Goal: Feedback & Contribution: Submit feedback/report problem

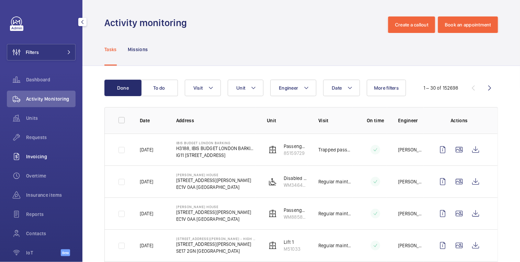
click at [40, 152] on div "Invoicing" at bounding box center [41, 156] width 69 height 16
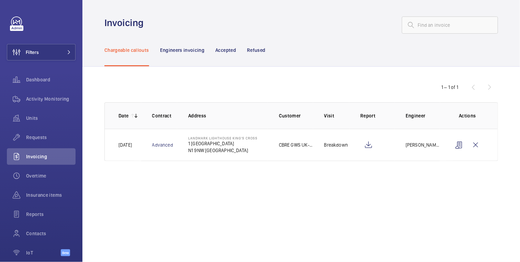
click at [260, 53] on p "Refused" at bounding box center [256, 50] width 18 height 7
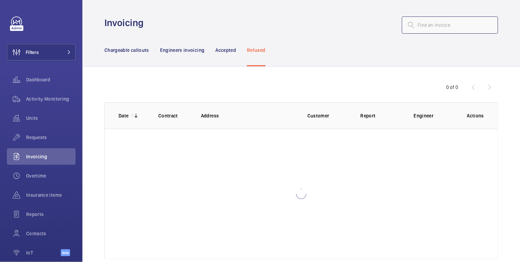
click at [435, 23] on input "text" at bounding box center [450, 24] width 96 height 17
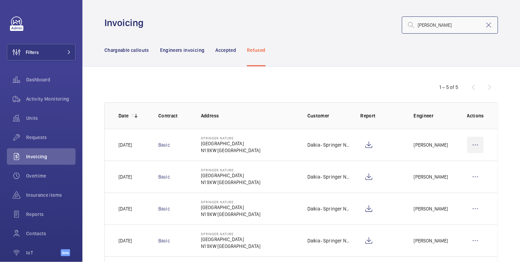
type input "springer nat"
click at [467, 148] on wm-front-icon-button at bounding box center [475, 145] width 16 height 16
click at [463, 165] on p "Move to Engineers invoicing" at bounding box center [446, 166] width 61 height 7
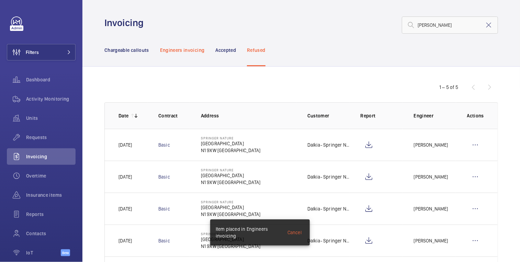
click at [179, 47] on p "Engineers invoicing" at bounding box center [182, 50] width 45 height 7
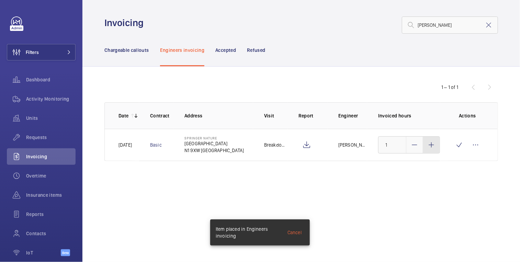
click at [432, 151] on div at bounding box center [431, 145] width 16 height 16
type input "3"
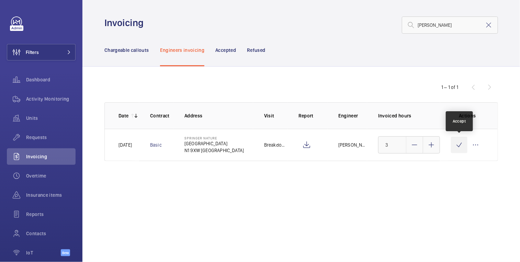
click at [454, 149] on wm-front-icon-button at bounding box center [459, 145] width 16 height 16
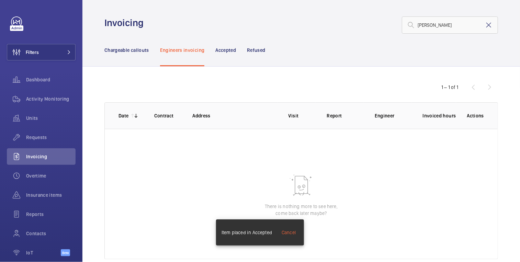
click at [485, 25] on mat-icon at bounding box center [489, 25] width 8 height 8
click at [146, 49] on p "Chargeable callouts" at bounding box center [126, 50] width 45 height 7
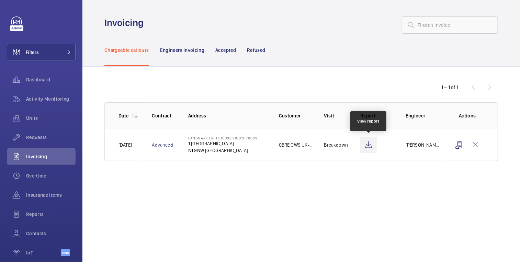
click at [370, 147] on wm-front-icon-button at bounding box center [369, 145] width 16 height 16
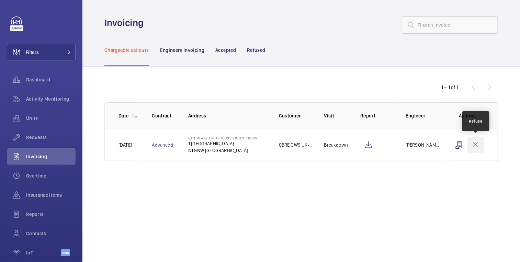
click at [478, 147] on wm-front-icon-button at bounding box center [476, 145] width 16 height 16
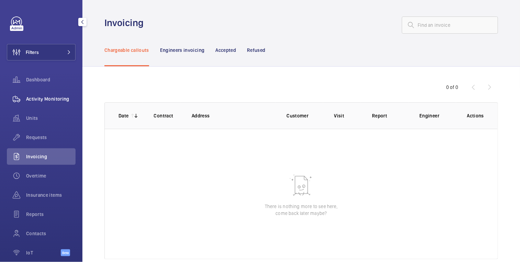
click at [45, 99] on span "Activity Monitoring" at bounding box center [50, 99] width 49 height 7
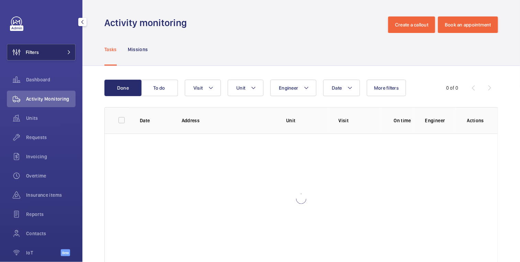
click at [43, 56] on button "Filters" at bounding box center [41, 52] width 69 height 16
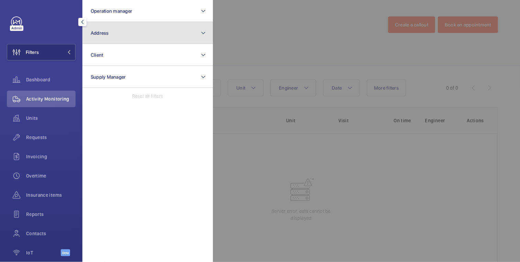
click at [128, 33] on button "Address" at bounding box center [147, 33] width 131 height 22
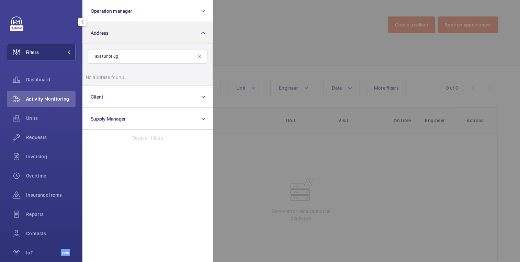
type input "axa tunbridge"
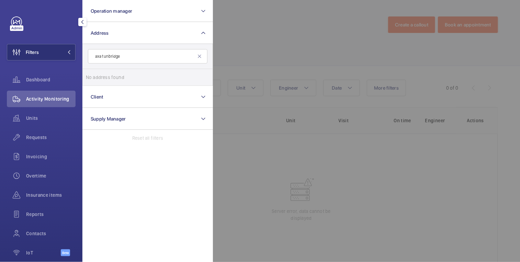
drag, startPoint x: 132, startPoint y: 59, endPoint x: 83, endPoint y: 59, distance: 48.5
click at [83, 59] on form "axa tunbridge" at bounding box center [148, 56] width 130 height 25
click at [127, 59] on input "axa tunbridge" at bounding box center [148, 56] width 120 height 14
drag, startPoint x: 114, startPoint y: 55, endPoint x: 70, endPoint y: 53, distance: 44.0
click at [70, 53] on div "Filters Operation manager Address axa tunbridge No address found Reset Client S…" at bounding box center [41, 131] width 82 height 262
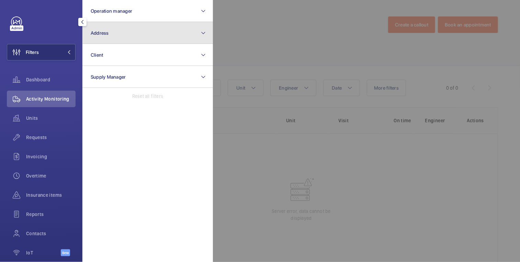
click at [127, 34] on button "Address" at bounding box center [147, 33] width 131 height 22
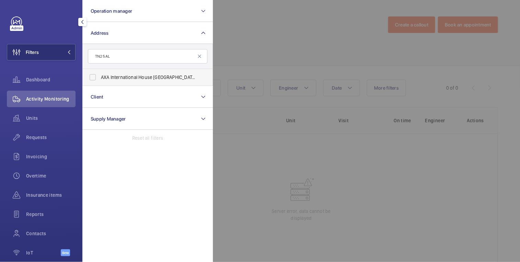
type input "TN2 5AL"
click at [142, 78] on span "AXA International House Tunbridge Wells - AXA Health, TUNBRIDGE WELLS TN2 5AL" at bounding box center [148, 77] width 95 height 7
click at [100, 78] on input "AXA International House Tunbridge Wells - AXA Health, TUNBRIDGE WELLS TN2 5AL" at bounding box center [93, 77] width 14 height 14
checkbox input "true"
click at [287, 34] on div at bounding box center [473, 131] width 520 height 262
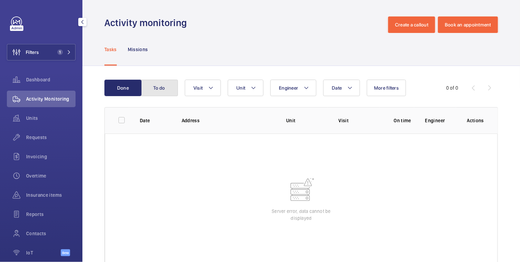
click at [163, 84] on button "To do" at bounding box center [159, 88] width 37 height 16
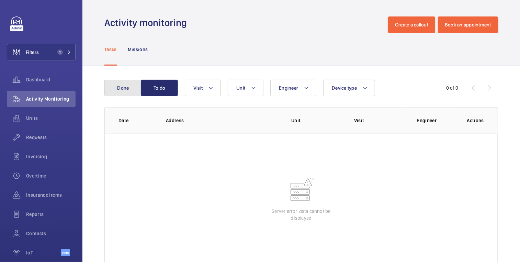
click at [120, 86] on button "Done" at bounding box center [122, 88] width 37 height 16
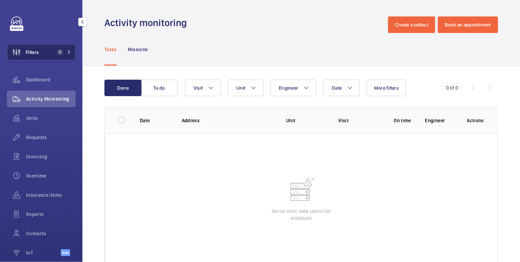
click at [44, 55] on button "Filters 1" at bounding box center [41, 52] width 69 height 16
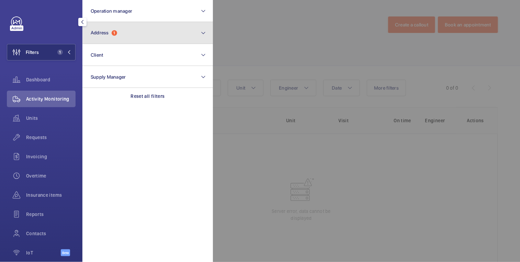
click at [124, 27] on button "Address 1" at bounding box center [147, 33] width 131 height 22
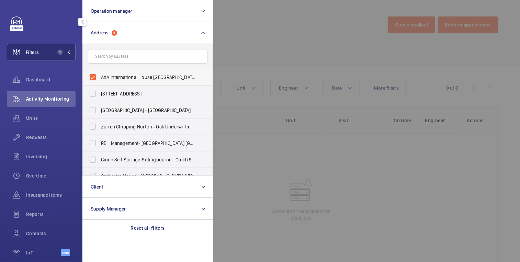
click at [116, 74] on span "AXA International House Tunbridge Wells - AXA Health, TUNBRIDGE WELLS TN2 5AL" at bounding box center [148, 77] width 95 height 7
click at [100, 74] on input "AXA International House Tunbridge Wells - AXA Health, TUNBRIDGE WELLS TN2 5AL" at bounding box center [93, 77] width 14 height 14
checkbox input "false"
click at [129, 58] on input "text" at bounding box center [148, 56] width 120 height 14
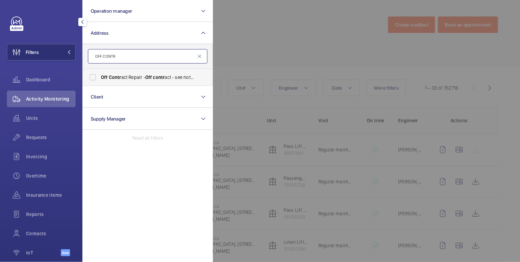
type input "OFF CONTR"
click at [131, 79] on span "Off Contr act Repair - Off contr act - see notes in description, LONDON XXXX" at bounding box center [148, 77] width 95 height 7
click at [100, 79] on input "Off Contr act Repair - Off contr act - see notes in description, LONDON XXXX" at bounding box center [93, 77] width 14 height 14
checkbox input "true"
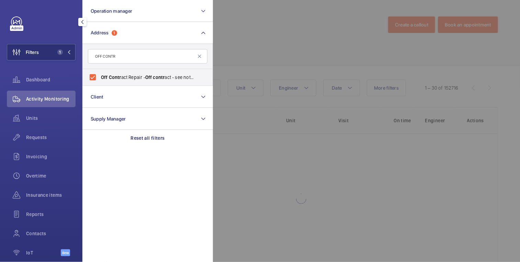
click at [255, 37] on div at bounding box center [473, 131] width 520 height 262
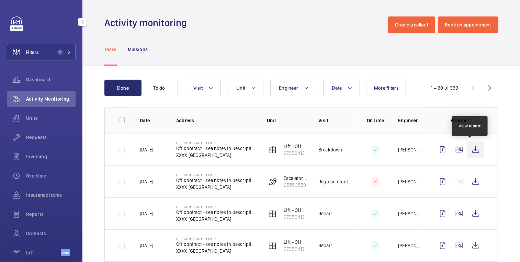
click at [471, 150] on wm-front-icon-button at bounding box center [476, 150] width 16 height 16
click at [37, 139] on span "Requests" at bounding box center [50, 137] width 49 height 7
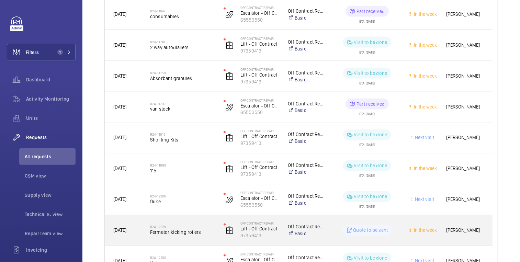
scroll to position [832, 0]
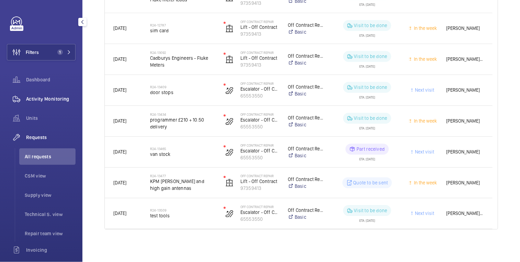
click at [54, 100] on span "Activity Monitoring" at bounding box center [50, 99] width 49 height 7
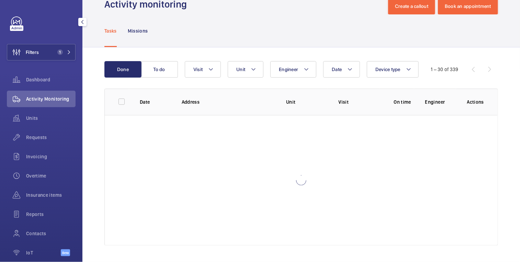
scroll to position [18, 0]
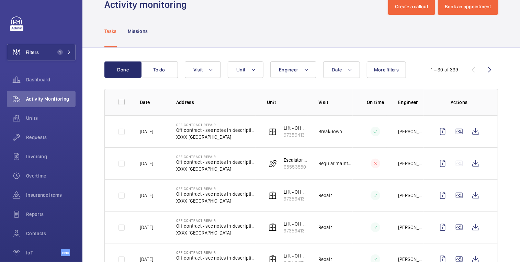
scroll to position [569, 0]
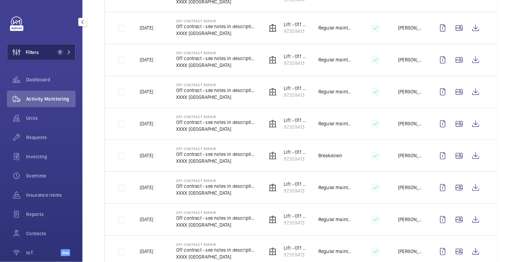
click at [41, 54] on button "Filters 1" at bounding box center [41, 52] width 69 height 16
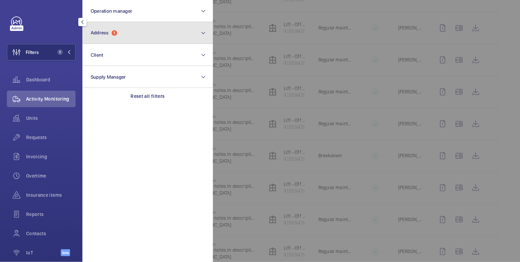
click at [107, 34] on span "Address" at bounding box center [100, 32] width 18 height 5
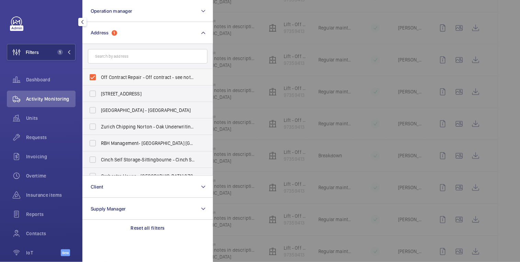
click at [112, 77] on span "Off Contract Repair - Off contract - see notes in description, LONDON XXXX" at bounding box center [148, 77] width 95 height 7
click at [100, 77] on input "Off Contract Repair - Off contract - see notes in description, LONDON XXXX" at bounding box center [93, 77] width 14 height 14
checkbox input "false"
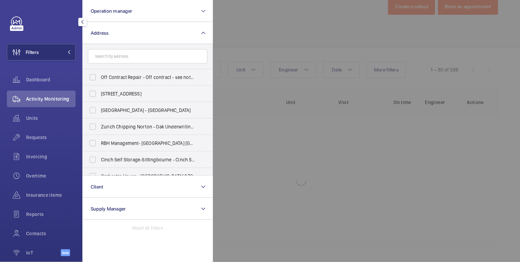
click at [334, 70] on div at bounding box center [473, 131] width 520 height 262
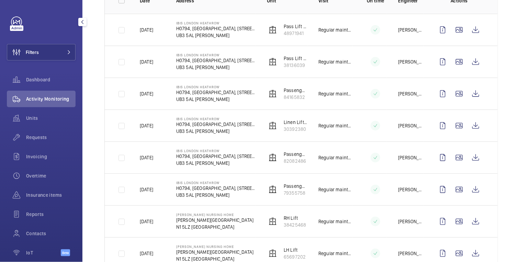
scroll to position [0, 0]
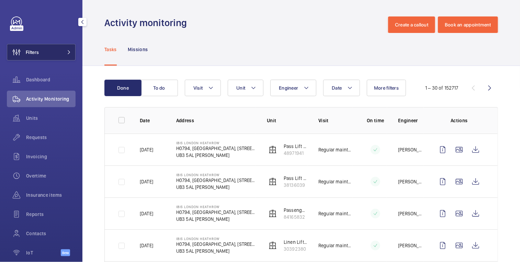
click at [48, 49] on button "Filters" at bounding box center [41, 52] width 69 height 16
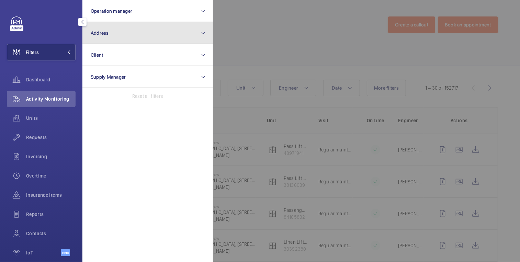
click at [127, 38] on button "Address" at bounding box center [147, 33] width 131 height 22
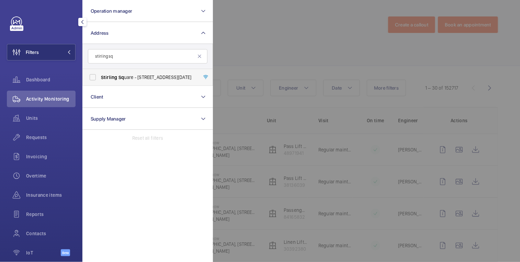
type input "stirling sq"
drag, startPoint x: 153, startPoint y: 79, endPoint x: 178, endPoint y: 80, distance: 25.5
click at [153, 79] on span "Stirling Sq uare - 6 Carlton Gardens, LONDON SW1Y 5AD" at bounding box center [148, 77] width 95 height 7
click at [100, 79] on input "Stirling Sq uare - 6 Carlton Gardens, LONDON SW1Y 5AD" at bounding box center [93, 77] width 14 height 14
checkbox input "true"
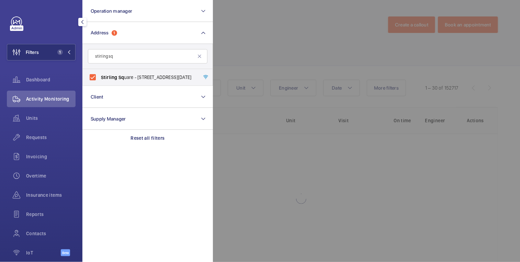
click at [268, 47] on div at bounding box center [473, 131] width 520 height 262
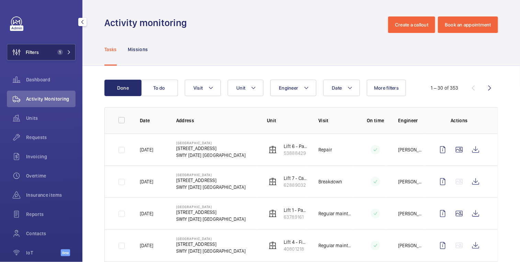
click at [41, 51] on button "Filters 1" at bounding box center [41, 52] width 69 height 16
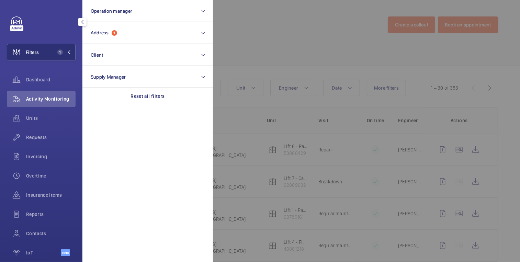
click at [254, 38] on div at bounding box center [473, 131] width 520 height 262
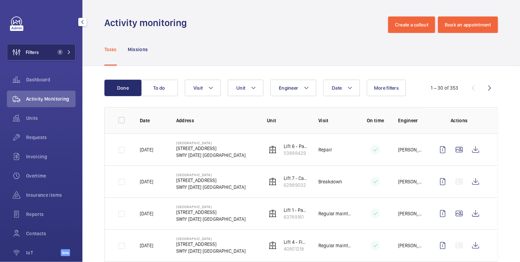
click at [57, 53] on span "1" at bounding box center [59, 51] width 5 height 5
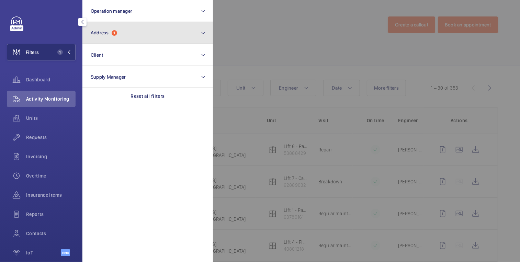
click at [159, 36] on button "Address 1" at bounding box center [147, 33] width 131 height 22
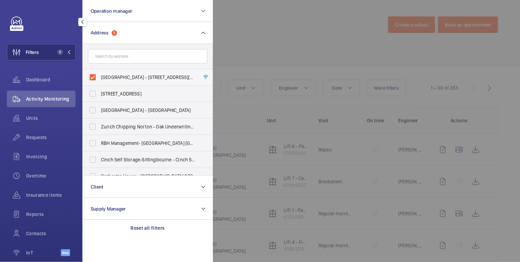
click at [126, 76] on span "Stirling Square - 6 Carlton Gardens, LONDON SW1Y 5AD" at bounding box center [148, 77] width 95 height 7
click at [100, 76] on input "Stirling Square - 6 Carlton Gardens, LONDON SW1Y 5AD" at bounding box center [93, 77] width 14 height 14
checkbox input "false"
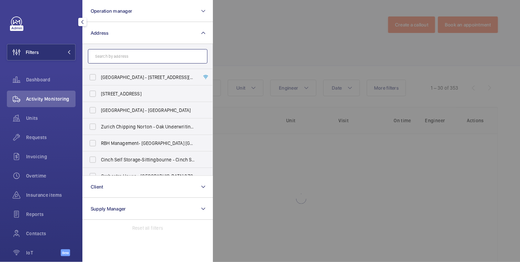
click at [132, 53] on input "text" at bounding box center [148, 56] width 120 height 14
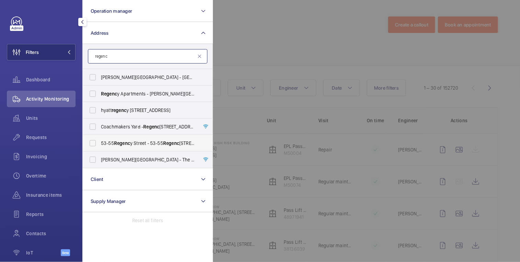
type input "regenc"
click at [140, 142] on span "53-55 Regenc y Street - 53-55 Regenc y Street, LONDON SW1P 4AF" at bounding box center [148, 143] width 95 height 7
click at [100, 142] on input "53-55 Regenc y Street - 53-55 Regenc y Street, LONDON SW1P 4AF" at bounding box center [93, 143] width 14 height 14
checkbox input "true"
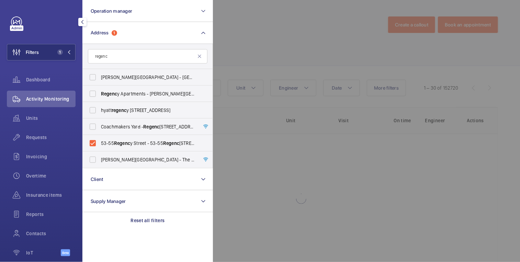
click at [261, 35] on div at bounding box center [473, 131] width 520 height 262
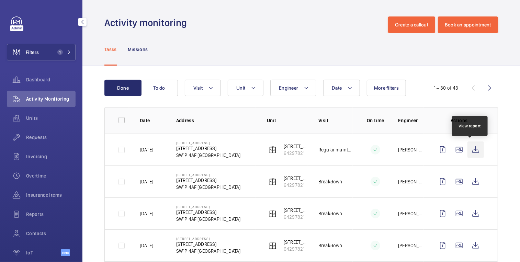
click at [473, 147] on wm-front-icon-button at bounding box center [476, 150] width 16 height 16
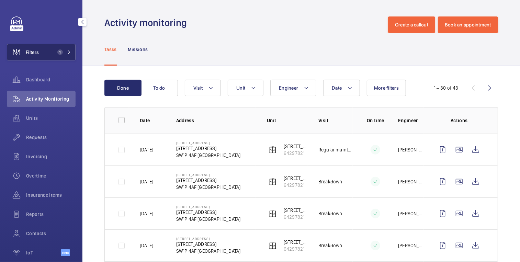
click at [57, 51] on span "1" at bounding box center [59, 51] width 5 height 5
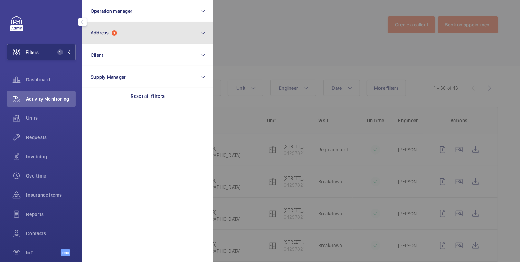
click at [126, 35] on button "Address 1" at bounding box center [147, 33] width 131 height 22
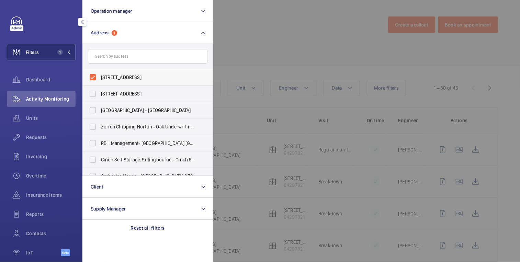
click at [107, 75] on span "53-55 Regency Street - 53-55 Regency Street, LONDON SW1P 4AF" at bounding box center [148, 77] width 95 height 7
click at [100, 75] on input "53-55 Regency Street - 53-55 Regency Street, LONDON SW1P 4AF" at bounding box center [93, 77] width 14 height 14
checkbox input "false"
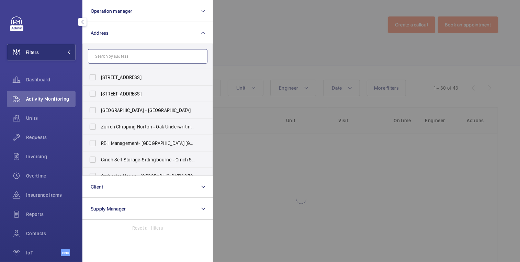
click at [117, 58] on input "text" at bounding box center [148, 56] width 120 height 14
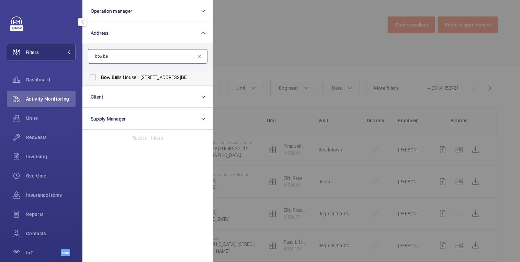
type input "bow be"
click at [121, 79] on span "Bow Be lls House - 1 Bread St, LONDON EC4M 9 BE" at bounding box center [148, 77] width 95 height 7
click at [100, 79] on input "Bow Be lls House - 1 Bread St, LONDON EC4M 9 BE" at bounding box center [93, 77] width 14 height 14
checkbox input "true"
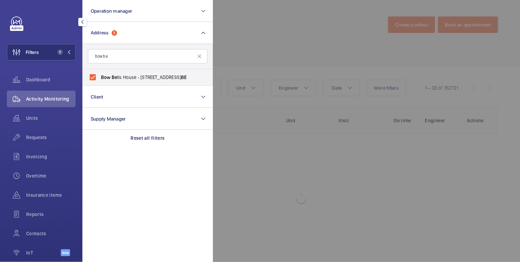
click at [288, 28] on div at bounding box center [473, 131] width 520 height 262
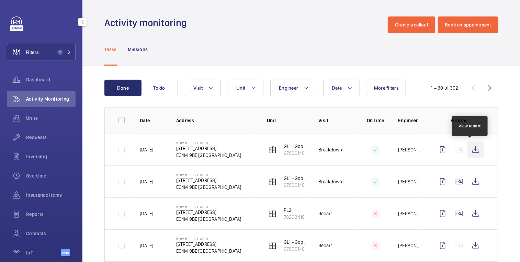
click at [473, 147] on wm-front-icon-button at bounding box center [476, 150] width 16 height 16
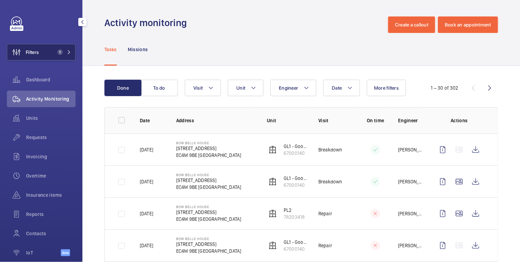
click at [57, 51] on span "1" at bounding box center [59, 51] width 5 height 5
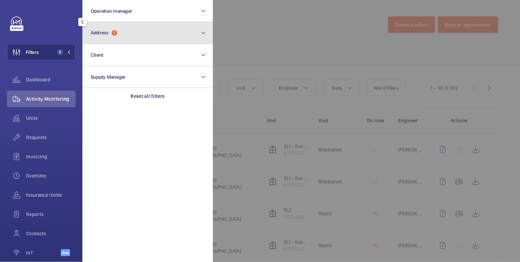
click at [117, 40] on button "Address 1" at bounding box center [147, 33] width 131 height 22
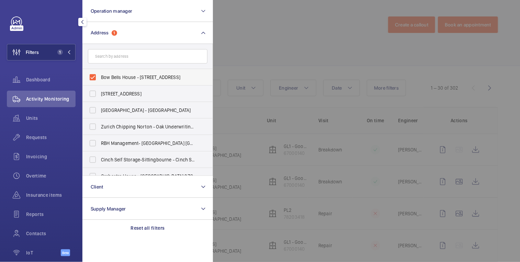
click at [111, 77] on span "Bow Bells House - 1 Bread St, LONDON EC4M 9BE" at bounding box center [148, 77] width 95 height 7
click at [100, 77] on input "Bow Bells House - 1 Bread St, LONDON EC4M 9BE" at bounding box center [93, 77] width 14 height 14
checkbox input "false"
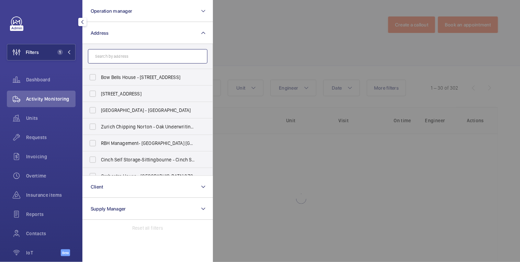
click at [122, 52] on input "text" at bounding box center [148, 56] width 120 height 14
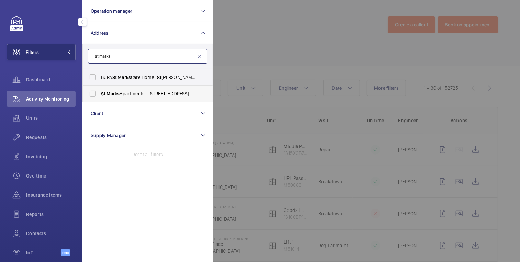
type input "st marks"
click at [139, 93] on span "St Marks Apartments - 300 City Rd, LONDON EC1V 2PW" at bounding box center [148, 93] width 95 height 7
click at [100, 93] on input "St Marks Apartments - 300 City Rd, LONDON EC1V 2PW" at bounding box center [93, 94] width 14 height 14
checkbox input "true"
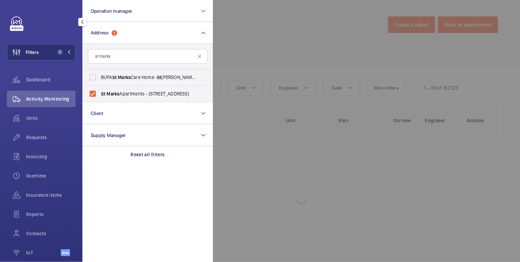
click at [286, 46] on div at bounding box center [473, 131] width 520 height 262
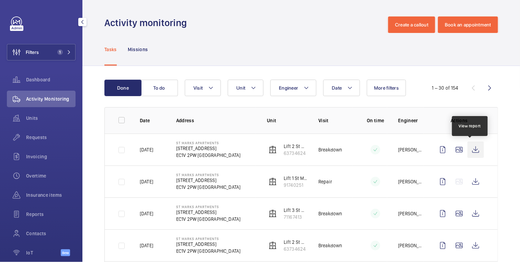
click at [469, 148] on wm-front-icon-button at bounding box center [476, 150] width 16 height 16
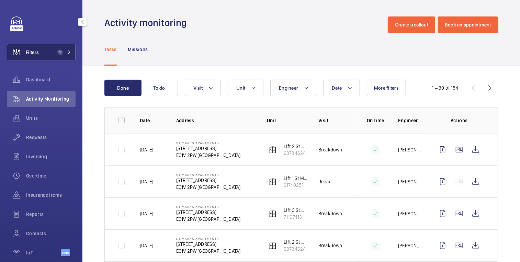
click at [57, 52] on span "1" at bounding box center [59, 51] width 5 height 5
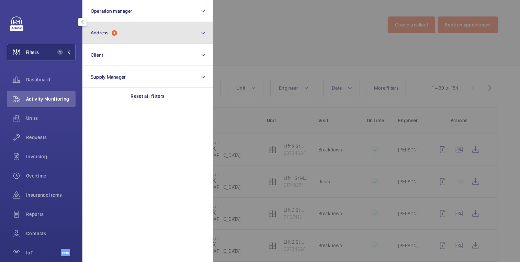
click at [126, 37] on button "Address 1" at bounding box center [147, 33] width 131 height 22
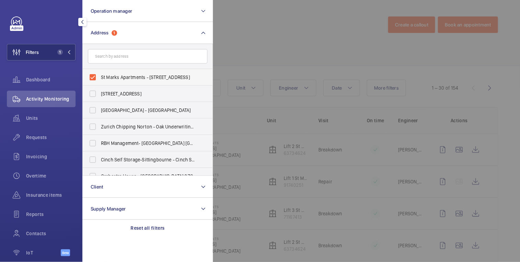
click at [115, 78] on span "St Marks Apartments - 300 City Rd, LONDON EC1V 2PW" at bounding box center [148, 77] width 95 height 7
click at [100, 78] on input "St Marks Apartments - 300 City Rd, LONDON EC1V 2PW" at bounding box center [93, 77] width 14 height 14
checkbox input "false"
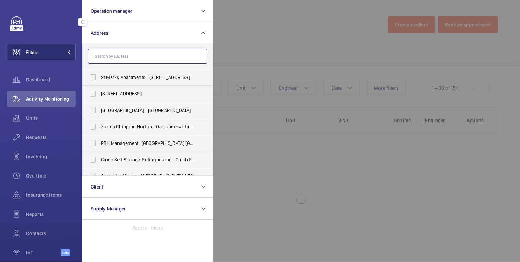
click at [124, 54] on input "text" at bounding box center [148, 56] width 120 height 14
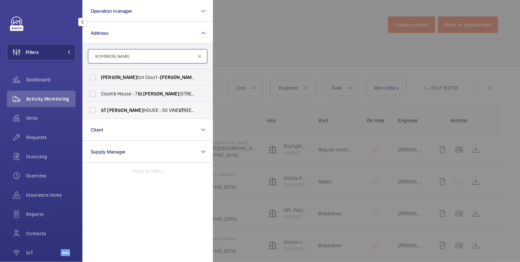
type input "st johns"
click at [135, 106] on label "ST JOHNS HOUSE - 50 VINE ST REET, LONDON EC3N 2PU" at bounding box center [143, 110] width 120 height 16
click at [100, 106] on input "ST JOHNS HOUSE - 50 VINE ST REET, LONDON EC3N 2PU" at bounding box center [93, 110] width 14 height 14
checkbox input "true"
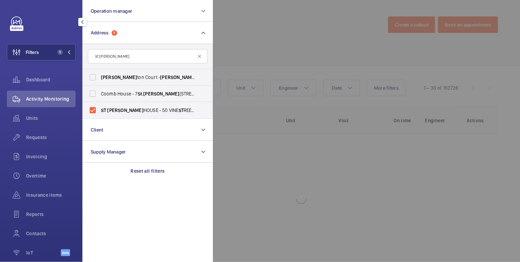
click at [277, 33] on div at bounding box center [473, 131] width 520 height 262
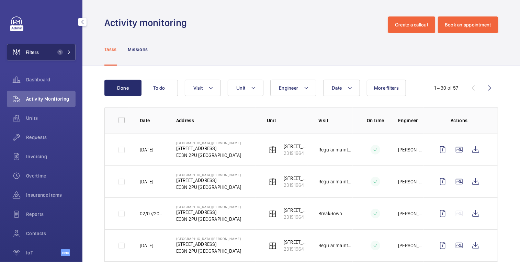
click at [43, 51] on button "Filters 1" at bounding box center [41, 52] width 69 height 16
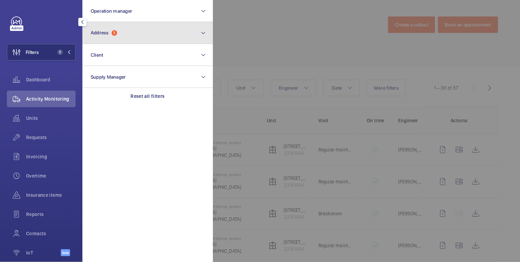
click at [113, 31] on span "1" at bounding box center [114, 32] width 5 height 5
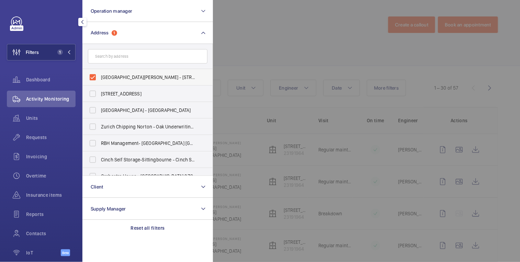
click at [117, 77] on span "ST JOHNS HOUSE - 50 VINE STREET, LONDON EC3N 2PU" at bounding box center [148, 77] width 95 height 7
click at [100, 77] on input "ST JOHNS HOUSE - 50 VINE STREET, LONDON EC3N 2PU" at bounding box center [93, 77] width 14 height 14
checkbox input "false"
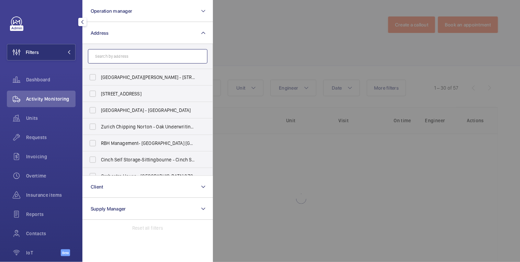
click at [124, 57] on input "text" at bounding box center [148, 56] width 120 height 14
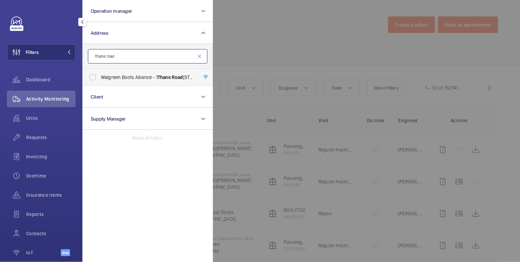
type input "thane road"
click at [123, 77] on span "Walgreen Boots Alliance - 1 Thane Road West, NOTTINGHAM NG2 3AA" at bounding box center [148, 77] width 95 height 7
click at [100, 77] on input "Walgreen Boots Alliance - 1 Thane Road West, NOTTINGHAM NG2 3AA" at bounding box center [93, 77] width 14 height 14
checkbox input "true"
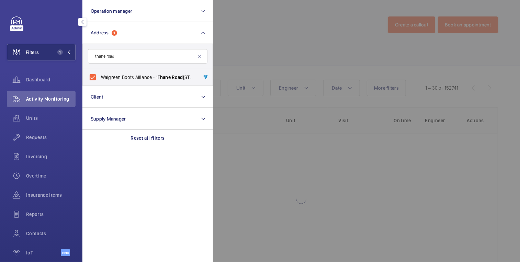
click at [302, 17] on div at bounding box center [473, 131] width 520 height 262
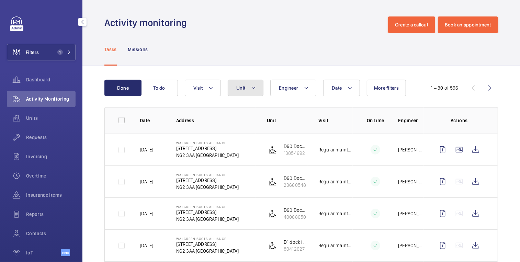
click at [249, 91] on button "Unit" at bounding box center [246, 88] width 36 height 16
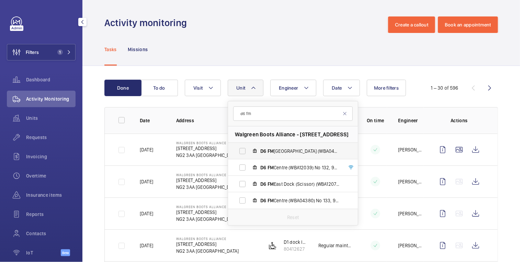
type input "d6 fm"
click at [303, 155] on label "D6 FM North Dock (WBA04419) No 128, 40921193" at bounding box center [287, 151] width 119 height 16
click at [250, 155] on input "D6 FM North Dock (WBA04419) No 128, 40921193" at bounding box center [243, 151] width 14 height 14
checkbox input "true"
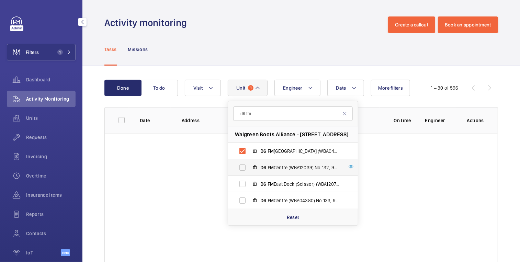
click at [297, 166] on span "D6 FM Centre (WBA12039) No 132, 98743601" at bounding box center [301, 167] width 80 height 7
click at [250, 166] on input "D6 FM Centre (WBA12039) No 132, 98743601" at bounding box center [243, 168] width 14 height 14
checkbox input "true"
click at [294, 183] on span "D6 FM East Dock (Scissor) (WBA12076) No 122, 44089339" at bounding box center [301, 184] width 80 height 7
click at [250, 183] on input "D6 FM East Dock (Scissor) (WBA12076) No 122, 44089339" at bounding box center [243, 184] width 14 height 14
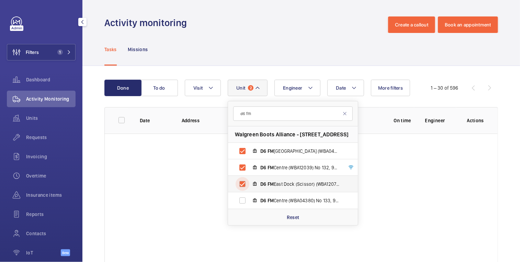
checkbox input "true"
click at [293, 198] on span "D6 FM Centre (WBA04380) No 133, 98655982" at bounding box center [301, 200] width 80 height 7
click at [250, 198] on input "D6 FM Centre (WBA04380) No 133, 98655982" at bounding box center [243, 201] width 14 height 14
checkbox input "true"
click at [326, 60] on div "Tasks Missions" at bounding box center [301, 49] width 394 height 33
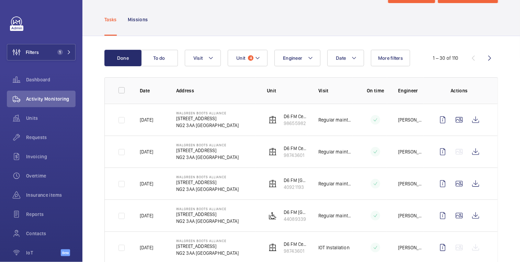
scroll to position [30, 0]
click at [347, 60] on button "Date" at bounding box center [346, 58] width 37 height 16
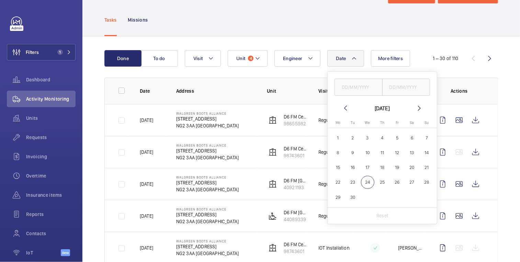
click at [352, 169] on span "16" at bounding box center [352, 167] width 13 height 13
type input "[DATE]"
click at [385, 169] on span "18" at bounding box center [382, 167] width 13 height 13
type input "[DATE]"
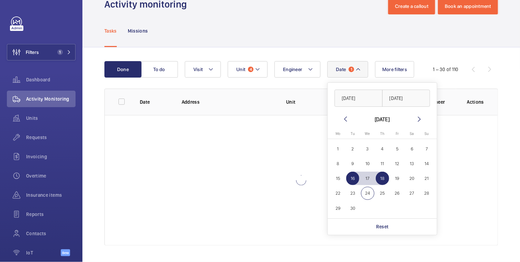
scroll to position [18, 0]
click at [397, 32] on div "Tasks Missions" at bounding box center [301, 31] width 394 height 33
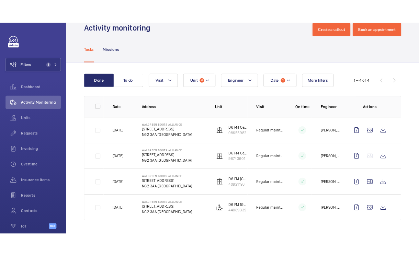
scroll to position [14, 0]
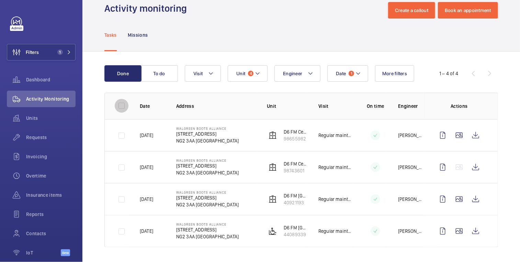
click at [122, 105] on input "checkbox" at bounding box center [122, 106] width 14 height 14
checkbox input "true"
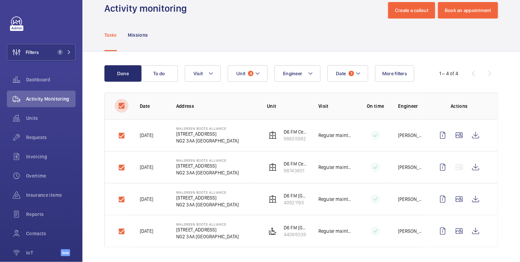
checkbox input "true"
click at [462, 73] on button "Download 4 reports" at bounding box center [470, 73] width 58 height 16
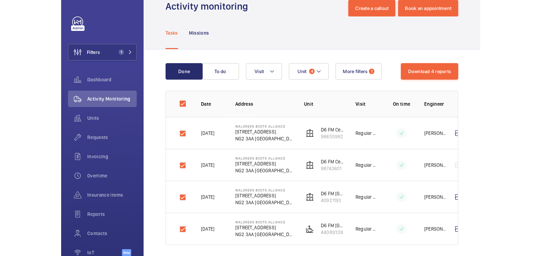
scroll to position [16, 0]
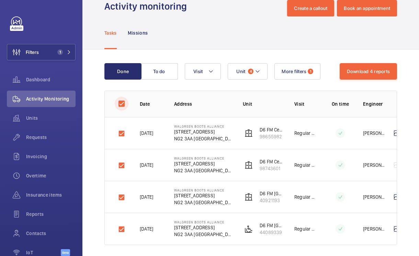
click at [124, 104] on input "checkbox" at bounding box center [122, 104] width 14 height 14
checkbox input "false"
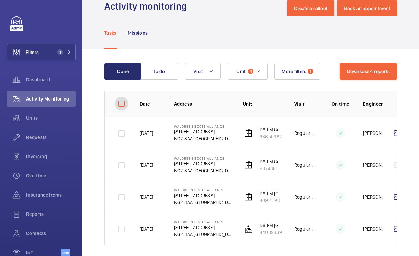
checkbox input "false"
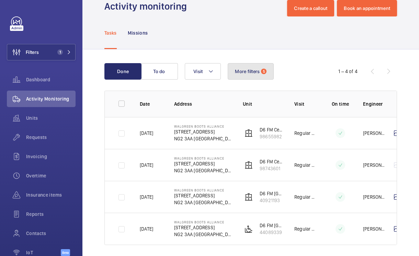
click at [253, 71] on span "More filters" at bounding box center [247, 71] width 25 height 5
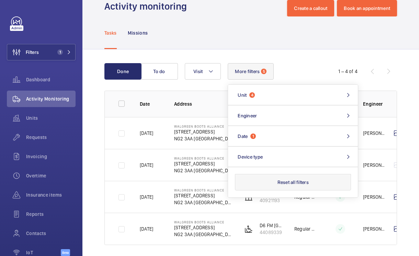
click at [292, 180] on button "Reset all filters" at bounding box center [293, 182] width 116 height 16
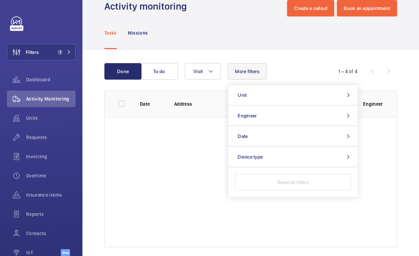
click at [241, 33] on div "Tasks Missions" at bounding box center [250, 32] width 293 height 33
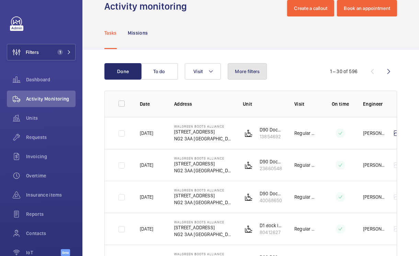
click at [253, 75] on button "More filters" at bounding box center [247, 71] width 39 height 16
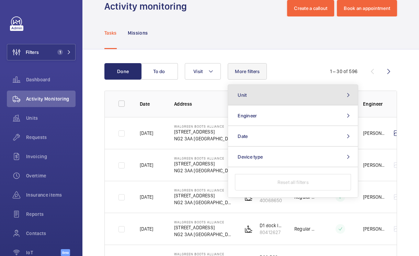
click at [264, 96] on button "Unit" at bounding box center [293, 95] width 130 height 21
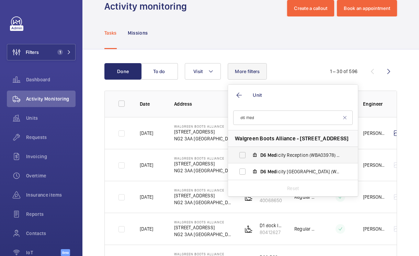
type input "d6 med"
click at [293, 157] on span "D6 Med icity Reception (WBA03978) No 125, 24301644" at bounding box center [301, 155] width 80 height 7
click at [250, 157] on input "D6 Med icity Reception (WBA03978) No 125, 24301644" at bounding box center [243, 155] width 14 height 14
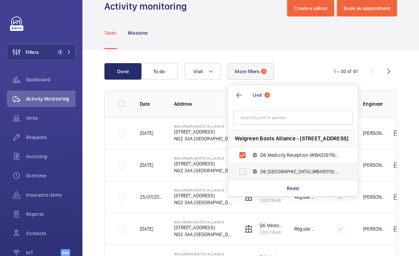
click at [284, 169] on span "D6 Medicity North Dock (WBA10115) No 127, 97832430" at bounding box center [301, 171] width 80 height 7
click at [250, 169] on input "D6 Medicity North Dock (WBA10115) No 127, 97832430" at bounding box center [243, 172] width 14 height 14
click at [300, 65] on div "Visit More filters 2 Unit 2 Walgreen Boots Alliance - 1 Thane Road West, NG2 3A…" at bounding box center [250, 71] width 130 height 16
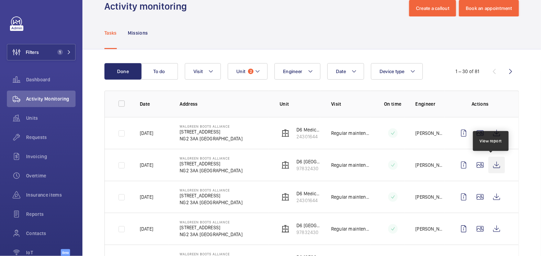
click at [494, 164] on wm-front-icon-button at bounding box center [497, 165] width 16 height 16
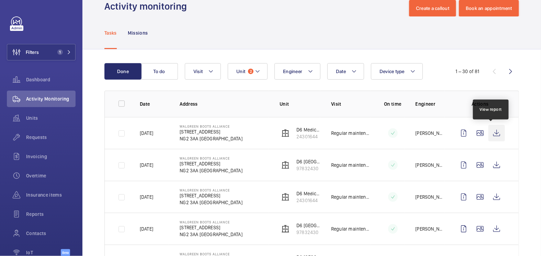
click at [492, 135] on wm-front-icon-button at bounding box center [497, 133] width 16 height 16
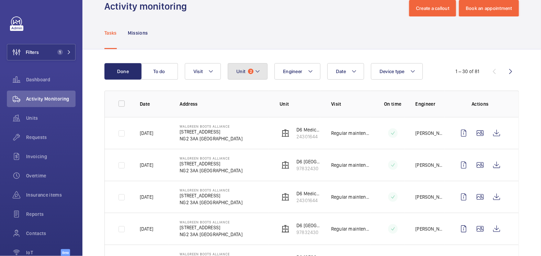
click at [251, 74] on button "Unit 2" at bounding box center [248, 71] width 40 height 16
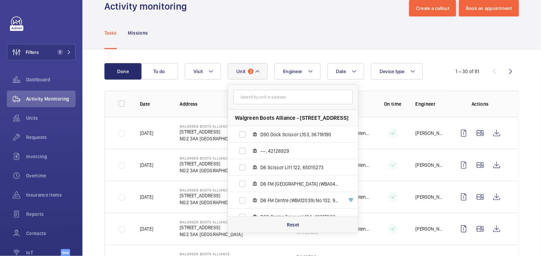
click at [307, 227] on div "Reset" at bounding box center [293, 225] width 130 height 16
click at [277, 100] on input "text" at bounding box center [293, 97] width 120 height 14
type input "d"
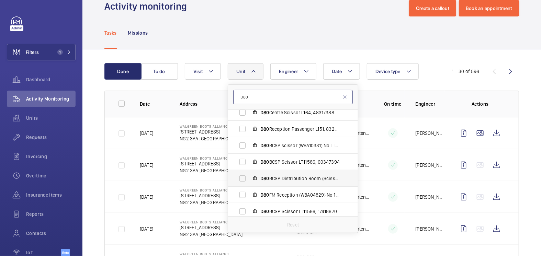
scroll to position [34, 0]
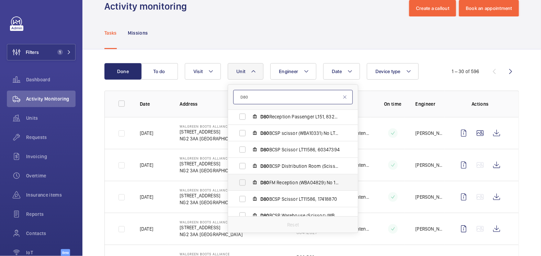
type input "D80"
click at [276, 184] on span "D80 FM Reception (WBA04829) No 151, 18108916" at bounding box center [301, 182] width 80 height 7
click at [250, 184] on input "D80 FM Reception (WBA04829) No 151, 18108916" at bounding box center [243, 183] width 14 height 14
checkbox input "true"
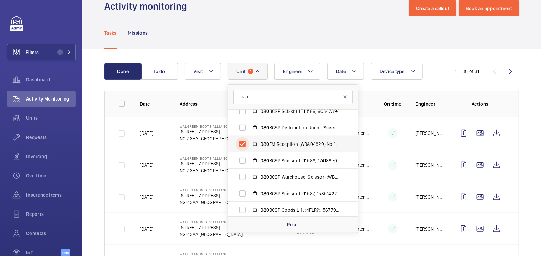
scroll to position [75, 0]
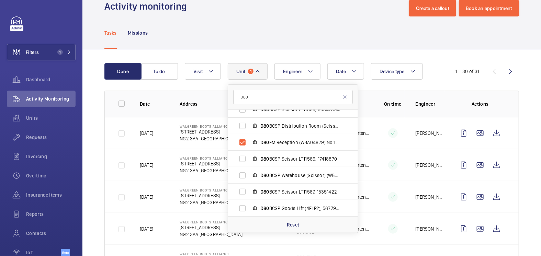
click at [336, 28] on div "Tasks Missions" at bounding box center [311, 32] width 415 height 33
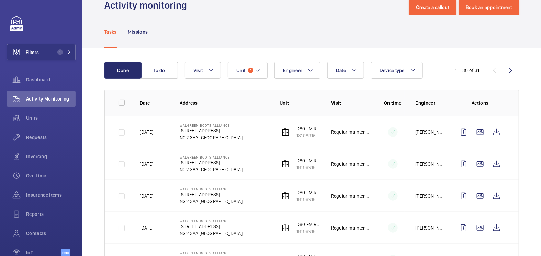
scroll to position [18, 0]
click at [491, 132] on wm-front-icon-button at bounding box center [497, 132] width 16 height 16
click at [252, 75] on button "Unit 1" at bounding box center [248, 70] width 40 height 16
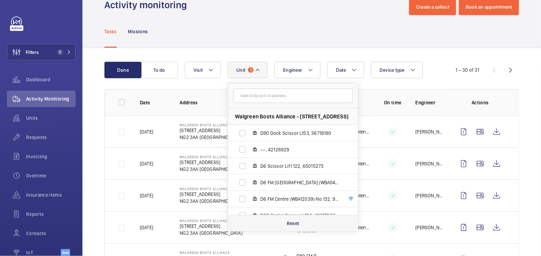
click at [292, 221] on p "Reset" at bounding box center [293, 223] width 13 height 7
click at [273, 98] on input "text" at bounding box center [293, 96] width 120 height 14
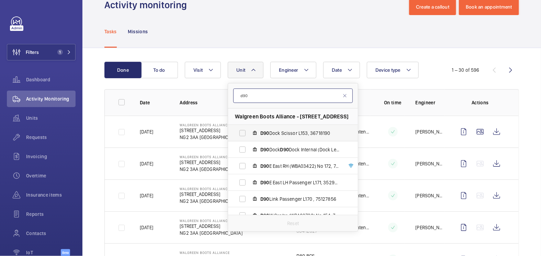
type input "d90"
click at [276, 132] on span "D90 Dock Scissor L153, 36718190" at bounding box center [301, 133] width 80 height 7
click at [250, 132] on input "D90 Dock Scissor L153, 36718190" at bounding box center [243, 133] width 14 height 14
checkbox input "true"
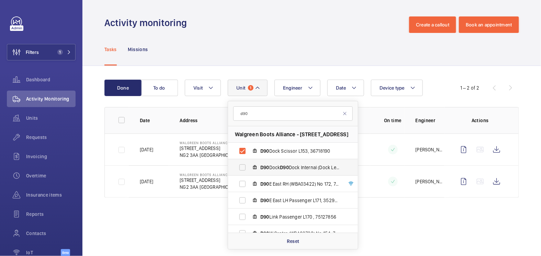
click at [273, 166] on span "D90 Dock D90 Dock Internal (Dock Leveller) (WBA12358) No 191, 23660548" at bounding box center [301, 167] width 80 height 7
click at [250, 166] on input "D90 Dock D90 Dock Internal (Dock Leveller) (WBA12358) No 191, 23660548" at bounding box center [243, 168] width 14 height 14
checkbox input "true"
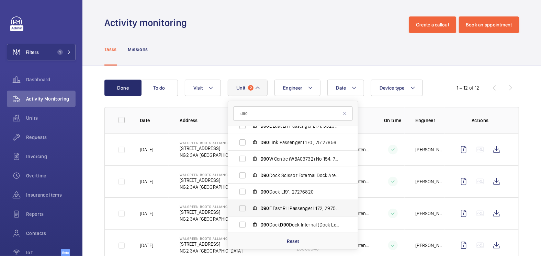
scroll to position [73, 0]
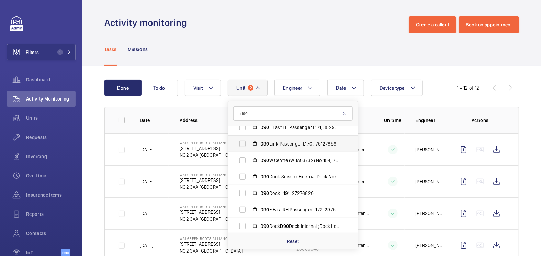
click at [267, 145] on span "D90" at bounding box center [265, 143] width 9 height 5
click at [250, 145] on input "D90 Link Passenger L170 , 75127856" at bounding box center [243, 144] width 14 height 14
checkbox input "true"
click at [278, 177] on span "D90 Dock Scissor External Dock Area (Scissor) (WBA03622) No 153, 13854692" at bounding box center [301, 177] width 80 height 7
click at [250, 177] on input "D90 Dock Scissor External Dock Area (Scissor) (WBA03622) No 153, 13854692" at bounding box center [243, 177] width 14 height 14
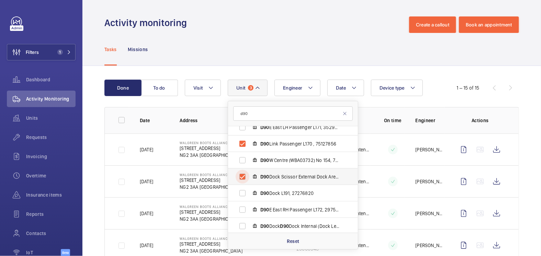
checkbox input "true"
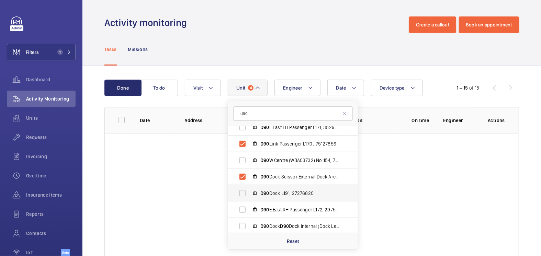
click at [275, 193] on span "D90 Dock L191, 27276820" at bounding box center [301, 193] width 80 height 7
click at [250, 193] on input "D90 Dock L191, 27276820" at bounding box center [243, 194] width 14 height 14
checkbox input "true"
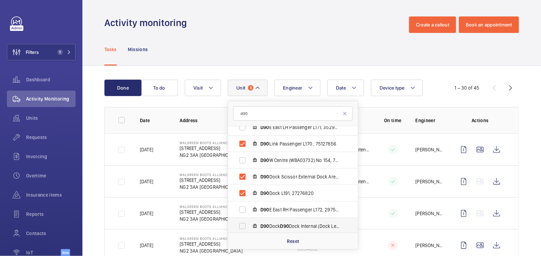
click at [284, 225] on span "D90" at bounding box center [284, 226] width 9 height 5
click at [250, 225] on input "D90 Dock D90 Dock Internal (Dock Leveller) (WBA12368) No 1990, 40068650" at bounding box center [243, 227] width 14 height 14
checkbox input "true"
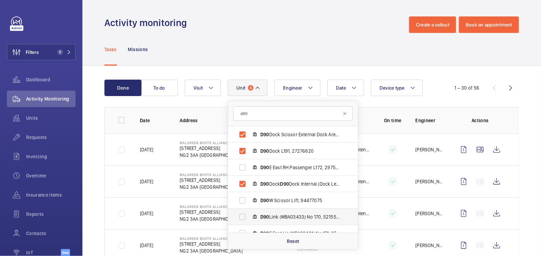
click at [277, 217] on span "D90 Link (WBA03433) No 170, 52155528" at bounding box center [301, 217] width 80 height 7
click at [250, 217] on input "D90 Link (WBA03433) No 170, 52155528" at bounding box center [243, 217] width 14 height 14
checkbox input "true"
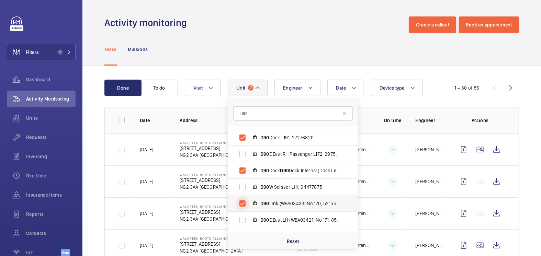
scroll to position [141, 0]
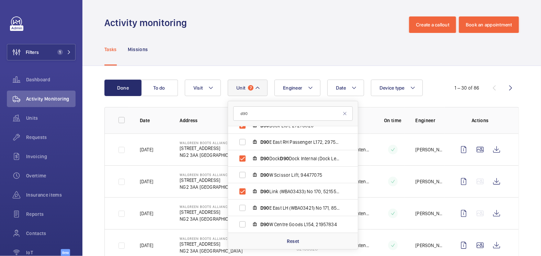
click at [348, 43] on div "Tasks Missions" at bounding box center [311, 49] width 415 height 33
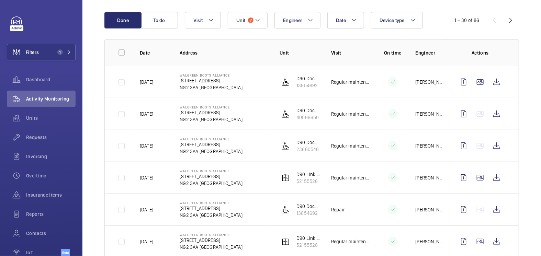
scroll to position [60, 0]
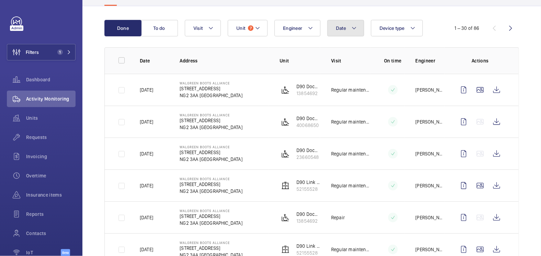
click at [348, 28] on button "Date" at bounding box center [346, 28] width 37 height 16
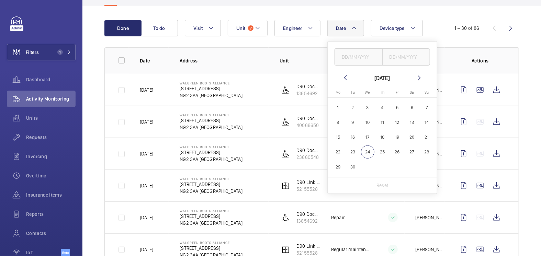
click at [395, 139] on span "19" at bounding box center [397, 137] width 13 height 13
type input "19/09/2025"
click at [409, 62] on input "text" at bounding box center [407, 56] width 48 height 17
click at [397, 136] on span "19" at bounding box center [397, 137] width 13 height 13
type input "19/09/2025"
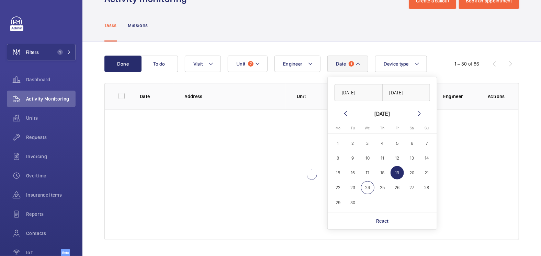
scroll to position [20, 0]
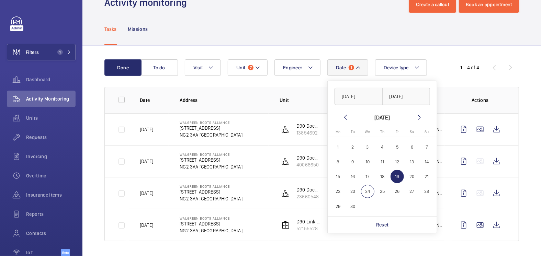
click at [419, 39] on div "Tasks Missions" at bounding box center [311, 29] width 415 height 33
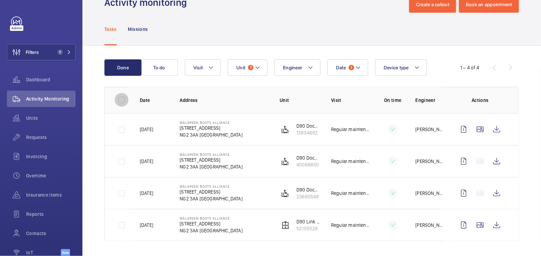
click at [124, 99] on input "checkbox" at bounding box center [122, 100] width 14 height 14
checkbox input "true"
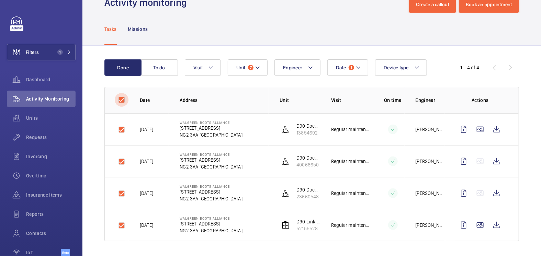
checkbox input "true"
click at [121, 101] on input "checkbox" at bounding box center [122, 100] width 14 height 14
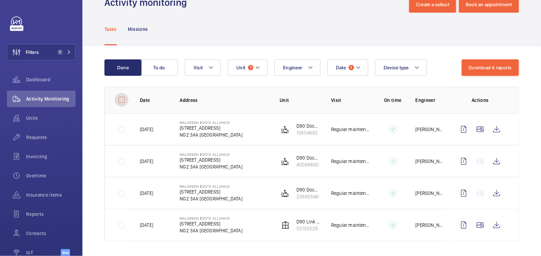
checkbox input "false"
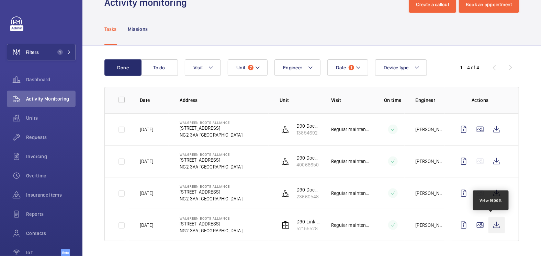
click at [492, 225] on wm-front-icon-button at bounding box center [497, 225] width 16 height 16
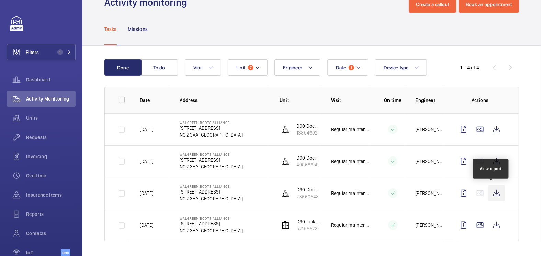
click at [496, 191] on wm-front-icon-button at bounding box center [497, 193] width 16 height 16
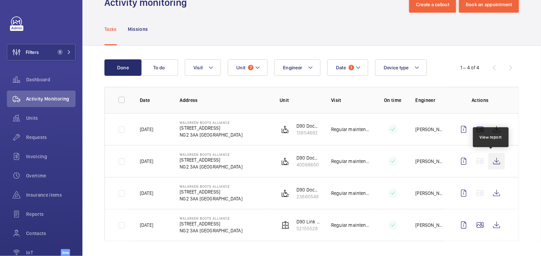
click at [493, 159] on wm-front-icon-button at bounding box center [497, 161] width 16 height 16
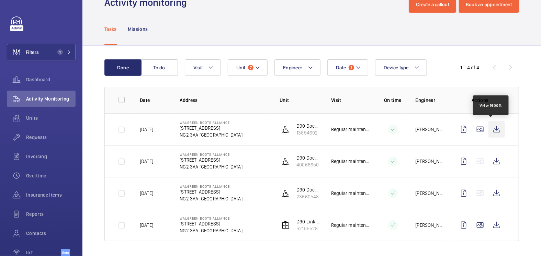
click at [490, 130] on wm-front-icon-button at bounding box center [497, 129] width 16 height 16
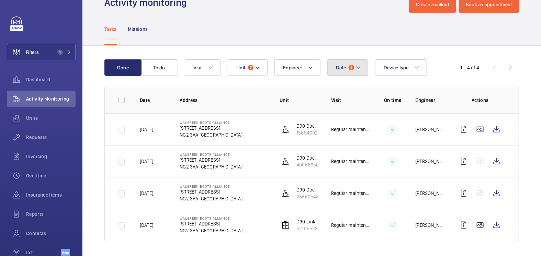
click at [354, 67] on button "Date 1" at bounding box center [348, 67] width 41 height 16
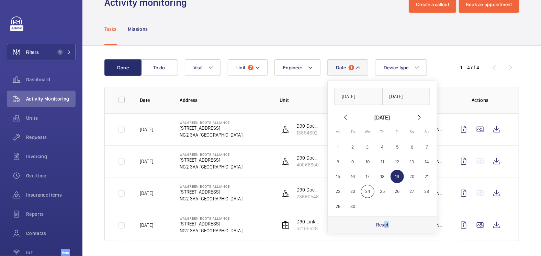
click at [383, 228] on div "Reset" at bounding box center [382, 225] width 109 height 16
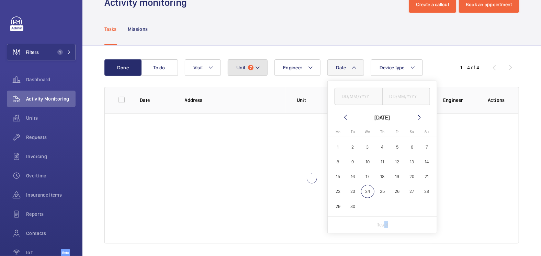
click at [255, 71] on mat-icon at bounding box center [257, 68] width 5 height 8
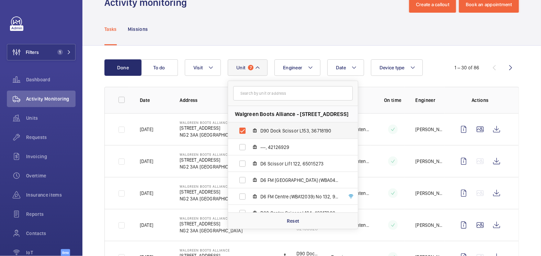
click at [261, 129] on span "D90 Dock Scissor L153, 36718190" at bounding box center [301, 131] width 80 height 7
click at [250, 129] on input "D90 Dock Scissor L153, 36718190" at bounding box center [243, 131] width 14 height 14
checkbox input "false"
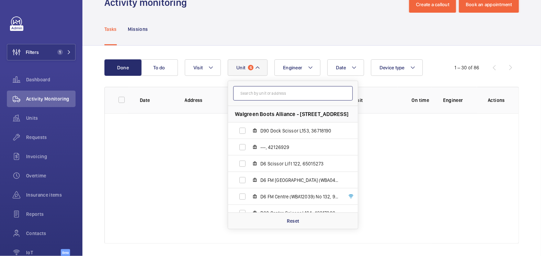
click at [258, 95] on input "text" at bounding box center [293, 93] width 120 height 14
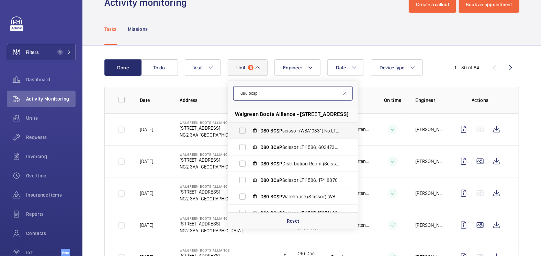
type input "d80 bcsp"
click at [280, 126] on label "D80 BCSP scissor (WBA10331) No LT11587, 64850292" at bounding box center [287, 131] width 119 height 16
click at [250, 126] on input "D80 BCSP scissor (WBA10331) No LT11587, 64850292" at bounding box center [243, 131] width 14 height 14
checkbox input "true"
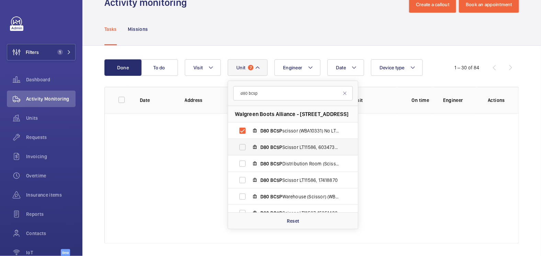
drag, startPoint x: 280, startPoint y: 144, endPoint x: 281, endPoint y: 148, distance: 4.2
click at [280, 145] on span "BCSP" at bounding box center [277, 147] width 12 height 5
click at [250, 145] on input "D80 BCSP Scissor LT11586, 60347394" at bounding box center [243, 148] width 14 height 14
checkbox input "true"
click at [281, 166] on span "D80 BCSP Distribution Room (Scissor) WBA10330 - No LT11586, 23897049" at bounding box center [301, 164] width 80 height 7
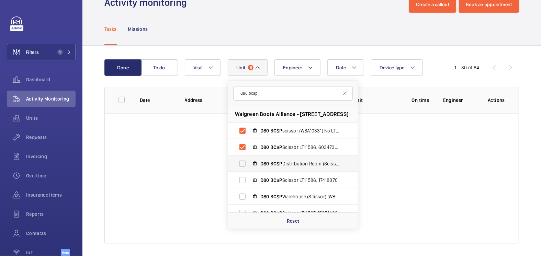
click at [250, 166] on input "D80 BCSP Distribution Room (Scissor) WBA10330 - No LT11586, 23897049" at bounding box center [243, 164] width 14 height 14
checkbox input "true"
click at [281, 180] on span "BCSP" at bounding box center [277, 180] width 12 height 5
click at [250, 180] on input "D80 BCSP Scissor LT11586, 17418870" at bounding box center [243, 181] width 14 height 14
checkbox input "true"
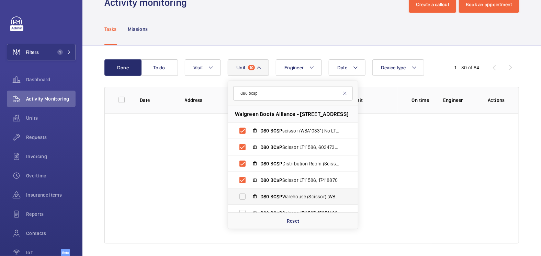
click at [280, 195] on span "BCSP" at bounding box center [277, 196] width 12 height 5
click at [250, 195] on input "D80 BCSP Warehouse (Scissor) (WBA13001) No 164, 41650248" at bounding box center [243, 197] width 14 height 14
checkbox input "true"
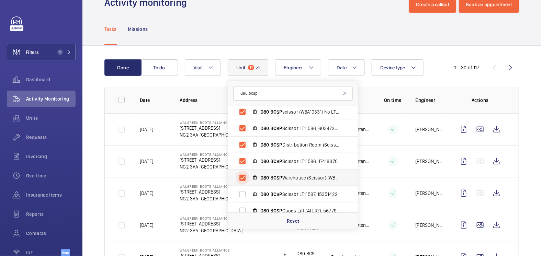
scroll to position [25, 0]
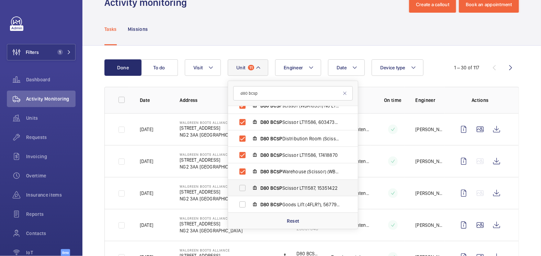
click at [283, 191] on label "D80 BCSP Scissor LT11587, 15351422" at bounding box center [287, 188] width 119 height 16
click at [250, 191] on input "D80 BCSP Scissor LT11587, 15351422" at bounding box center [243, 188] width 14 height 14
checkbox input "true"
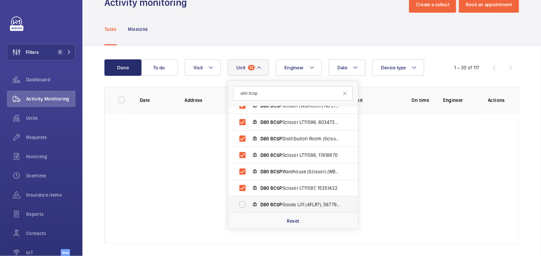
click at [282, 207] on span "D80 BCSP Goods Lift (4FLR?), 56779635" at bounding box center [301, 204] width 80 height 7
click at [250, 207] on input "D80 BCSP Goods Lift (4FLR?), 56779635" at bounding box center [243, 205] width 14 height 14
checkbox input "true"
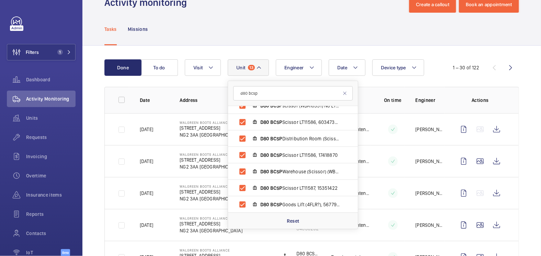
click at [335, 18] on div "Tasks Missions" at bounding box center [311, 29] width 415 height 33
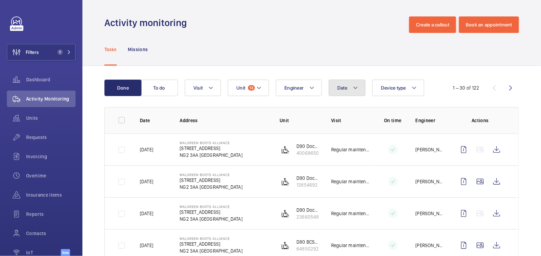
click at [341, 90] on span "Date" at bounding box center [343, 87] width 10 height 5
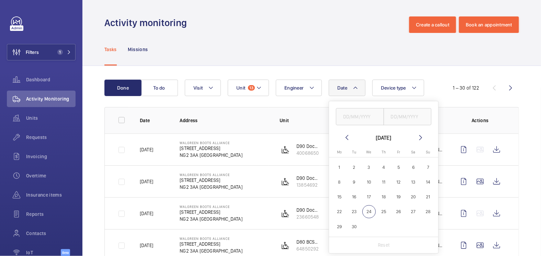
click at [395, 198] on span "19" at bounding box center [398, 196] width 13 height 13
type input "19/09/2025"
click at [408, 114] on input "text" at bounding box center [408, 116] width 48 height 17
click at [398, 197] on span "19" at bounding box center [398, 196] width 13 height 13
type input "19/09/2025"
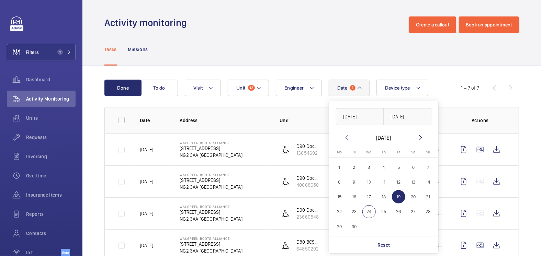
click at [348, 36] on div "Tasks Missions" at bounding box center [311, 49] width 415 height 33
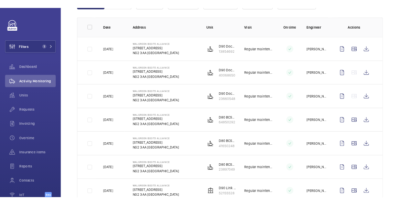
scroll to position [84, 0]
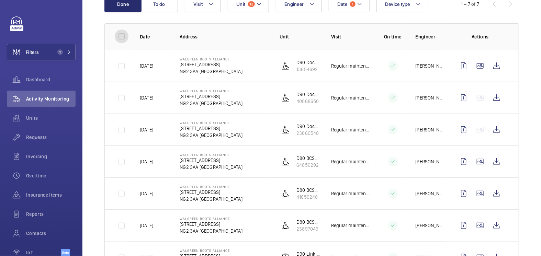
click at [121, 40] on input "checkbox" at bounding box center [122, 37] width 14 height 14
checkbox input "true"
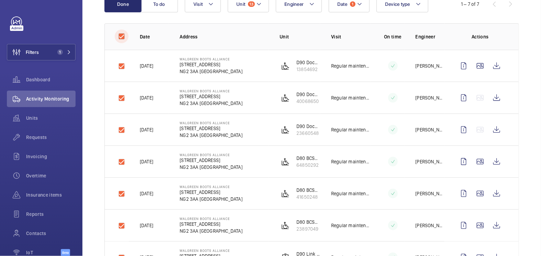
checkbox input "true"
click at [475, 8] on button "Download 7 reports" at bounding box center [490, 4] width 57 height 16
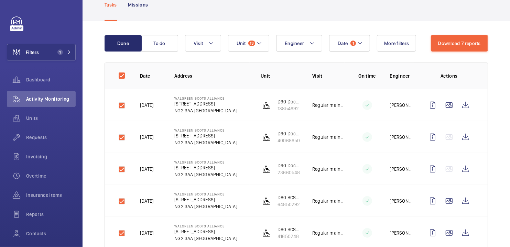
scroll to position [0, 0]
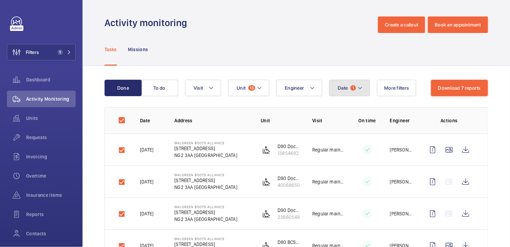
click at [351, 91] on button "Date 1" at bounding box center [349, 88] width 41 height 16
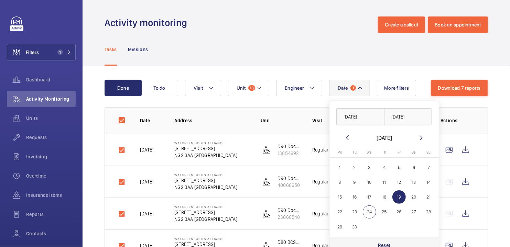
click at [407, 245] on div "Reset" at bounding box center [383, 245] width 109 height 16
checkbox input "false"
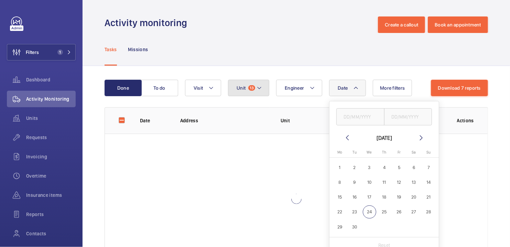
click at [246, 84] on button "Unit 13" at bounding box center [248, 88] width 41 height 16
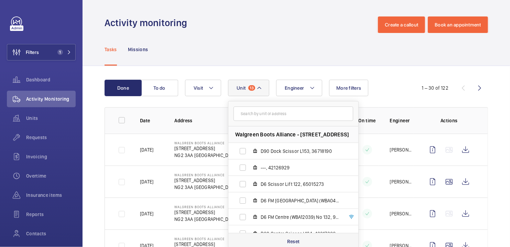
click at [309, 241] on div "Reset" at bounding box center [293, 241] width 130 height 16
click at [278, 111] on input "text" at bounding box center [293, 114] width 120 height 14
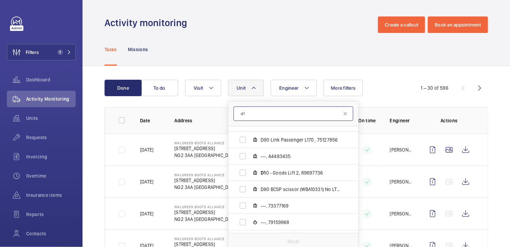
scroll to position [386, 0]
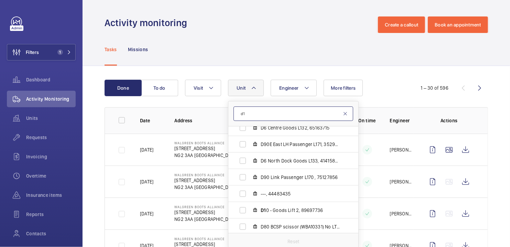
type input "d1"
click at [346, 114] on mat-icon at bounding box center [344, 113] width 5 height 5
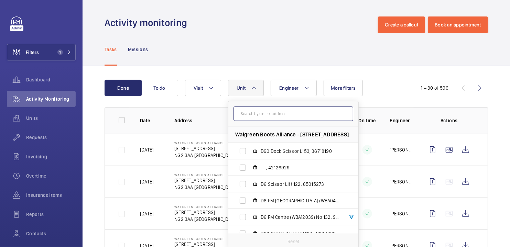
click at [265, 110] on input "text" at bounding box center [293, 114] width 120 height 14
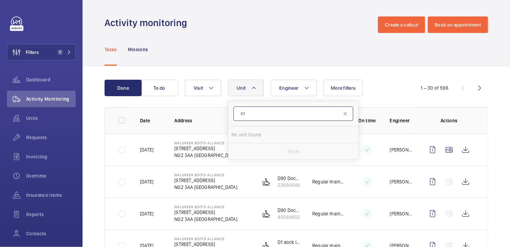
type input "D"
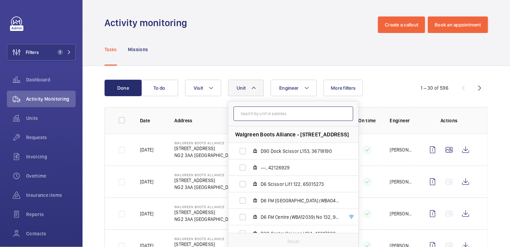
paste input "D1 dock leve"
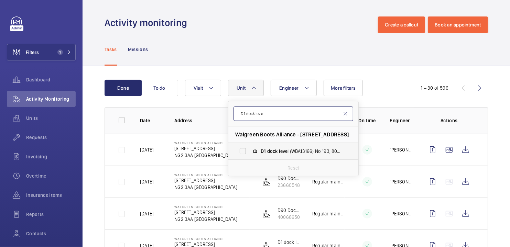
type input "D1 dock leve"
click at [290, 151] on span "D1 dock leve l (WBA13166) No 193, 80412627" at bounding box center [301, 151] width 80 height 7
click at [250, 151] on input "D1 dock leve l (WBA13166) No 193, 80412627" at bounding box center [243, 151] width 14 height 14
checkbox input "true"
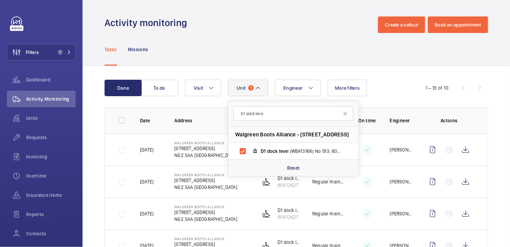
click at [309, 43] on div "Tasks Missions" at bounding box center [295, 49] width 383 height 33
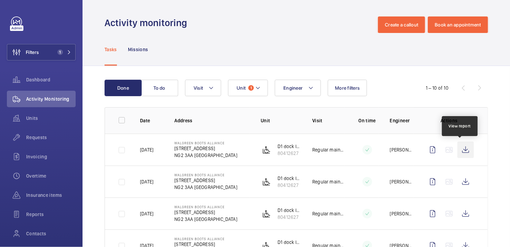
click at [460, 149] on wm-front-icon-button at bounding box center [465, 150] width 16 height 16
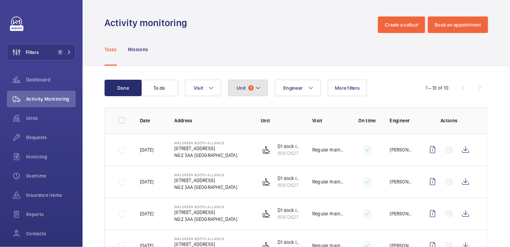
click at [250, 91] on button "Unit 1" at bounding box center [248, 88] width 40 height 16
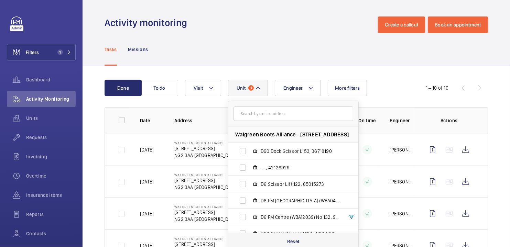
click at [302, 243] on div "Reset" at bounding box center [293, 241] width 130 height 16
click at [241, 34] on div "Tasks Missions" at bounding box center [295, 49] width 383 height 33
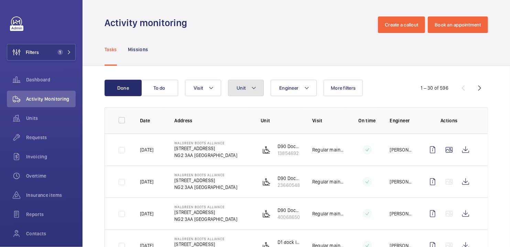
click at [243, 88] on span "Unit" at bounding box center [240, 87] width 9 height 5
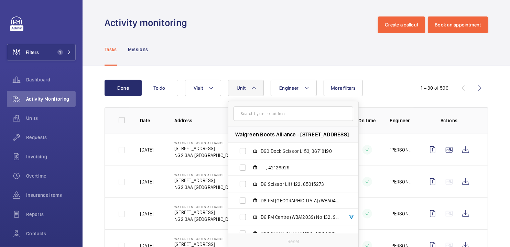
click at [260, 112] on input "text" at bounding box center [293, 114] width 120 height 14
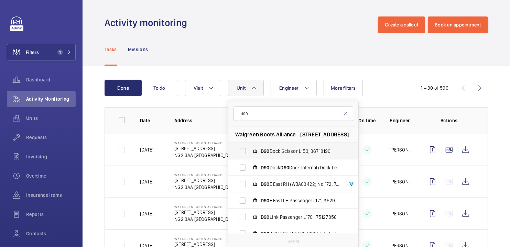
type input "d90"
click at [275, 149] on span "D90 Dock Scissor L153, 36718190" at bounding box center [301, 151] width 80 height 7
click at [250, 149] on input "D90 Dock Scissor L153, 36718190" at bounding box center [243, 151] width 14 height 14
checkbox input "true"
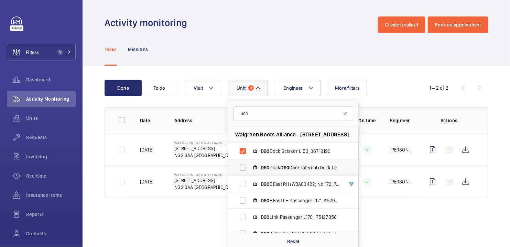
click at [275, 166] on span "D90 Dock D90 Dock Internal (Dock Leveller) (WBA12358) No 191, 23660548" at bounding box center [301, 167] width 80 height 7
click at [250, 166] on input "D90 Dock D90 Dock Internal (Dock Leveller) (WBA12358) No 191, 23660548" at bounding box center [243, 168] width 14 height 14
checkbox input "true"
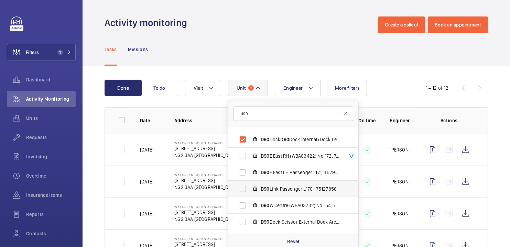
click at [275, 187] on span "D90 Link Passenger L170 , 75127856" at bounding box center [301, 189] width 80 height 7
click at [250, 187] on input "D90 Link Passenger L170 , 75127856" at bounding box center [243, 189] width 14 height 14
checkbox input "true"
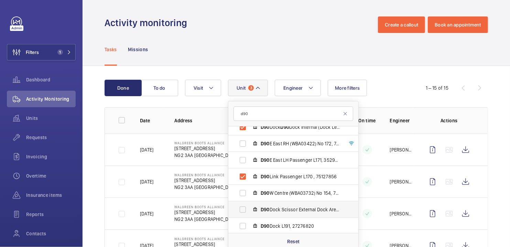
click at [276, 207] on span "D90 Dock Scissor External Dock Area (Scissor) (WBA03622) No 153, 13854692" at bounding box center [301, 209] width 80 height 7
click at [250, 207] on input "D90 Dock Scissor External Dock Area (Scissor) (WBA03622) No 153, 13854692" at bounding box center [243, 210] width 14 height 14
checkbox input "true"
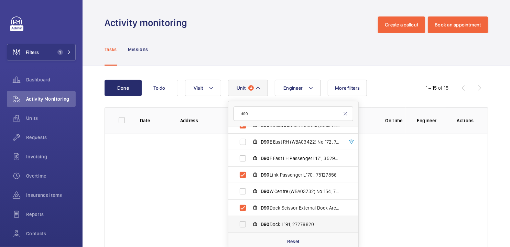
click at [284, 224] on span "D90 Dock L191, 27276820" at bounding box center [301, 224] width 80 height 7
click at [250, 224] on input "D90 Dock L191, 27276820" at bounding box center [243, 225] width 14 height 14
checkbox input "true"
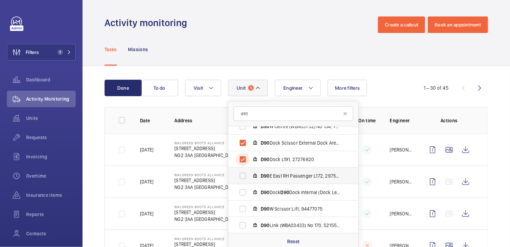
scroll to position [108, 0]
click at [276, 192] on span "D90 Dock D90 Dock Internal (Dock Leveller) (WBA12368) No 1990, 40068650" at bounding box center [301, 192] width 80 height 7
click at [250, 192] on input "D90 Dock D90 Dock Internal (Dock Leveller) (WBA12368) No 1990, 40068650" at bounding box center [243, 192] width 14 height 14
checkbox input "true"
click at [280, 222] on span "D90 Link (WBA03433) No 170, 52155528" at bounding box center [301, 225] width 80 height 7
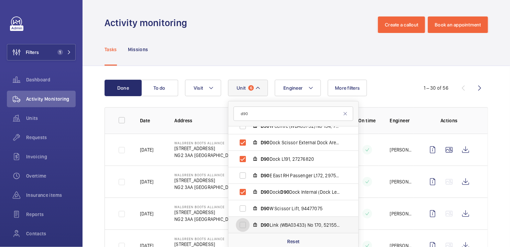
click at [250, 222] on input "D90 Link (WBA03433) No 170, 52155528" at bounding box center [243, 225] width 14 height 14
checkbox input "true"
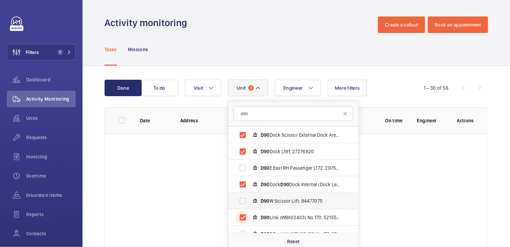
scroll to position [141, 0]
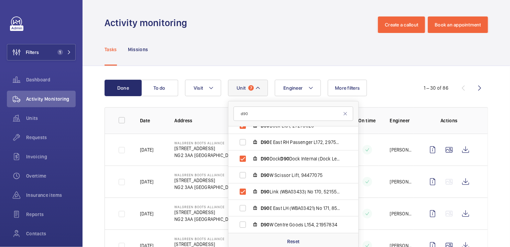
click at [313, 30] on div "Activity monitoring Create a callout Book an appointment" at bounding box center [295, 24] width 383 height 16
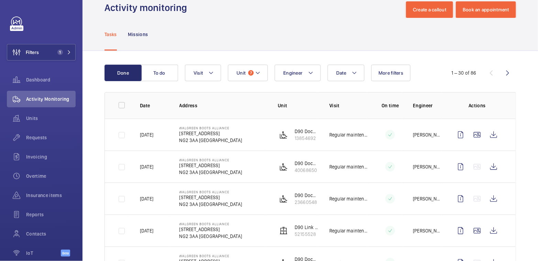
scroll to position [26, 0]
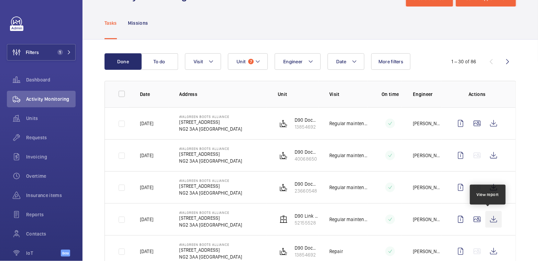
click at [491, 217] on wm-front-icon-button at bounding box center [493, 219] width 16 height 16
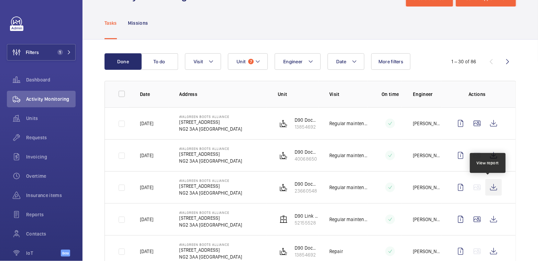
click at [489, 189] on wm-front-icon-button at bounding box center [493, 187] width 16 height 16
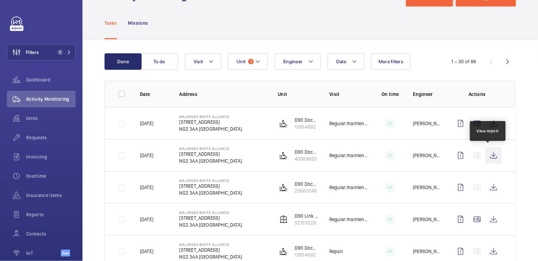
click at [486, 158] on wm-front-icon-button at bounding box center [493, 155] width 16 height 16
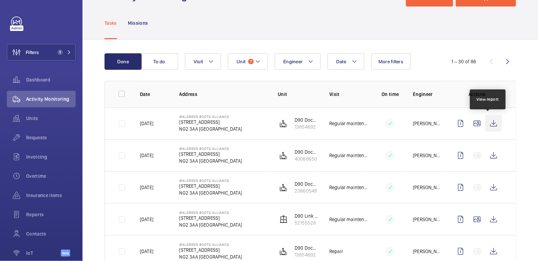
click at [488, 128] on wm-front-icon-button at bounding box center [493, 123] width 16 height 16
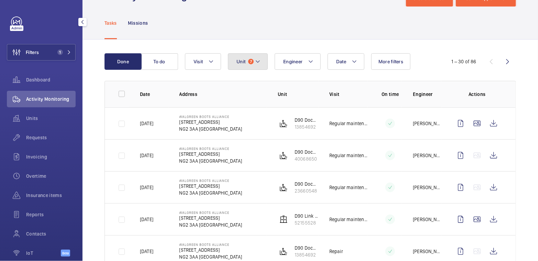
click at [233, 62] on button "Unit 7" at bounding box center [248, 61] width 40 height 16
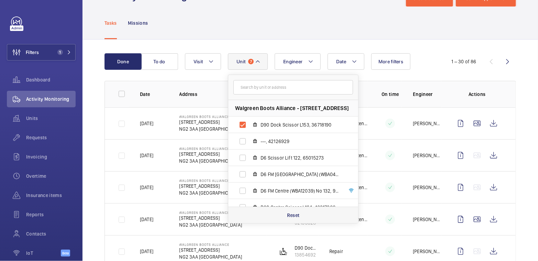
click at [287, 215] on p "Reset" at bounding box center [293, 215] width 13 height 7
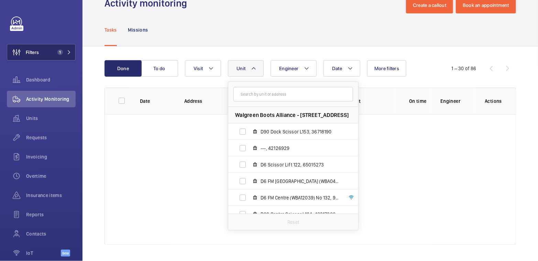
scroll to position [26, 0]
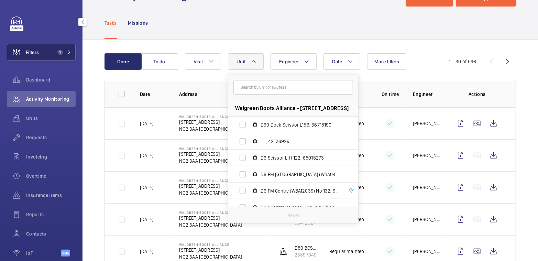
click at [47, 54] on button "Filters 1" at bounding box center [41, 52] width 69 height 16
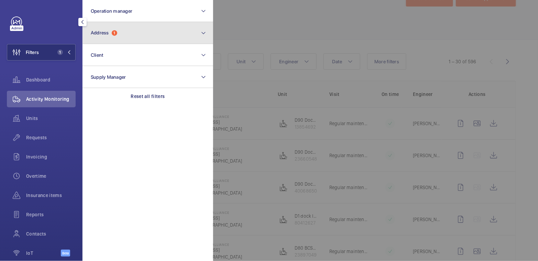
click at [111, 35] on span "Address 1" at bounding box center [104, 33] width 26 height 6
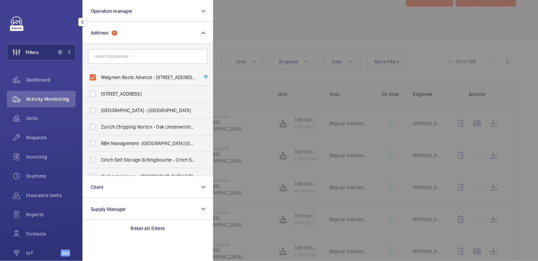
click at [115, 76] on span "Walgreen Boots Alliance - 1 Thane Road West, NOTTINGHAM NG2 3AA" at bounding box center [148, 77] width 95 height 7
click at [100, 76] on input "Walgreen Boots Alliance - 1 Thane Road West, NOTTINGHAM NG2 3AA" at bounding box center [93, 77] width 14 height 14
checkbox input "false"
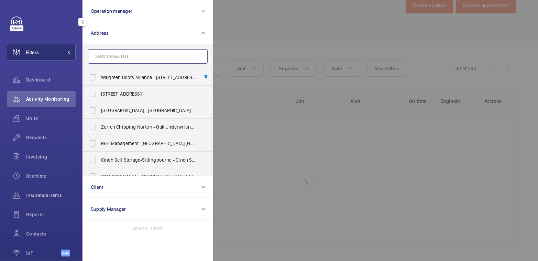
click at [132, 59] on input "text" at bounding box center [148, 56] width 120 height 14
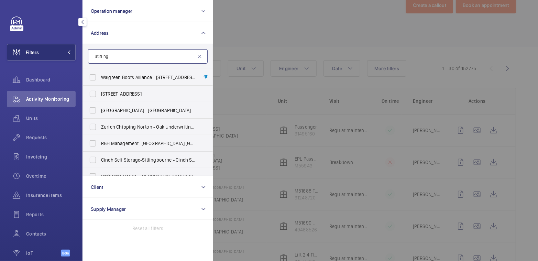
scroll to position [26, 0]
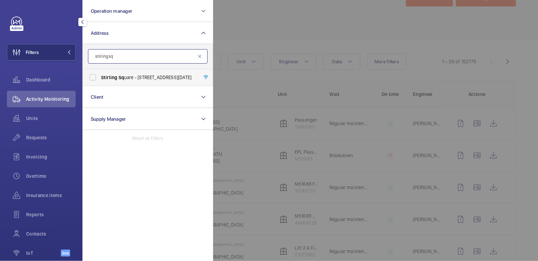
type input "stirling sq"
click at [147, 80] on span "Stirling Sq uare - 6 Carlton Gardens, LONDON SW1Y 5AD" at bounding box center [148, 77] width 95 height 7
click at [100, 80] on input "Stirling Sq uare - 6 Carlton Gardens, LONDON SW1Y 5AD" at bounding box center [93, 77] width 14 height 14
checkbox input "true"
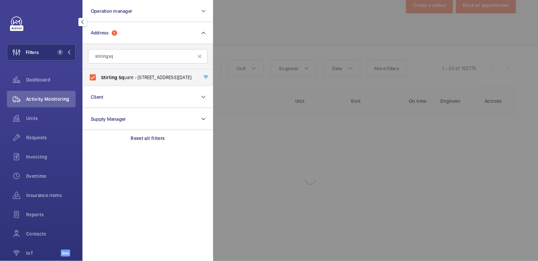
click at [286, 26] on div at bounding box center [482, 130] width 538 height 261
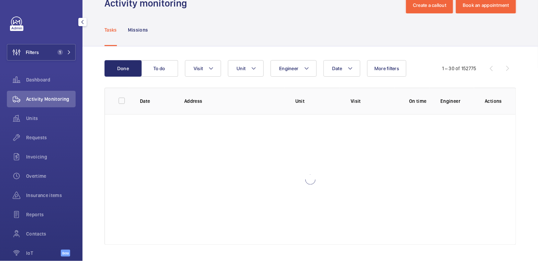
scroll to position [26, 0]
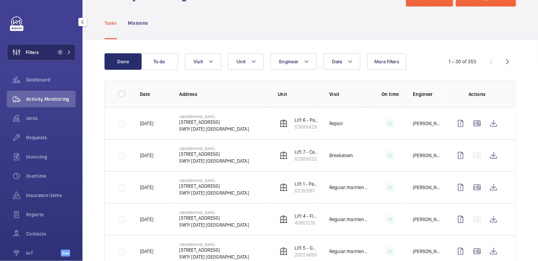
click at [44, 58] on button "Filters 1" at bounding box center [41, 52] width 69 height 16
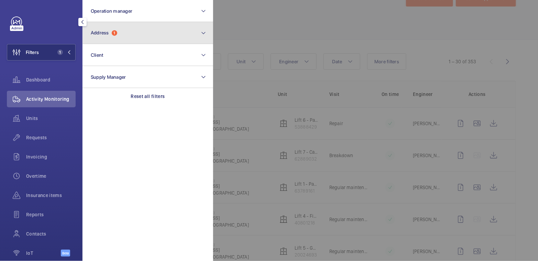
click at [137, 37] on button "Address 1" at bounding box center [147, 33] width 131 height 22
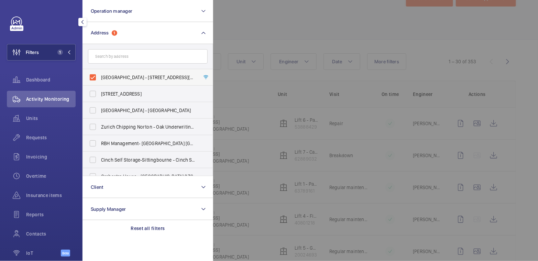
click at [108, 76] on span "Stirling Square - 6 Carlton Gardens, LONDON SW1Y 5AD" at bounding box center [148, 77] width 95 height 7
click at [100, 76] on input "Stirling Square - 6 Carlton Gardens, LONDON SW1Y 5AD" at bounding box center [93, 77] width 14 height 14
checkbox input "false"
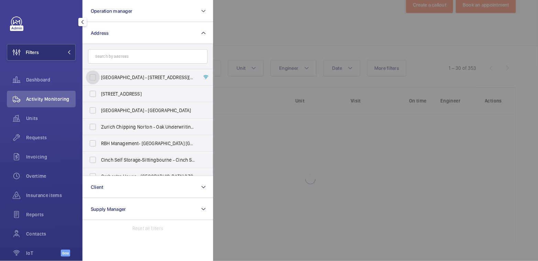
scroll to position [20, 0]
click at [130, 56] on input "text" at bounding box center [148, 56] width 120 height 14
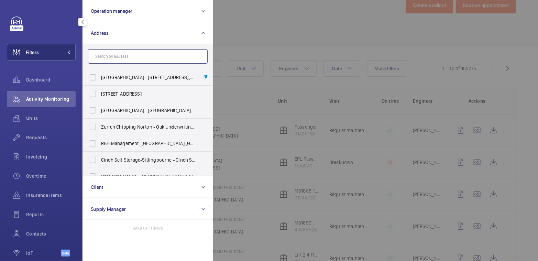
scroll to position [26, 0]
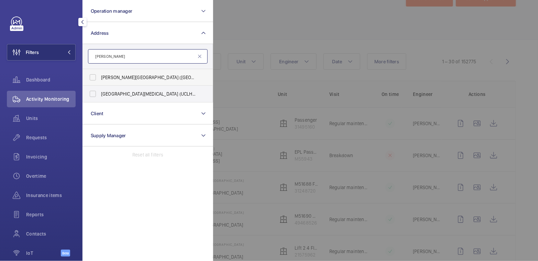
type input "huntley"
click at [131, 79] on span "Eastman Dental Hospital (UCLH) - 47-49 Huntley Street, LONDON WC1E 6DG" at bounding box center [148, 77] width 95 height 7
click at [100, 79] on input "Eastman Dental Hospital (UCLH) - 47-49 Huntley Street, LONDON WC1E 6DG" at bounding box center [93, 77] width 14 height 14
checkbox input "true"
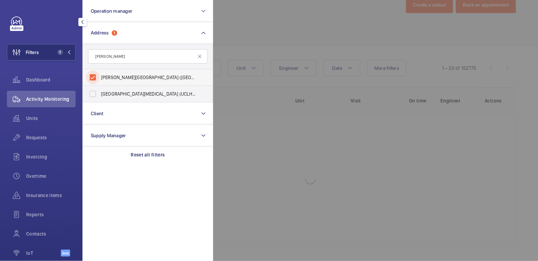
scroll to position [20, 0]
click at [266, 40] on div at bounding box center [482, 130] width 538 height 261
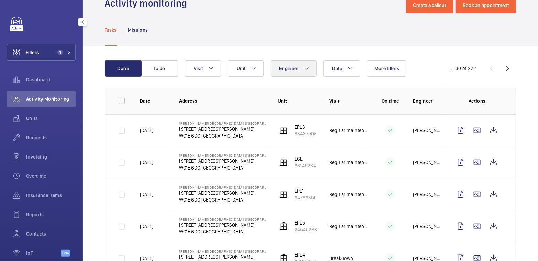
scroll to position [26, 0]
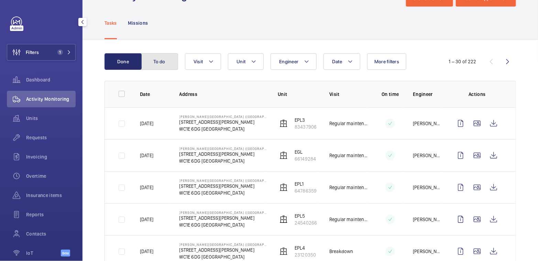
click at [160, 62] on button "To do" at bounding box center [159, 61] width 37 height 16
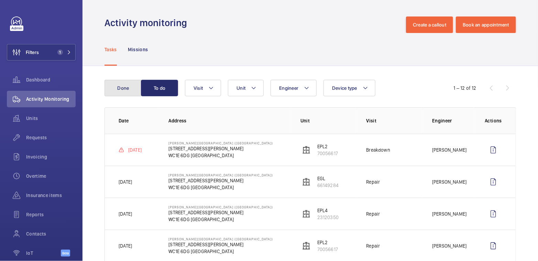
click at [132, 84] on button "Done" at bounding box center [122, 88] width 37 height 16
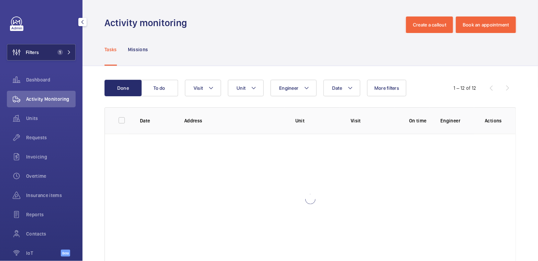
click at [55, 52] on span "1" at bounding box center [59, 51] width 8 height 5
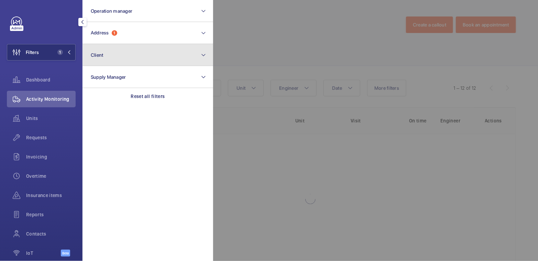
click at [128, 44] on button "Client" at bounding box center [147, 55] width 131 height 22
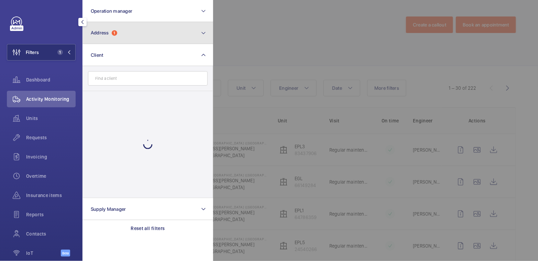
click at [130, 34] on button "Address 1" at bounding box center [147, 33] width 131 height 22
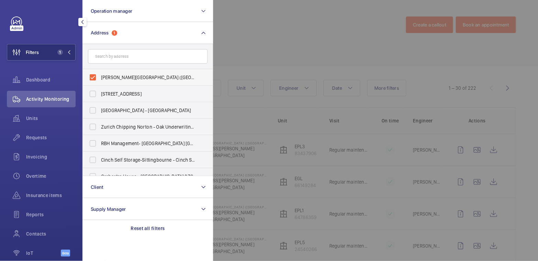
click at [122, 77] on span "Eastman Dental Hospital (UCLH) - 47-49 Huntley Street, LONDON WC1E 6DG" at bounding box center [148, 77] width 95 height 7
click at [100, 77] on input "Eastman Dental Hospital (UCLH) - 47-49 Huntley Street, LONDON WC1E 6DG" at bounding box center [93, 77] width 14 height 14
checkbox input "false"
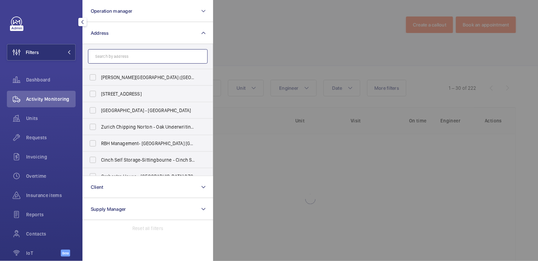
click at [135, 58] on input "text" at bounding box center [148, 56] width 120 height 14
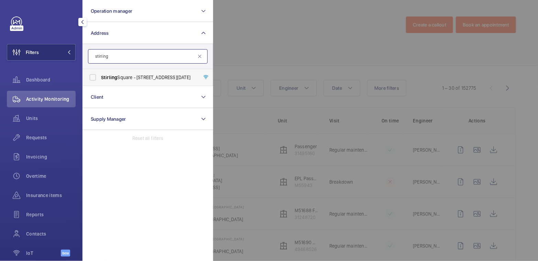
type input "stirling"
click at [122, 78] on span "Stirling Square - 6 Carlton Gardens, LONDON SW1Y 5AD" at bounding box center [148, 77] width 95 height 7
click at [100, 78] on input "Stirling Square - 6 Carlton Gardens, LONDON SW1Y 5AD" at bounding box center [93, 77] width 14 height 14
checkbox input "true"
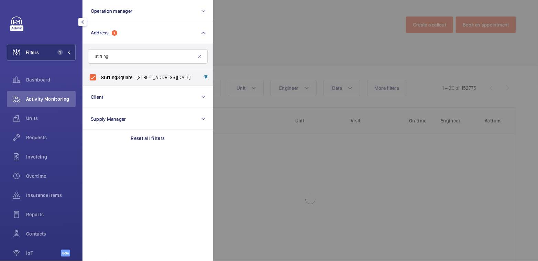
click at [266, 27] on div at bounding box center [482, 130] width 538 height 261
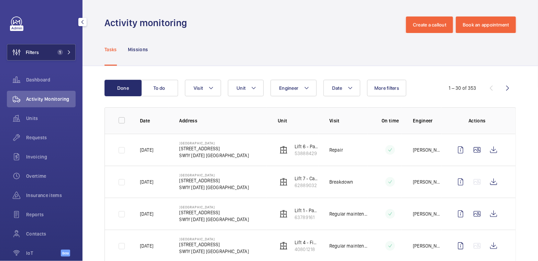
click at [47, 53] on button "Filters 1" at bounding box center [41, 52] width 69 height 16
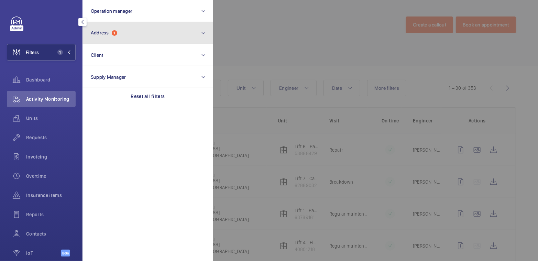
click at [126, 37] on button "Address 1" at bounding box center [147, 33] width 131 height 22
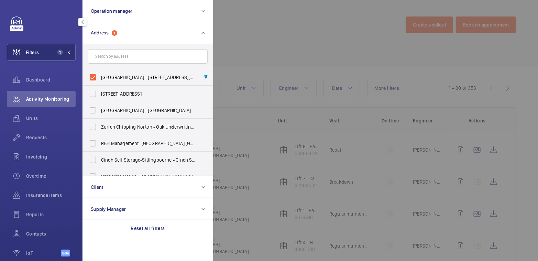
click at [253, 34] on div at bounding box center [482, 130] width 538 height 261
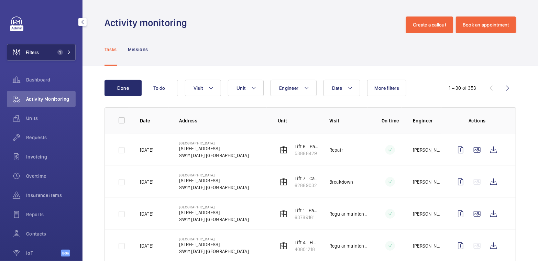
click at [37, 53] on span "Filters" at bounding box center [32, 52] width 13 height 7
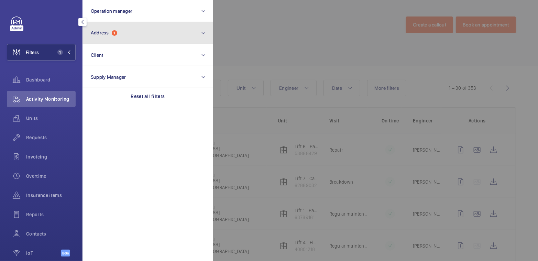
click at [118, 39] on button "Address 1" at bounding box center [147, 33] width 131 height 22
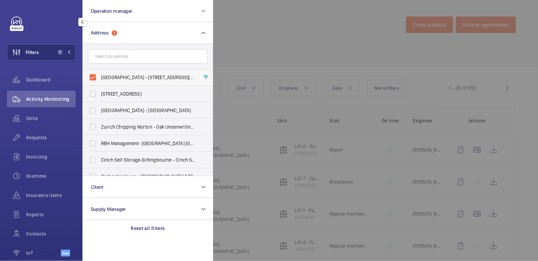
drag, startPoint x: 130, startPoint y: 79, endPoint x: 133, endPoint y: 73, distance: 7.1
click at [130, 79] on span "Stirling Square - 6 Carlton Gardens, LONDON SW1Y 5AD" at bounding box center [148, 77] width 95 height 7
click at [100, 79] on input "Stirling Square - 6 Carlton Gardens, LONDON SW1Y 5AD" at bounding box center [93, 77] width 14 height 14
checkbox input "false"
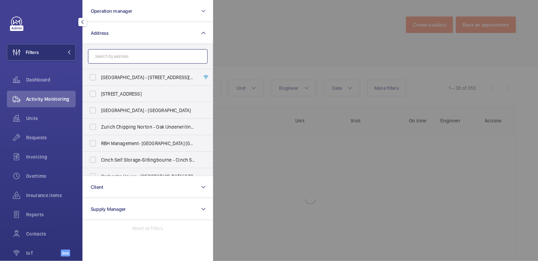
click at [134, 63] on input "text" at bounding box center [148, 56] width 120 height 14
click at [273, 48] on div at bounding box center [482, 130] width 538 height 261
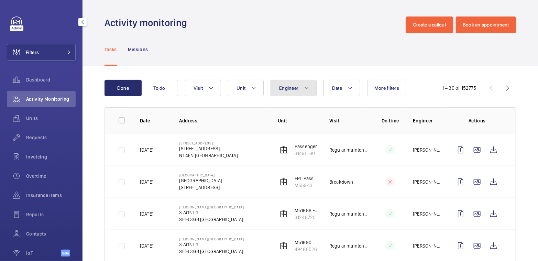
click at [297, 93] on button "Engineer" at bounding box center [294, 88] width 46 height 16
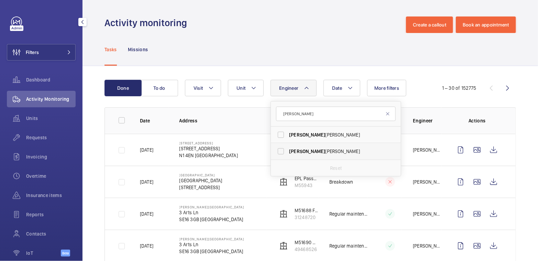
type input "josh"
click at [317, 150] on span "Josh Mitchell" at bounding box center [336, 151] width 95 height 7
click at [288, 150] on input "Josh Mitchell" at bounding box center [281, 151] width 14 height 14
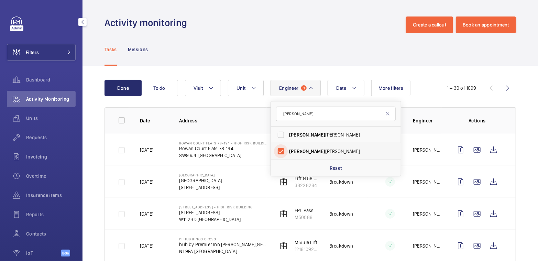
click at [283, 151] on input "Josh Mitchell" at bounding box center [281, 151] width 14 height 14
checkbox input "false"
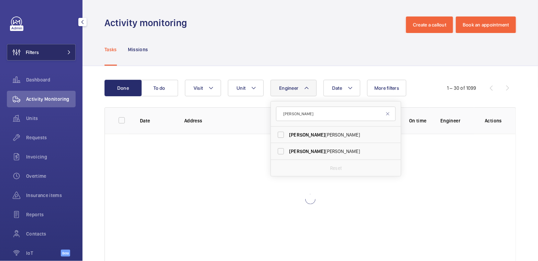
click at [43, 48] on button "Filters" at bounding box center [41, 52] width 69 height 16
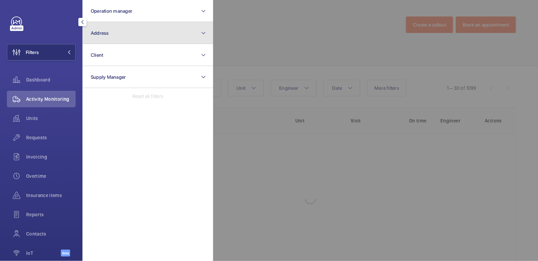
click at [123, 32] on button "Address" at bounding box center [147, 33] width 131 height 22
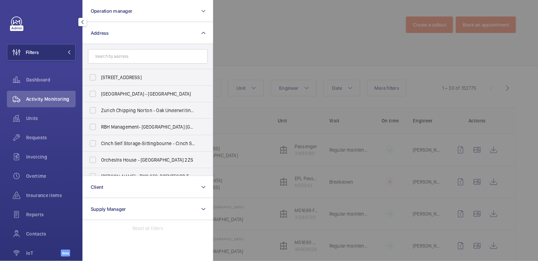
click at [262, 43] on div at bounding box center [482, 130] width 538 height 261
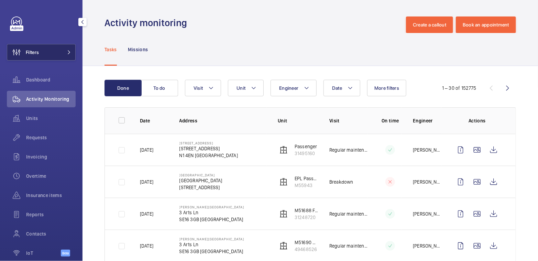
click at [53, 50] on button "Filters" at bounding box center [41, 52] width 69 height 16
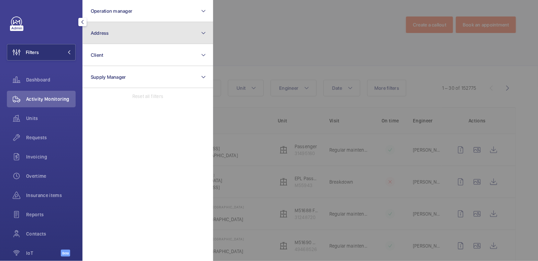
click at [126, 35] on button "Address" at bounding box center [147, 33] width 131 height 22
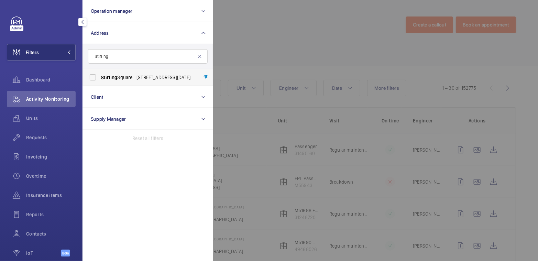
type input "stirling"
click at [134, 76] on span "Stirling Square - 6 Carlton Gardens, LONDON SW1Y 5AD" at bounding box center [148, 77] width 95 height 7
click at [100, 76] on input "Stirling Square - 6 Carlton Gardens, LONDON SW1Y 5AD" at bounding box center [93, 77] width 14 height 14
checkbox input "true"
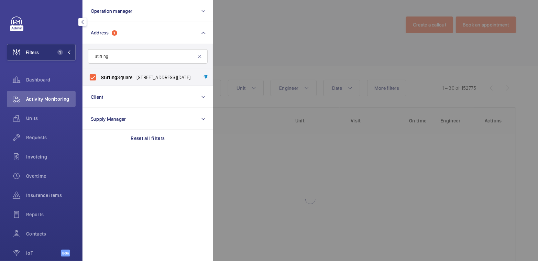
click at [258, 36] on div at bounding box center [482, 130] width 538 height 261
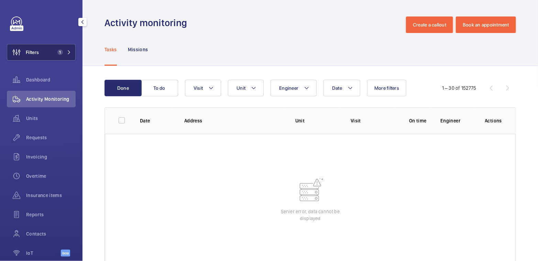
click at [47, 55] on button "Filters 1" at bounding box center [41, 52] width 69 height 16
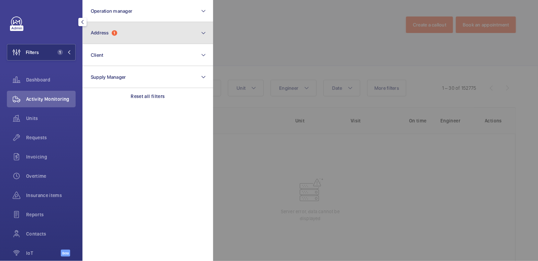
click at [119, 36] on button "Address 1" at bounding box center [147, 33] width 131 height 22
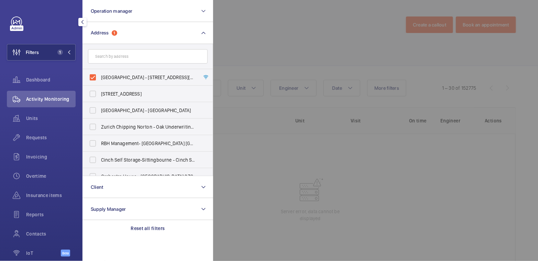
click at [297, 30] on div at bounding box center [482, 130] width 538 height 261
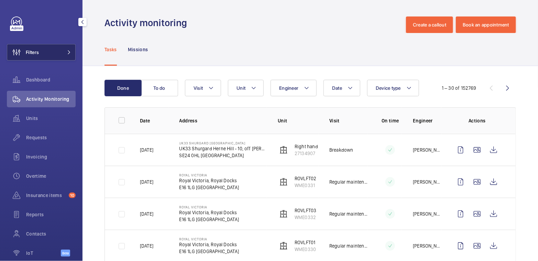
click at [33, 53] on span "Filters" at bounding box center [32, 52] width 13 height 7
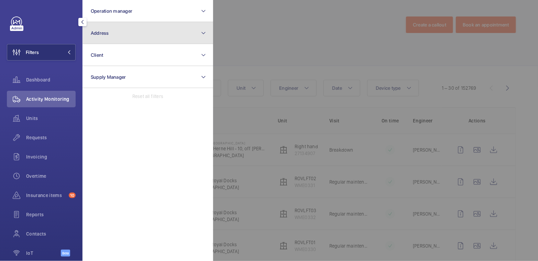
click at [127, 30] on button "Address" at bounding box center [147, 33] width 131 height 22
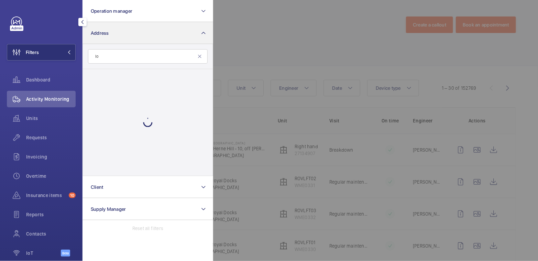
type input "l"
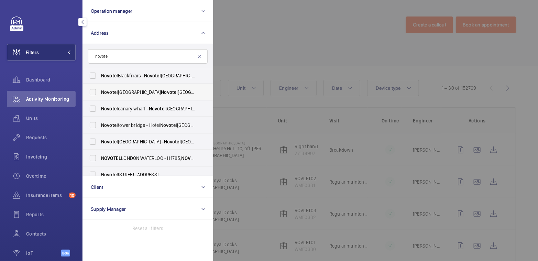
scroll to position [32, 0]
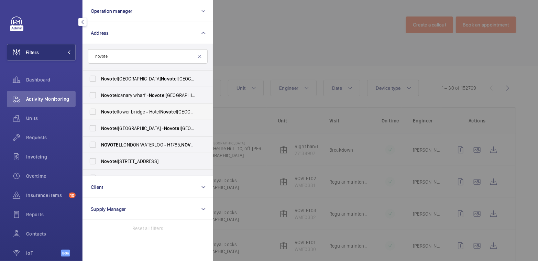
type input "novotel"
click at [118, 112] on span "Novotel tower bridge - Hotel Novotel London Tower Bridge, LONDON EC3N 2NR" at bounding box center [148, 111] width 95 height 7
click at [100, 112] on input "Novotel tower bridge - Hotel Novotel London Tower Bridge, LONDON EC3N 2NR" at bounding box center [93, 112] width 14 height 14
checkbox input "true"
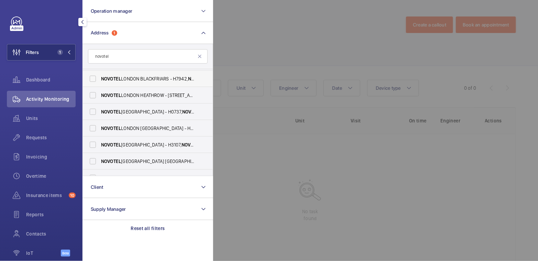
scroll to position [132, 0]
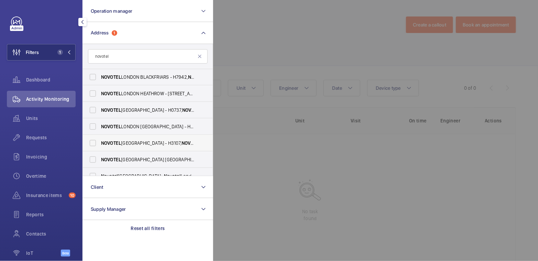
click at [119, 140] on span "NOVOTEL" at bounding box center [111, 142] width 20 height 5
click at [100, 140] on input "NOVOTEL LONDON TOWER BRIDGE - H3107, NOVOTEL LONDON TOWER BRIDGE, 10 Pepys St, …" at bounding box center [93, 143] width 14 height 14
checkbox input "true"
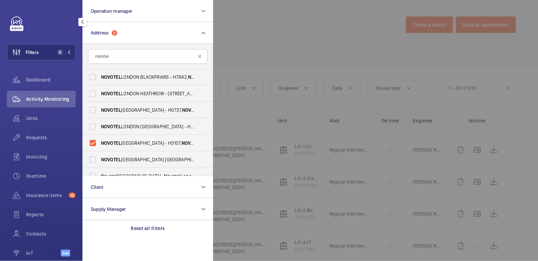
click at [266, 25] on div at bounding box center [482, 130] width 538 height 261
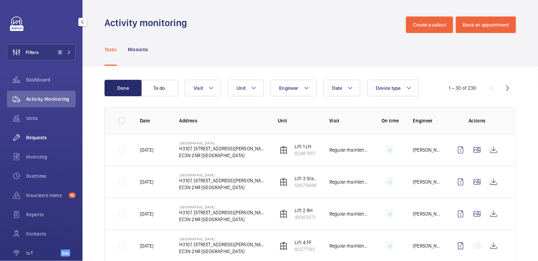
click at [41, 140] on span "Requests" at bounding box center [50, 137] width 49 height 7
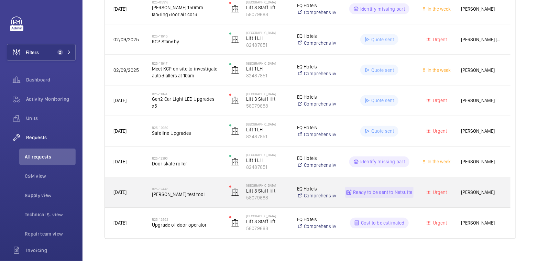
scroll to position [389, 0]
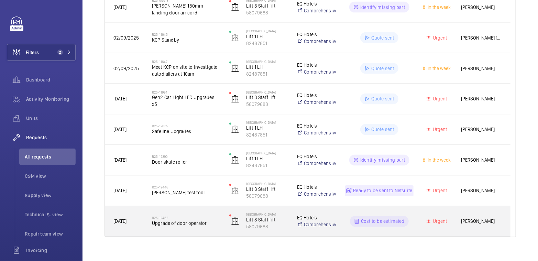
click at [202, 228] on div "R25-12452 Upgrade of door operator" at bounding box center [186, 221] width 68 height 20
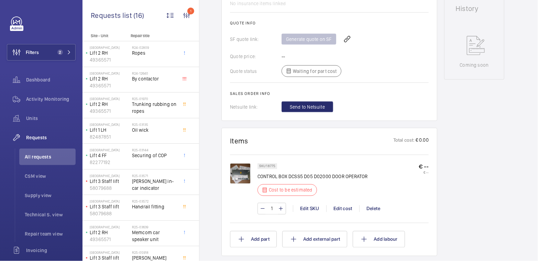
scroll to position [330, 0]
click at [244, 174] on img at bounding box center [240, 173] width 21 height 21
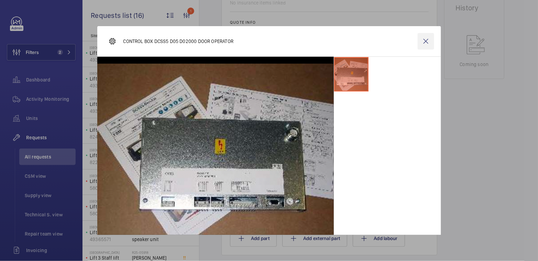
click at [421, 42] on wm-front-icon-button at bounding box center [426, 41] width 16 height 16
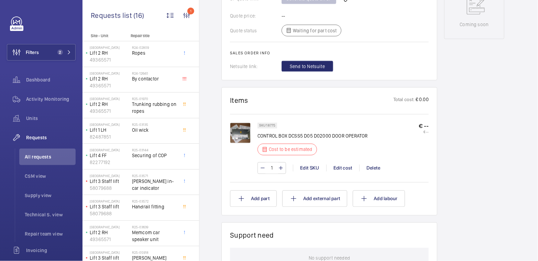
scroll to position [370, 0]
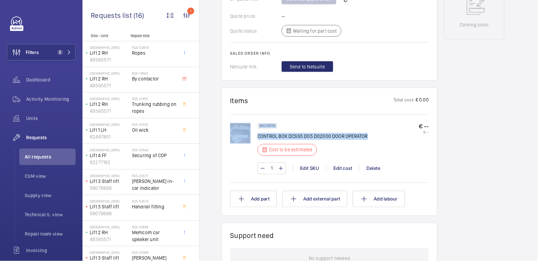
drag, startPoint x: 368, startPoint y: 136, endPoint x: 257, endPoint y: 135, distance: 111.0
click at [257, 135] on div "SKU 18775 CONTROL BOX DCSS5 D05 D02000 DOOR OPERATOR Cost to be estimated € -- …" at bounding box center [329, 152] width 199 height 58
click at [323, 126] on div "SKU 18775 CONTROL BOX DCSS5 D05 D02000 DOOR OPERATOR Cost to be estimated" at bounding box center [312, 141] width 110 height 37
drag, startPoint x: 349, startPoint y: 133, endPoint x: 258, endPoint y: 135, distance: 90.4
click at [258, 135] on div "SKU 18775 CONTROL BOX DCSS5 D05 D02000 DOOR OPERATOR Cost to be estimated € -- …" at bounding box center [342, 141] width 171 height 37
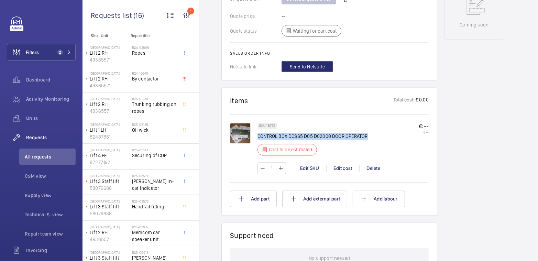
copy p "CONTROL BOX DCSS5 D05 D02000 DOOR OPERATOR"
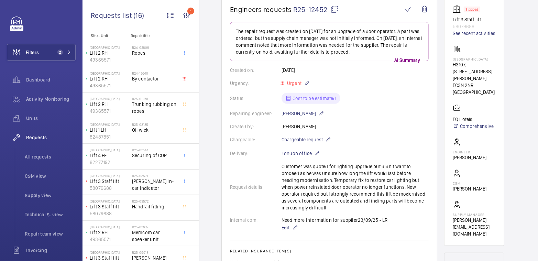
scroll to position [0, 0]
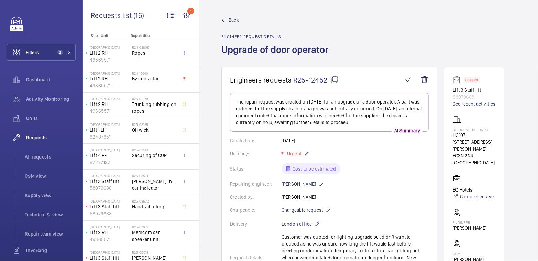
click at [237, 20] on span "Back" at bounding box center [234, 19] width 10 height 7
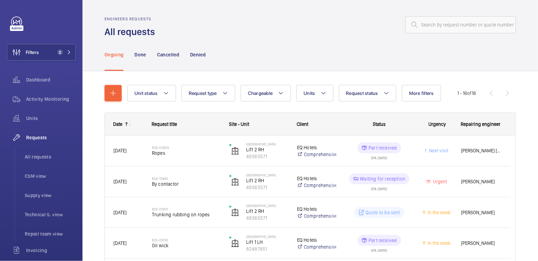
click at [502, 94] on wm-front-pagination "1 - 16 of 16" at bounding box center [486, 93] width 59 height 16
click at [139, 54] on p "Done" at bounding box center [139, 54] width 11 height 7
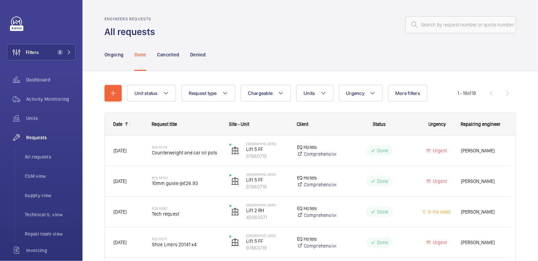
click at [500, 93] on wm-front-pagination "1 - 18 of 18" at bounding box center [486, 93] width 59 height 16
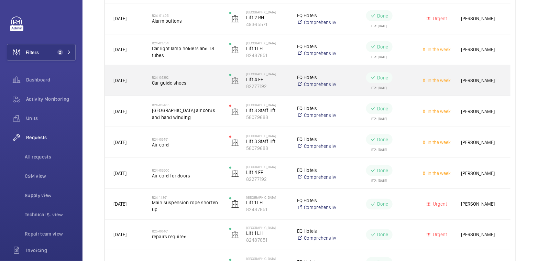
scroll to position [353, 0]
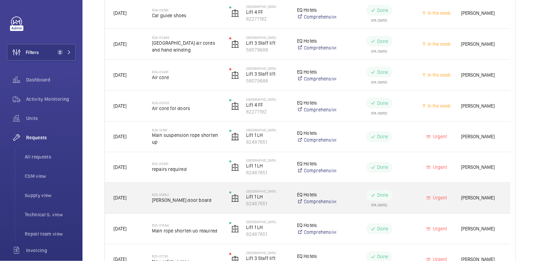
click at [199, 198] on span "Otis door board" at bounding box center [186, 200] width 68 height 7
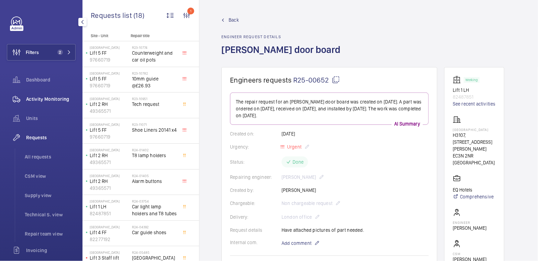
click at [44, 97] on span "Activity Monitoring" at bounding box center [50, 99] width 49 height 7
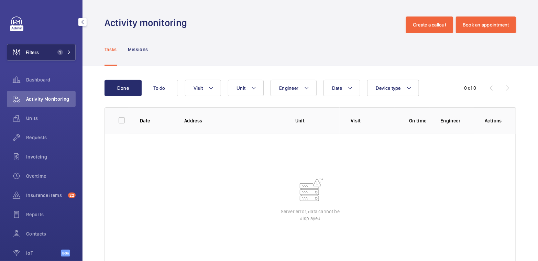
click at [43, 53] on button "Filters 1" at bounding box center [41, 52] width 69 height 16
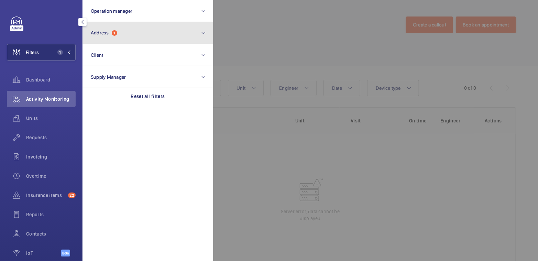
click at [154, 30] on button "Address 1" at bounding box center [147, 33] width 131 height 22
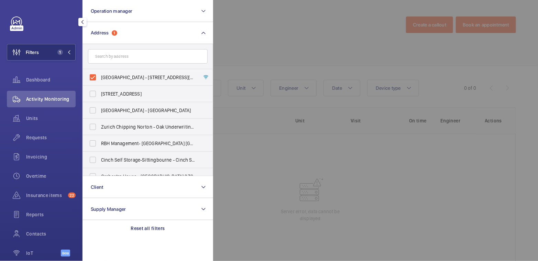
click at [281, 33] on div at bounding box center [482, 130] width 538 height 261
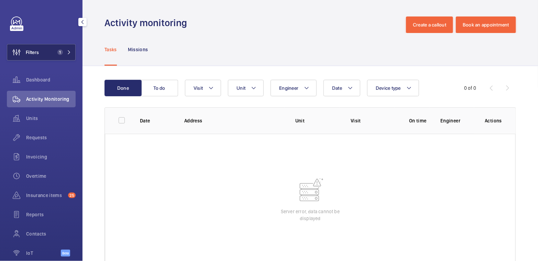
click at [55, 53] on span "1" at bounding box center [59, 51] width 8 height 5
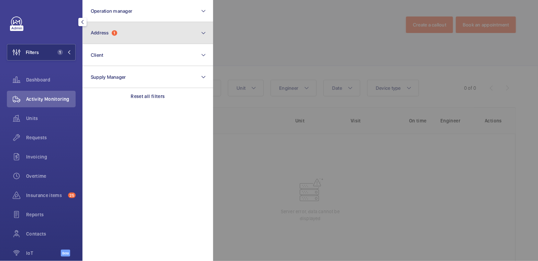
click at [129, 40] on button "Address 1" at bounding box center [147, 33] width 131 height 22
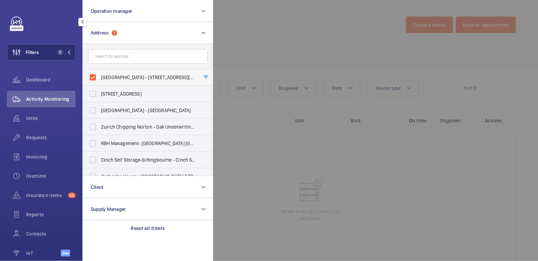
click at [114, 76] on span "[GEOGRAPHIC_DATA] - [STREET_ADDRESS][DATE]" at bounding box center [148, 77] width 95 height 7
click at [100, 76] on input "[GEOGRAPHIC_DATA] - [STREET_ADDRESS][DATE]" at bounding box center [93, 77] width 14 height 14
checkbox input "false"
click at [288, 40] on div at bounding box center [482, 130] width 538 height 261
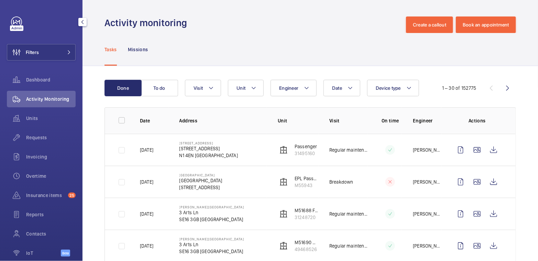
click at [5, 54] on div "Filters Dashboard Activity Monitoring Units Requests Invoicing Overtime Insuran…" at bounding box center [41, 130] width 82 height 261
click at [32, 51] on span "Filters" at bounding box center [32, 52] width 13 height 7
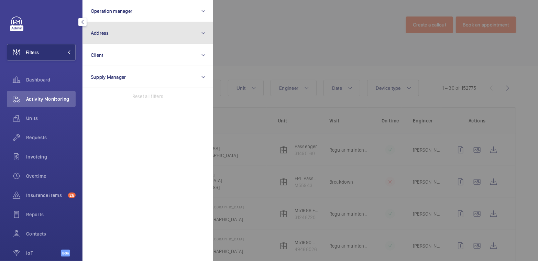
click at [110, 44] on button "Address" at bounding box center [147, 33] width 131 height 22
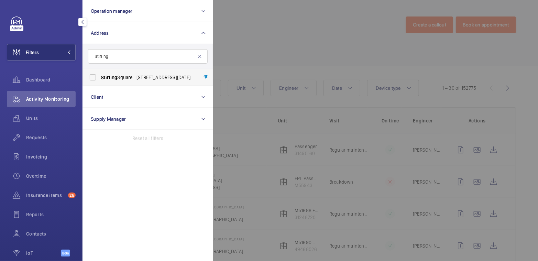
type input "stirling"
click at [119, 80] on span "[GEOGRAPHIC_DATA] - [STREET_ADDRESS][DATE]" at bounding box center [148, 77] width 95 height 7
click at [100, 80] on input "[GEOGRAPHIC_DATA] - [STREET_ADDRESS][DATE]" at bounding box center [93, 77] width 14 height 14
checkbox input "true"
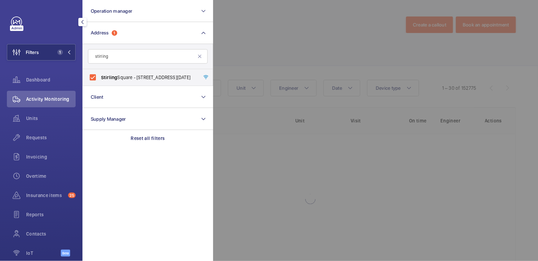
click at [286, 40] on div at bounding box center [482, 130] width 538 height 261
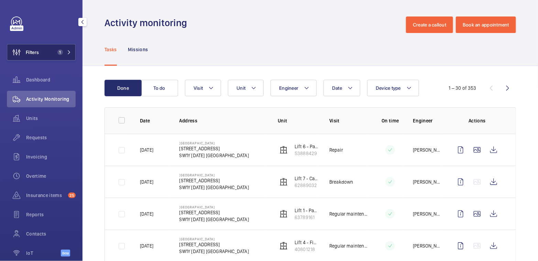
click at [38, 48] on span "Filters" at bounding box center [23, 52] width 32 height 16
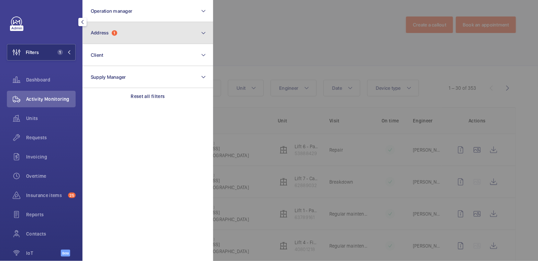
click at [126, 40] on button "Address 1" at bounding box center [147, 33] width 131 height 22
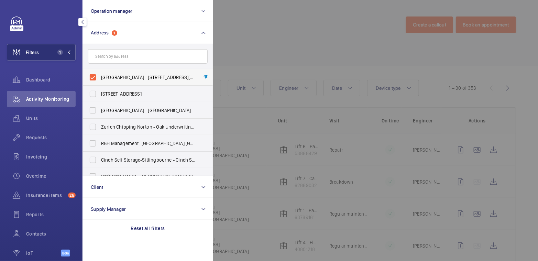
click at [124, 78] on span "[GEOGRAPHIC_DATA] - [STREET_ADDRESS][DATE]" at bounding box center [148, 77] width 95 height 7
click at [100, 78] on input "[GEOGRAPHIC_DATA] - [STREET_ADDRESS][DATE]" at bounding box center [93, 77] width 14 height 14
checkbox input "false"
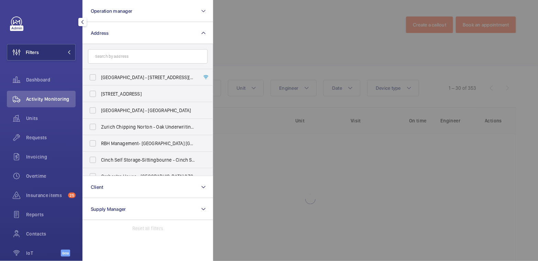
click at [264, 55] on div at bounding box center [482, 130] width 538 height 261
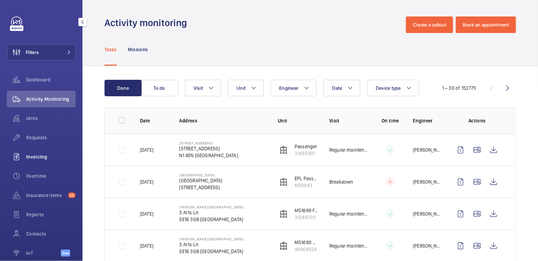
click at [47, 156] on span "Invoicing" at bounding box center [50, 156] width 49 height 7
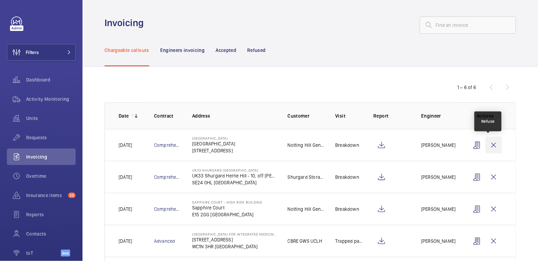
click at [487, 147] on wm-front-icon-button at bounding box center [493, 145] width 16 height 16
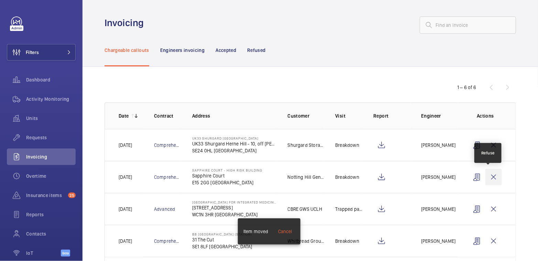
click at [489, 176] on wm-front-icon-button at bounding box center [493, 177] width 16 height 16
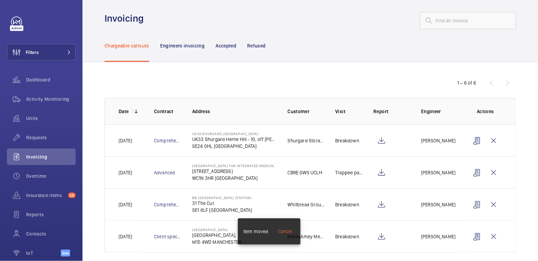
scroll to position [11, 0]
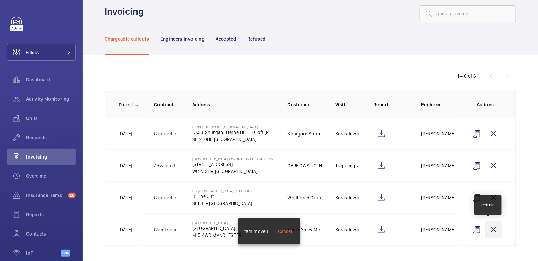
click at [493, 231] on wm-front-icon-button at bounding box center [493, 229] width 16 height 16
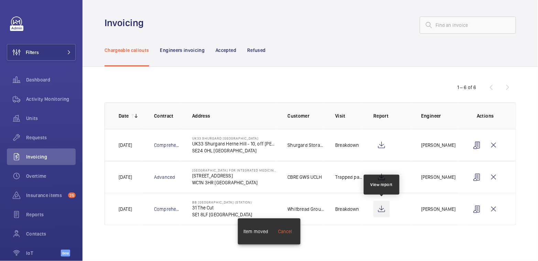
click at [381, 210] on wm-front-icon-button at bounding box center [381, 209] width 16 height 16
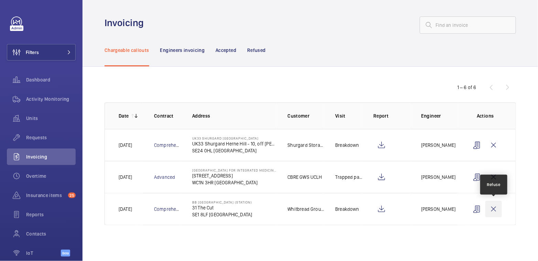
click at [495, 211] on wm-front-icon-button at bounding box center [493, 209] width 16 height 16
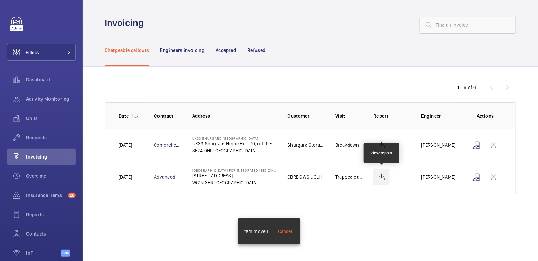
click at [378, 177] on wm-front-icon-button at bounding box center [381, 177] width 16 height 16
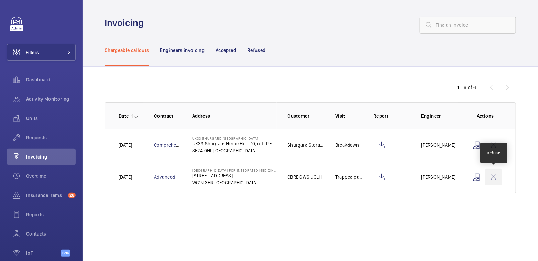
click at [493, 178] on wm-front-icon-button at bounding box center [493, 177] width 16 height 16
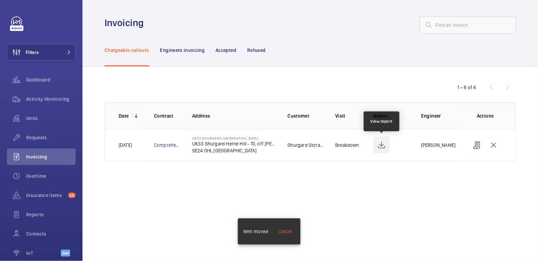
click at [382, 146] on wm-front-icon-button at bounding box center [381, 145] width 16 height 16
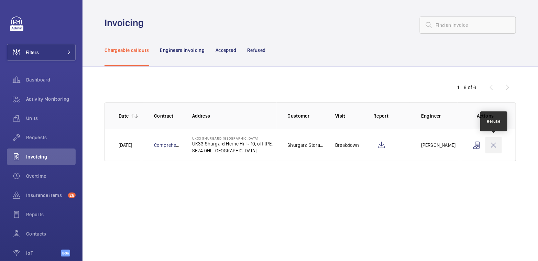
click at [495, 143] on wm-front-icon-button at bounding box center [493, 145] width 16 height 16
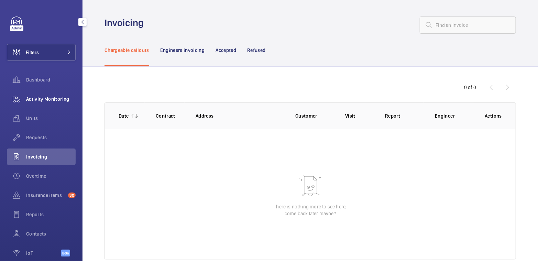
click at [45, 99] on span "Activity Monitoring" at bounding box center [50, 99] width 49 height 7
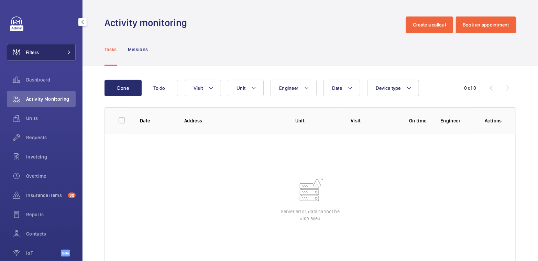
click at [49, 49] on button "Filters" at bounding box center [41, 52] width 69 height 16
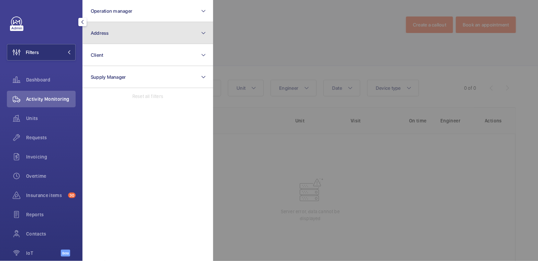
click at [109, 37] on button "Address" at bounding box center [147, 33] width 131 height 22
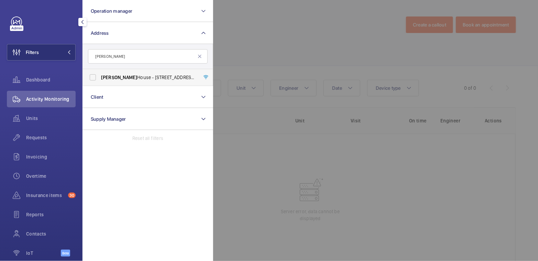
type input "[PERSON_NAME]"
click at [123, 76] on span "[PERSON_NAME] House - [STREET_ADDRESS][PERSON_NAME]" at bounding box center [148, 77] width 95 height 7
click at [100, 76] on input "[PERSON_NAME] House - [STREET_ADDRESS][PERSON_NAME]" at bounding box center [93, 77] width 14 height 14
checkbox input "true"
click at [284, 47] on div at bounding box center [482, 130] width 538 height 261
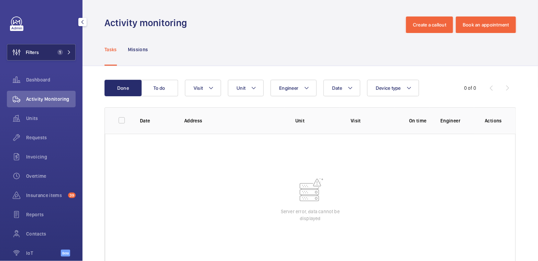
click at [40, 54] on button "Filters 1" at bounding box center [41, 52] width 69 height 16
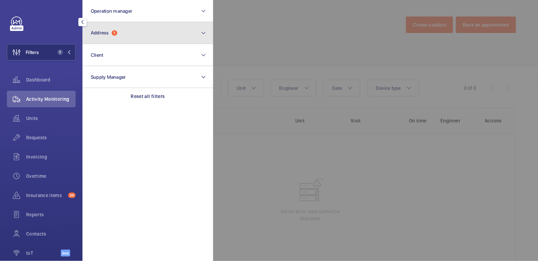
click at [122, 36] on button "Address 1" at bounding box center [147, 33] width 131 height 22
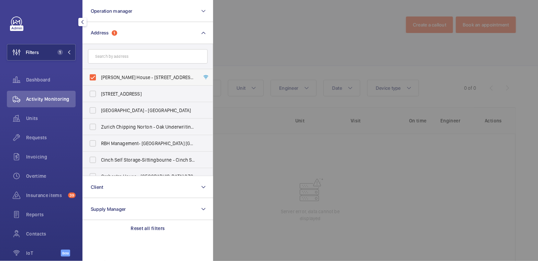
click at [120, 77] on span "[PERSON_NAME] House - [STREET_ADDRESS][PERSON_NAME]" at bounding box center [148, 77] width 95 height 7
click at [100, 77] on input "[PERSON_NAME] House - [STREET_ADDRESS][PERSON_NAME]" at bounding box center [93, 77] width 14 height 14
checkbox input "false"
click at [280, 47] on div at bounding box center [482, 130] width 538 height 261
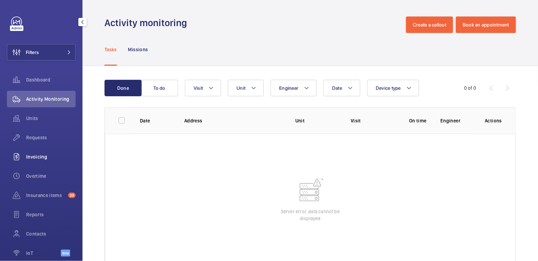
click at [38, 159] on span "Invoicing" at bounding box center [50, 156] width 49 height 7
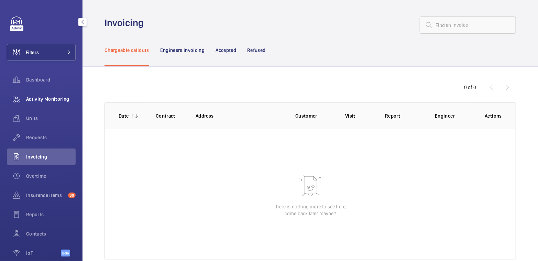
click at [41, 98] on span "Activity Monitoring" at bounding box center [50, 99] width 49 height 7
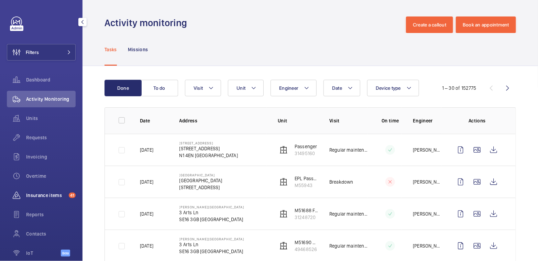
click at [34, 195] on span "Insurance items" at bounding box center [46, 195] width 40 height 7
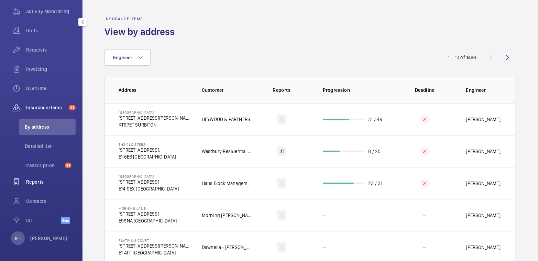
scroll to position [88, 0]
click at [40, 161] on span "Transcription" at bounding box center [43, 164] width 37 height 7
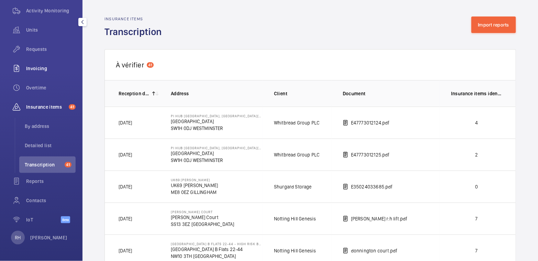
click at [42, 70] on span "Invoicing" at bounding box center [50, 68] width 49 height 7
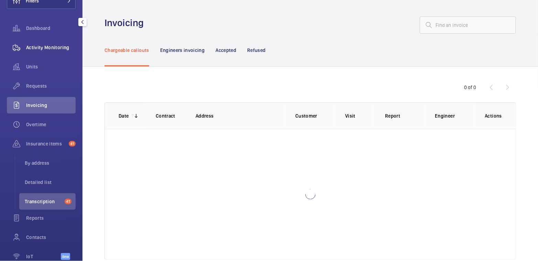
scroll to position [33, 0]
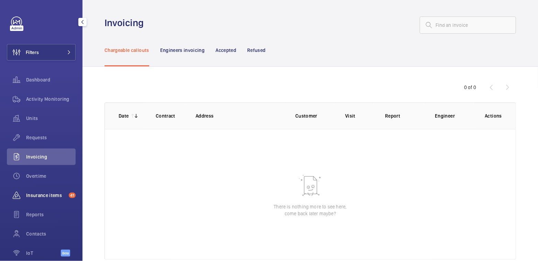
click at [44, 195] on span "Insurance items" at bounding box center [46, 195] width 40 height 7
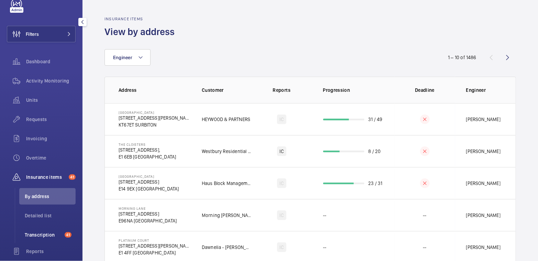
scroll to position [19, 0]
click at [46, 233] on span "Transcription" at bounding box center [43, 234] width 37 height 7
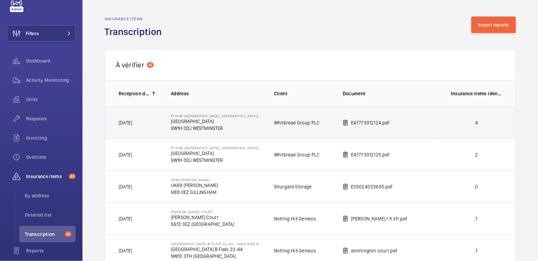
click at [453, 126] on td "4" at bounding box center [478, 123] width 76 height 32
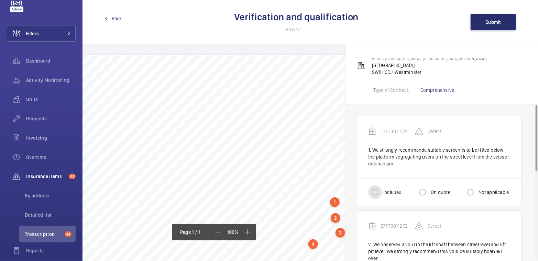
click at [377, 192] on input "Included" at bounding box center [375, 192] width 14 height 14
radio input "true"
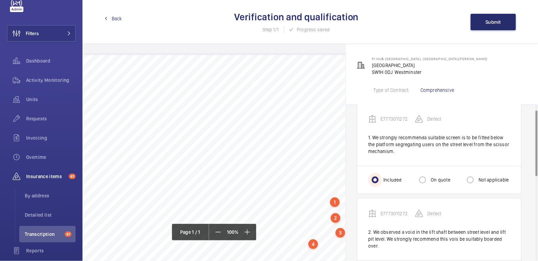
scroll to position [11, 0]
click at [434, 178] on label "On quote" at bounding box center [439, 181] width 21 height 7
click at [429, 178] on input "On quote" at bounding box center [423, 181] width 14 height 14
radio input "true"
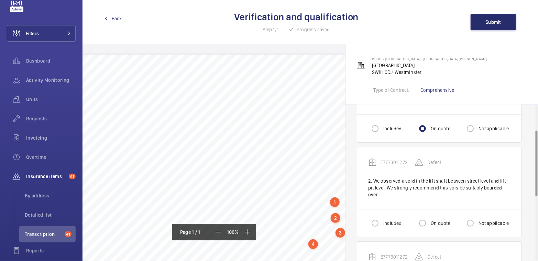
scroll to position [76, 0]
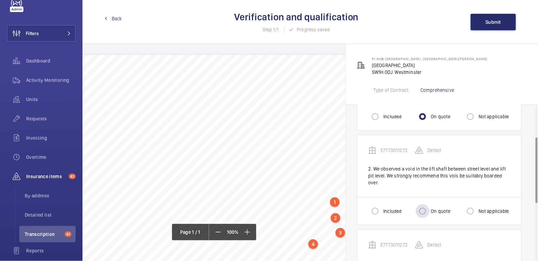
click at [431, 208] on label "On quote" at bounding box center [439, 211] width 21 height 7
click at [429, 204] on input "On quote" at bounding box center [423, 211] width 14 height 14
radio input "true"
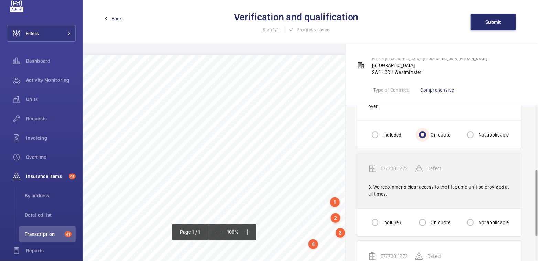
scroll to position [152, 0]
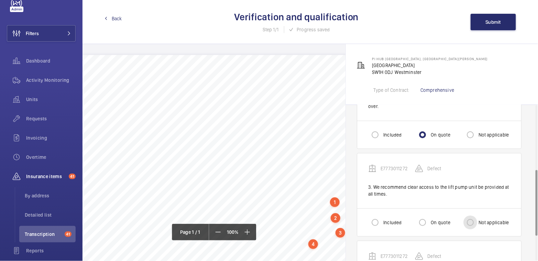
click at [474, 216] on input "Not applicable" at bounding box center [470, 223] width 14 height 14
radio input "true"
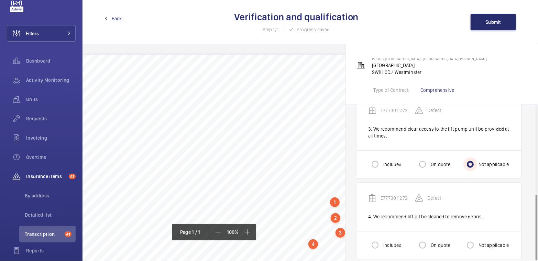
scroll to position [210, 0]
click at [429, 238] on input "On quote" at bounding box center [423, 245] width 14 height 14
radio input "true"
click at [498, 23] on span "Submit" at bounding box center [493, 21] width 15 height 5
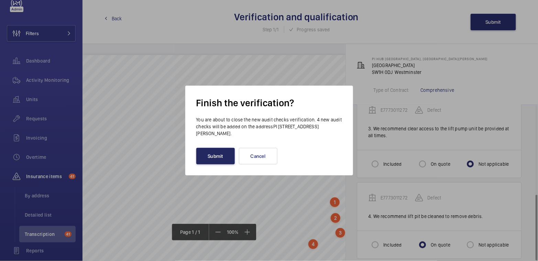
click at [212, 154] on button "Submit" at bounding box center [215, 156] width 38 height 16
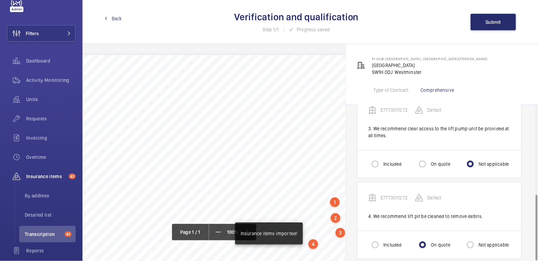
click at [115, 18] on span "Back" at bounding box center [117, 18] width 10 height 7
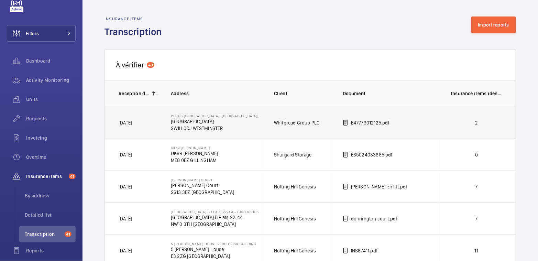
click at [452, 128] on td "2" at bounding box center [478, 123] width 76 height 32
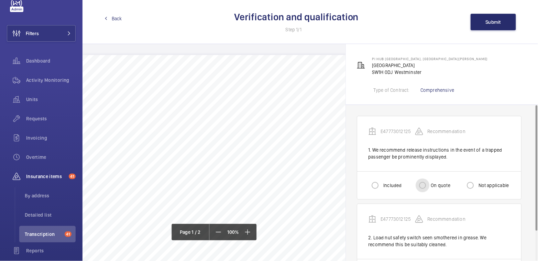
click at [427, 181] on input "On quote" at bounding box center [423, 185] width 14 height 14
radio input "true"
click at [489, 184] on label "Not applicable" at bounding box center [493, 185] width 32 height 7
click at [477, 184] on input "Not applicable" at bounding box center [470, 185] width 14 height 14
radio input "true"
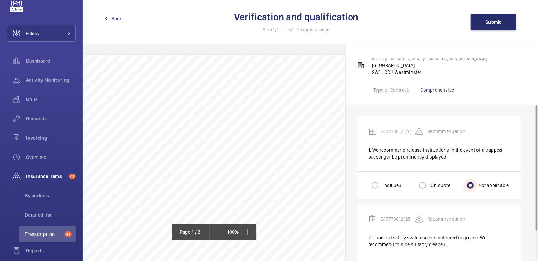
click at [475, 183] on input "Not applicable" at bounding box center [470, 185] width 14 height 14
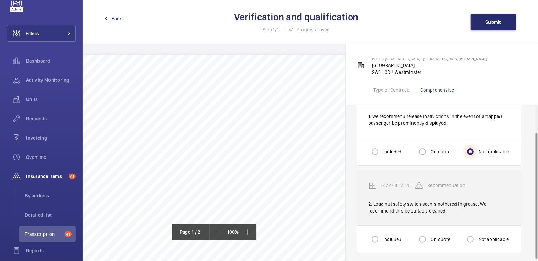
scroll to position [36, 0]
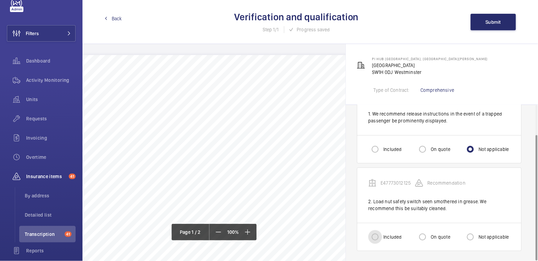
click at [379, 233] on input "Included" at bounding box center [375, 237] width 14 height 14
radio input "true"
click at [497, 25] on button "Submit" at bounding box center [493, 22] width 45 height 16
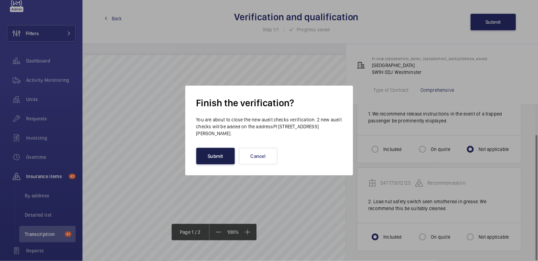
click at [221, 157] on button "Submit" at bounding box center [215, 156] width 38 height 16
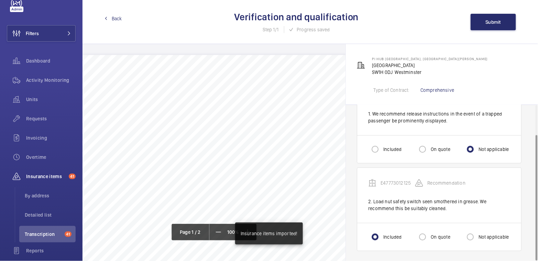
click at [115, 17] on span "Back" at bounding box center [117, 18] width 10 height 7
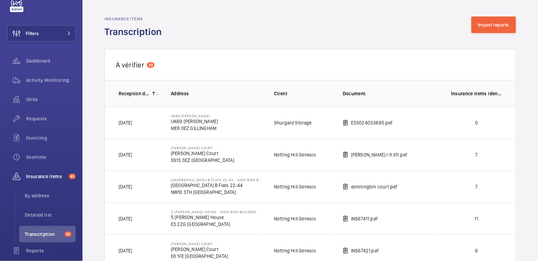
click at [453, 120] on p "0" at bounding box center [476, 122] width 51 height 7
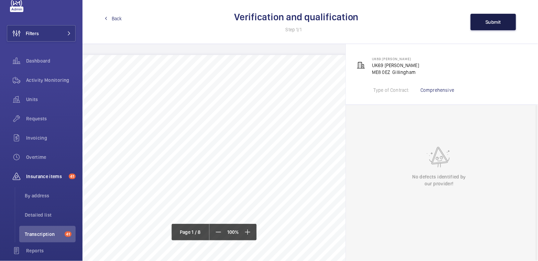
click at [491, 22] on span "Submit" at bounding box center [493, 21] width 15 height 5
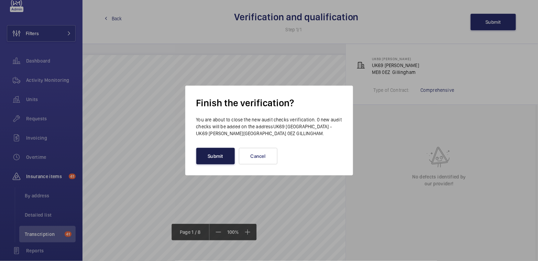
click at [211, 159] on button "Submit" at bounding box center [215, 156] width 38 height 16
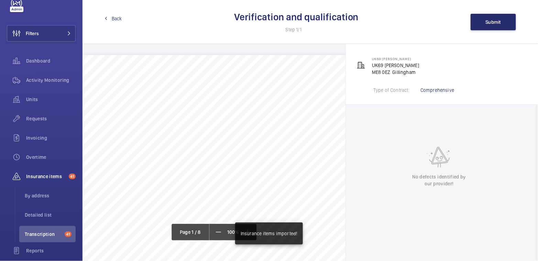
click at [110, 18] on link "Back" at bounding box center [113, 18] width 18 height 7
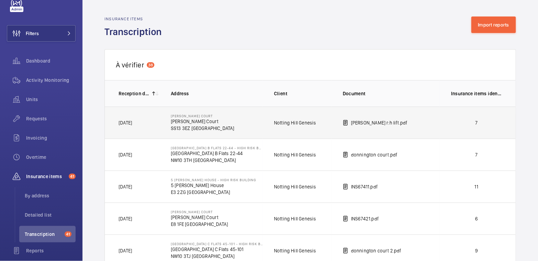
click at [471, 119] on p "7" at bounding box center [476, 122] width 51 height 7
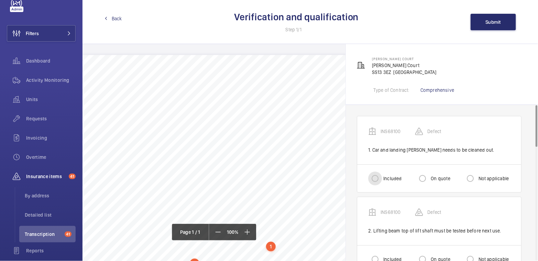
click at [379, 177] on input "Included" at bounding box center [375, 179] width 14 height 14
radio input "true"
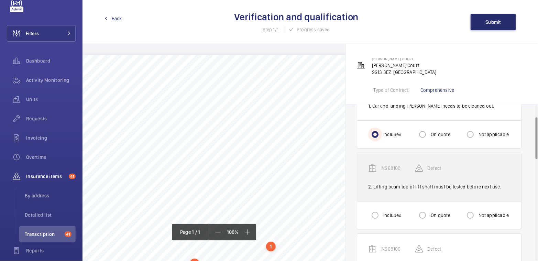
scroll to position [46, 0]
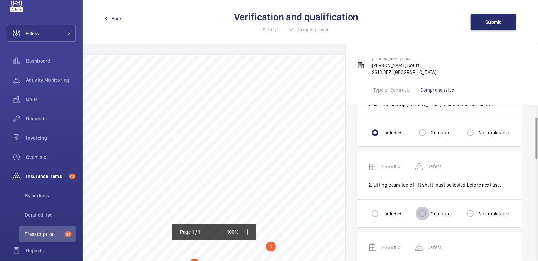
click at [422, 207] on input "On quote" at bounding box center [423, 214] width 14 height 14
radio input "true"
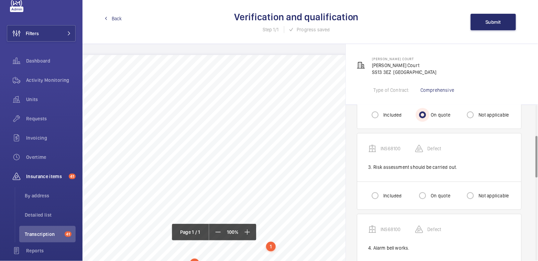
scroll to position [152, 0]
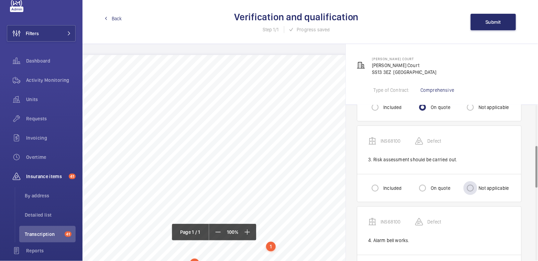
click at [485, 186] on label "Not applicable" at bounding box center [493, 188] width 32 height 7
click at [477, 186] on input "Not applicable" at bounding box center [470, 188] width 14 height 14
radio input "true"
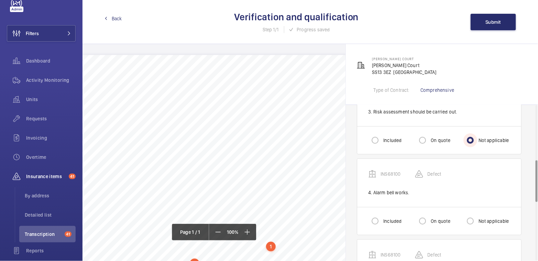
scroll to position [205, 0]
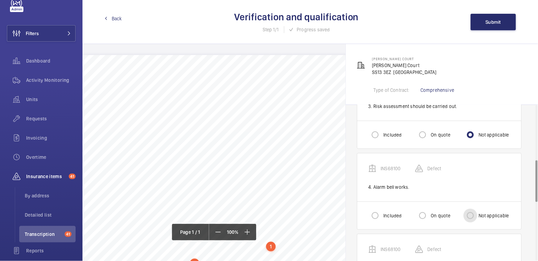
click at [475, 214] on input "Not applicable" at bounding box center [470, 216] width 14 height 14
radio input "true"
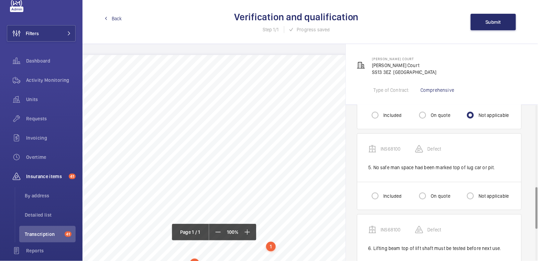
click at [434, 196] on label "On quote" at bounding box center [439, 195] width 21 height 7
click at [429, 196] on input "On quote" at bounding box center [423, 196] width 14 height 14
radio input "true"
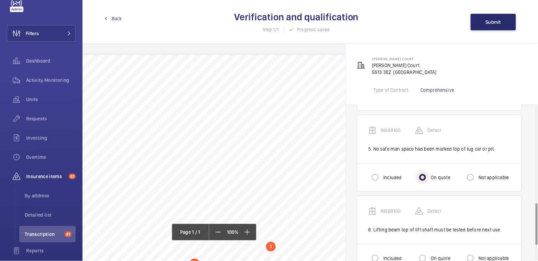
scroll to position [416, 0]
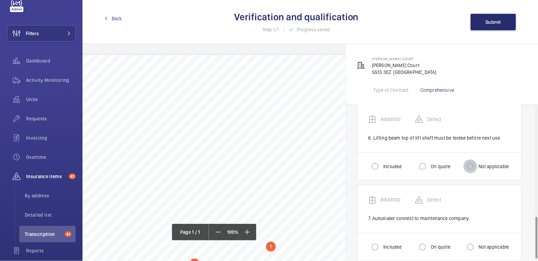
click at [473, 161] on input "Not applicable" at bounding box center [470, 166] width 14 height 14
radio input "true"
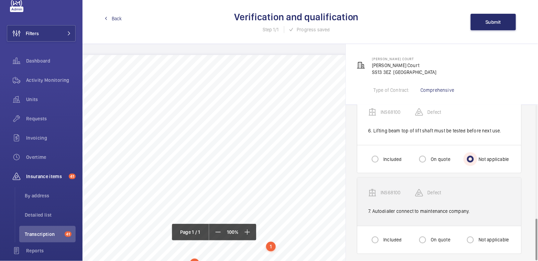
scroll to position [424, 0]
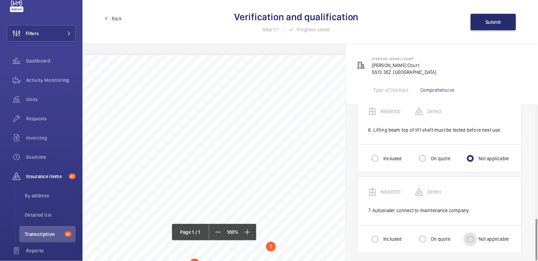
click at [472, 236] on input "Not applicable" at bounding box center [470, 239] width 14 height 14
radio input "true"
click at [493, 19] on span "Submit" at bounding box center [493, 21] width 15 height 5
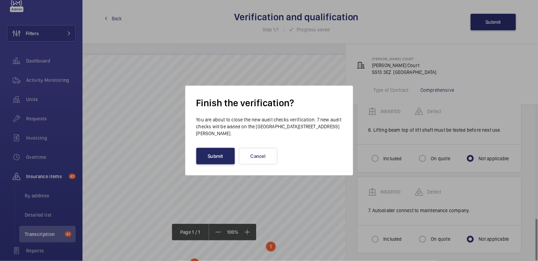
click at [227, 158] on button "Submit" at bounding box center [215, 156] width 38 height 16
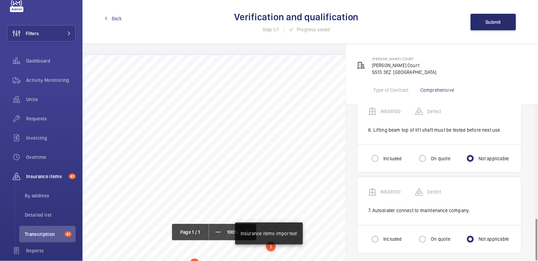
click at [115, 17] on span "Back" at bounding box center [117, 18] width 10 height 7
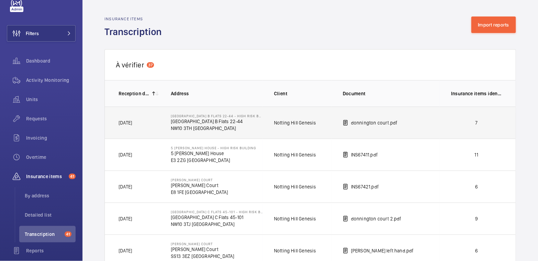
click at [472, 123] on p "7" at bounding box center [476, 122] width 51 height 7
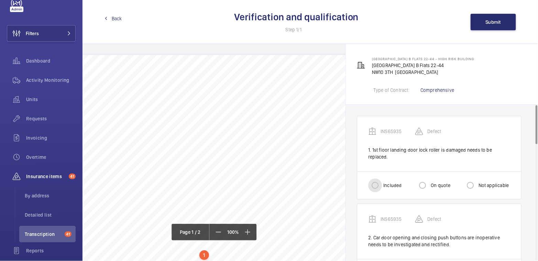
click at [373, 178] on input "Included" at bounding box center [375, 185] width 14 height 14
radio input "true"
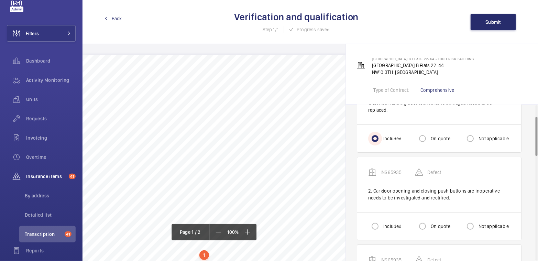
scroll to position [48, 0]
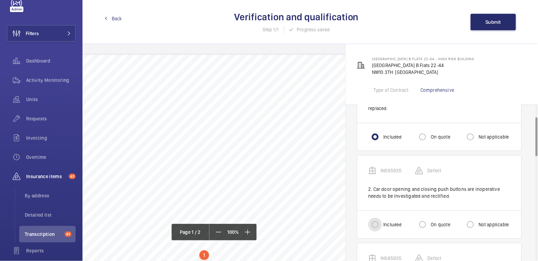
click at [372, 218] on input "Included" at bounding box center [375, 225] width 14 height 14
radio input "true"
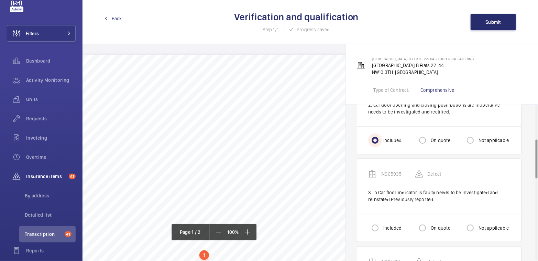
scroll to position [146, 0]
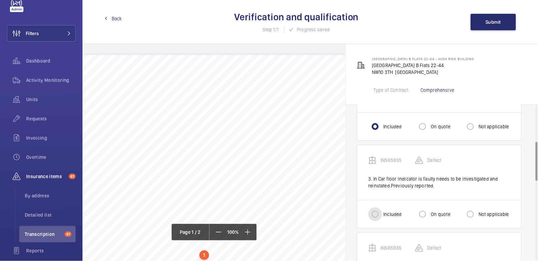
click at [376, 208] on input "Included" at bounding box center [375, 214] width 14 height 14
radio input "true"
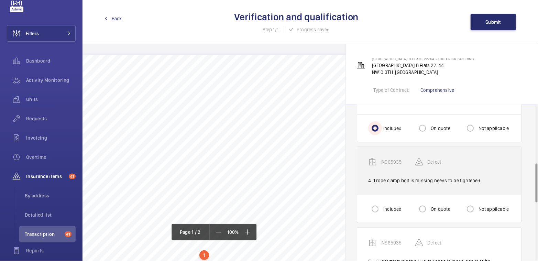
scroll to position [233, 0]
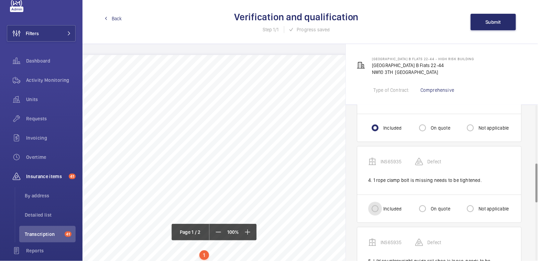
click at [380, 202] on input "Included" at bounding box center [375, 209] width 14 height 14
radio input "true"
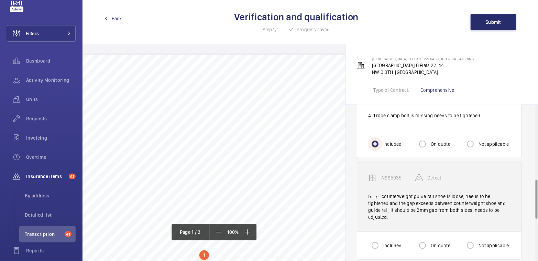
scroll to position [299, 0]
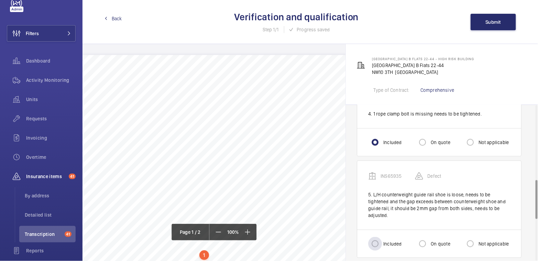
click at [385, 237] on div "Included" at bounding box center [384, 244] width 33 height 14
click at [379, 237] on input "Included" at bounding box center [375, 244] width 14 height 14
radio input "true"
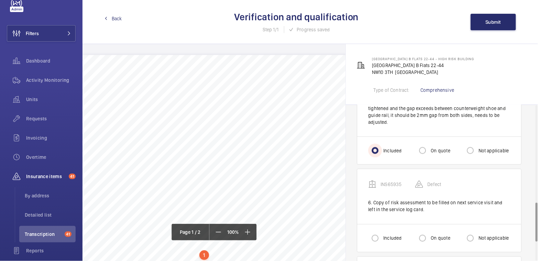
scroll to position [398, 0]
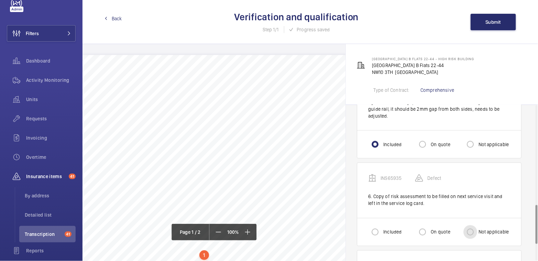
click at [473, 225] on input "Not applicable" at bounding box center [470, 232] width 14 height 14
radio input "true"
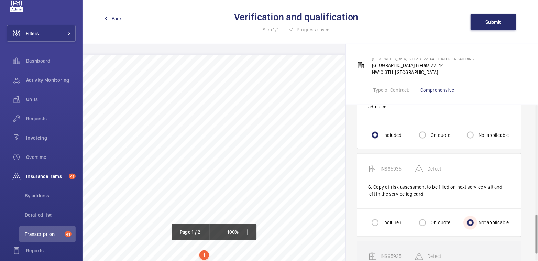
scroll to position [465, 0]
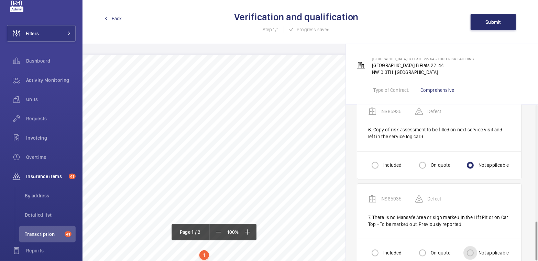
click at [467, 246] on input "Not applicable" at bounding box center [470, 253] width 14 height 14
radio input "true"
click at [491, 22] on span "Submit" at bounding box center [493, 21] width 15 height 5
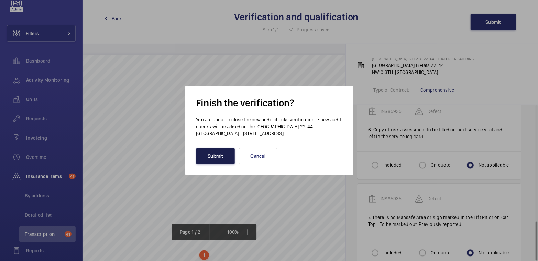
click at [210, 159] on button "Submit" at bounding box center [215, 156] width 38 height 16
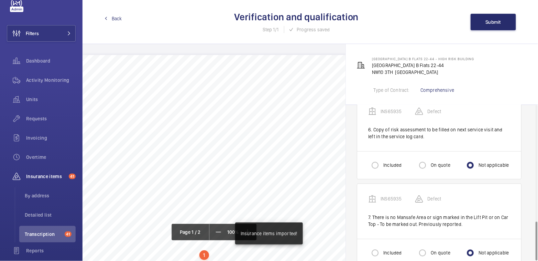
click at [116, 19] on span "Back" at bounding box center [117, 18] width 10 height 7
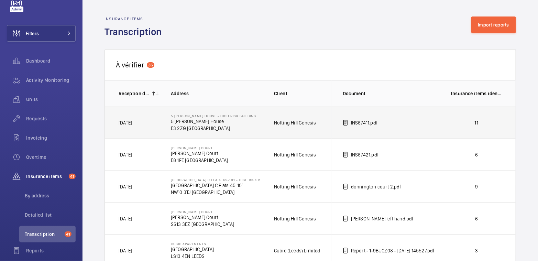
click at [470, 118] on td "11" at bounding box center [478, 123] width 76 height 32
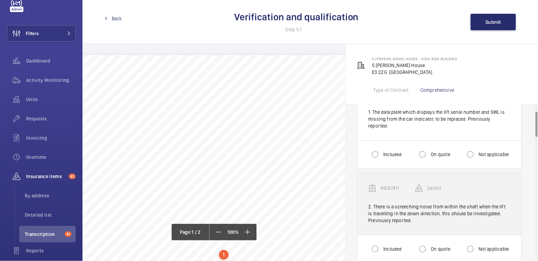
scroll to position [40, 0]
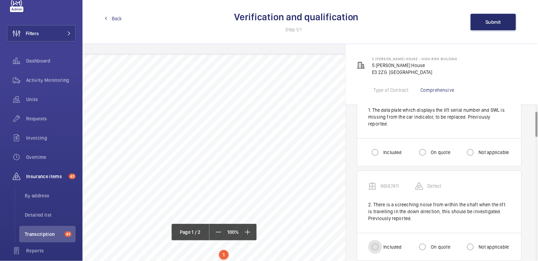
click at [376, 240] on input "Included" at bounding box center [375, 247] width 14 height 14
radio input "true"
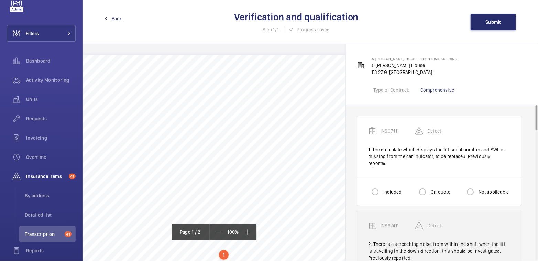
scroll to position [0, 0]
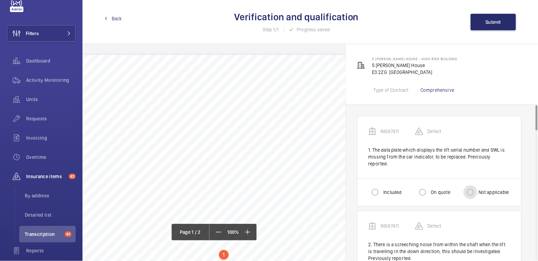
click at [475, 186] on input "Not applicable" at bounding box center [470, 192] width 14 height 14
radio input "true"
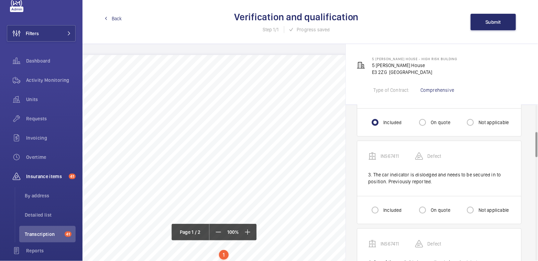
scroll to position [165, 0]
click at [378, 202] on input "Included" at bounding box center [375, 209] width 14 height 14
radio input "true"
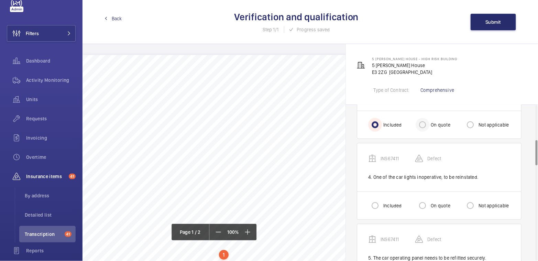
scroll to position [251, 0]
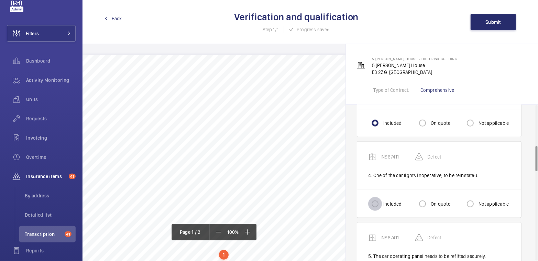
click at [379, 197] on input "Included" at bounding box center [375, 204] width 14 height 14
radio input "true"
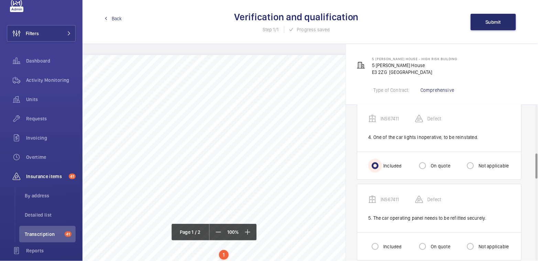
scroll to position [297, 0]
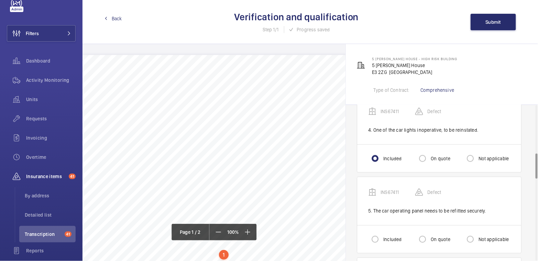
click at [384, 236] on label "Included" at bounding box center [392, 239] width 20 height 7
click at [382, 232] on input "Included" at bounding box center [375, 239] width 14 height 14
radio input "true"
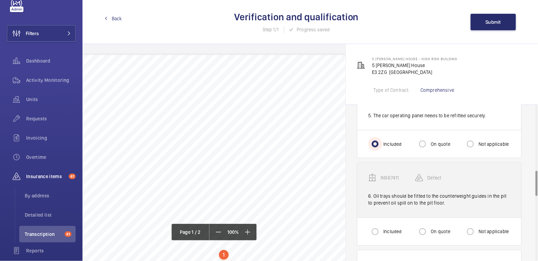
scroll to position [406, 0]
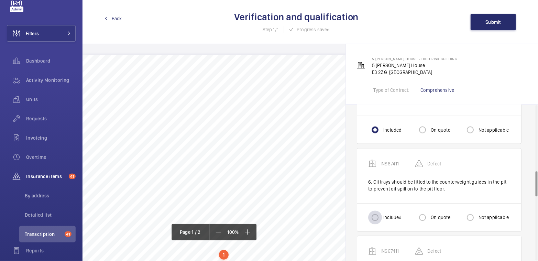
click at [367, 209] on div at bounding box center [375, 217] width 16 height 16
radio input "true"
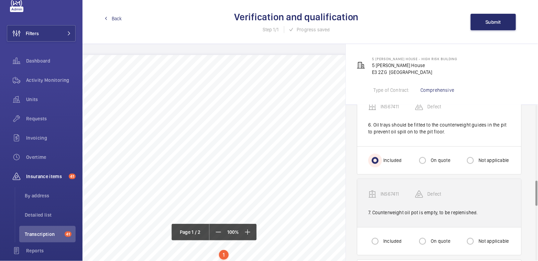
scroll to position [463, 0]
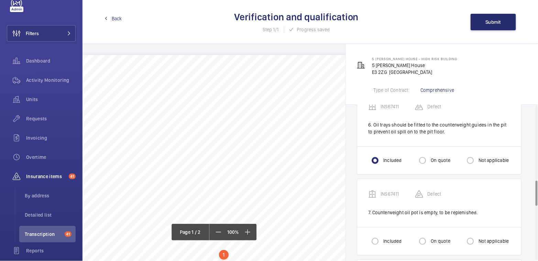
click at [383, 234] on div "Included" at bounding box center [384, 241] width 33 height 14
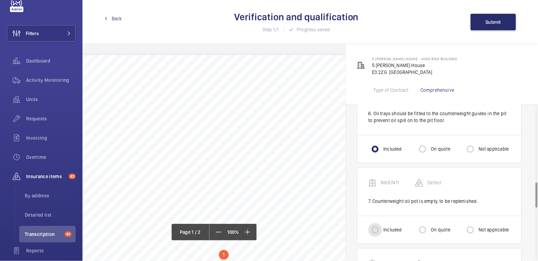
click at [380, 223] on input "Included" at bounding box center [375, 230] width 14 height 14
radio input "true"
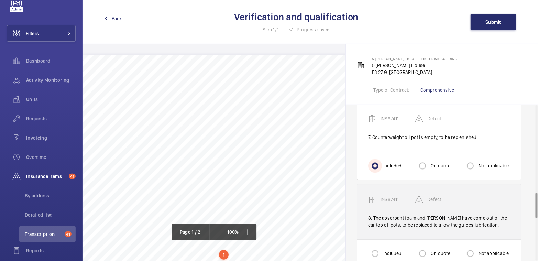
scroll to position [539, 0]
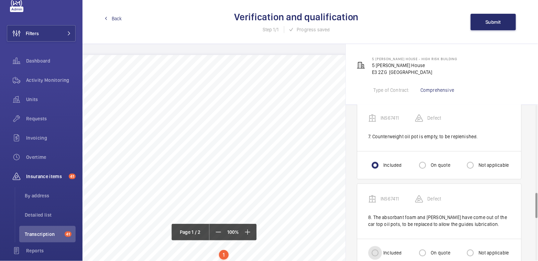
click at [381, 246] on input "Included" at bounding box center [375, 253] width 14 height 14
radio input "true"
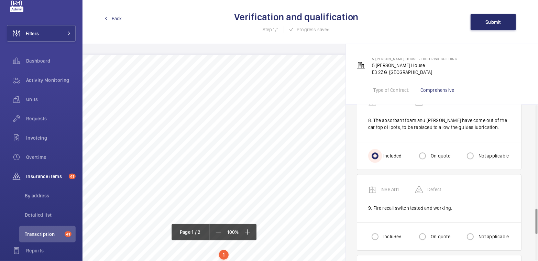
scroll to position [638, 0]
click at [471, 228] on input "Not applicable" at bounding box center [470, 235] width 14 height 14
radio input "true"
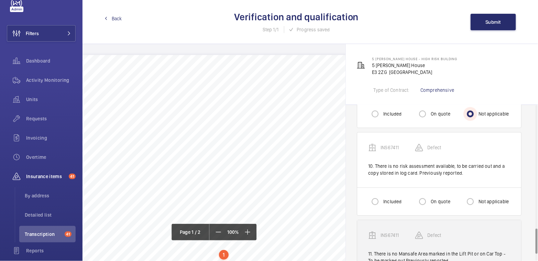
scroll to position [756, 0]
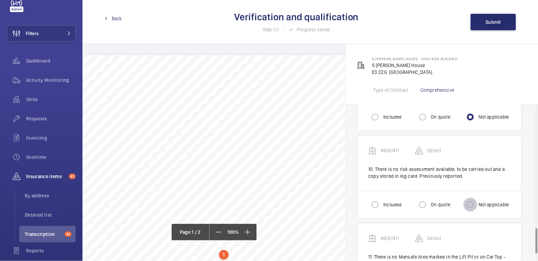
click at [473, 198] on input "Not applicable" at bounding box center [470, 205] width 14 height 14
radio input "true"
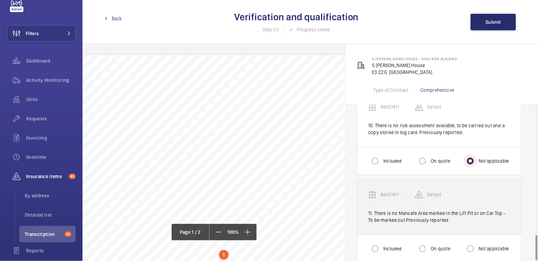
scroll to position [800, 0]
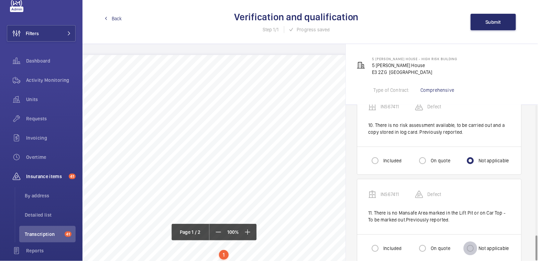
click at [472, 241] on input "Not applicable" at bounding box center [470, 248] width 14 height 14
radio input "true"
click at [487, 21] on span "Submit" at bounding box center [493, 21] width 15 height 5
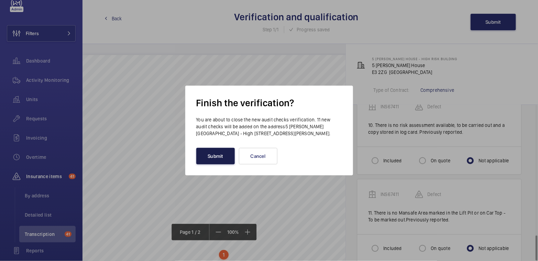
click at [213, 160] on button "Submit" at bounding box center [215, 156] width 38 height 16
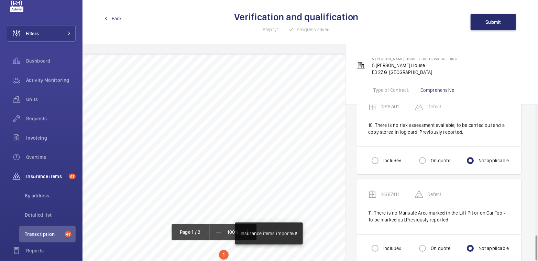
click at [113, 21] on span "Back" at bounding box center [117, 18] width 10 height 7
